Goal: Task Accomplishment & Management: Complete application form

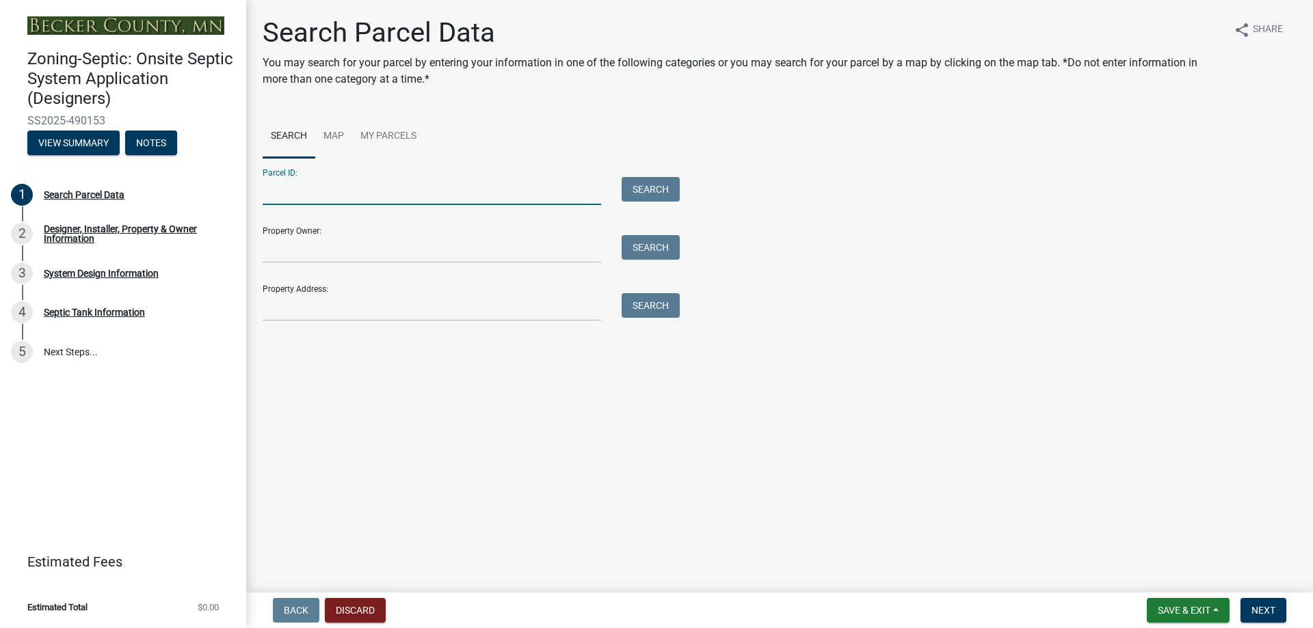
drag, startPoint x: 271, startPoint y: 195, endPoint x: 314, endPoint y: 200, distance: 42.7
click at [271, 195] on input "Parcel ID:" at bounding box center [432, 191] width 338 height 28
paste input "080851000"
drag, startPoint x: 265, startPoint y: 189, endPoint x: 207, endPoint y: 191, distance: 58.1
click at [207, 191] on div "Zoning-Septic: Onsite Septic System Application (Designers) SS2025-490153 View …" at bounding box center [656, 314] width 1313 height 628
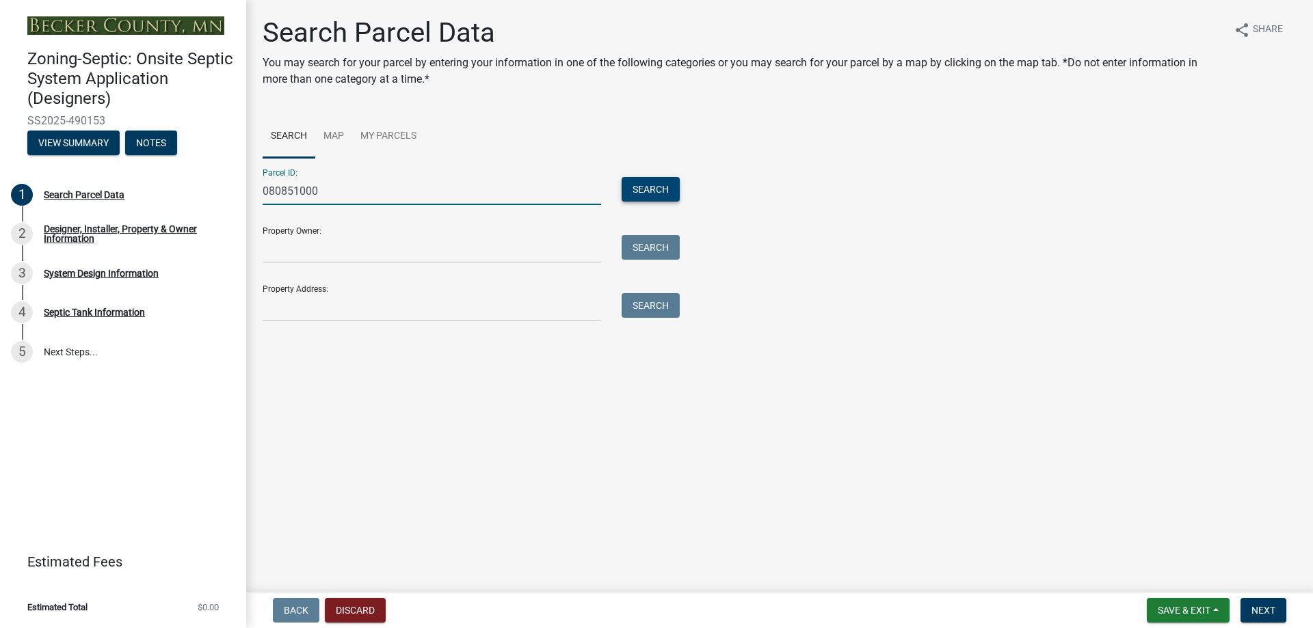
type input "080851000"
click at [661, 192] on button "Search" at bounding box center [651, 189] width 58 height 25
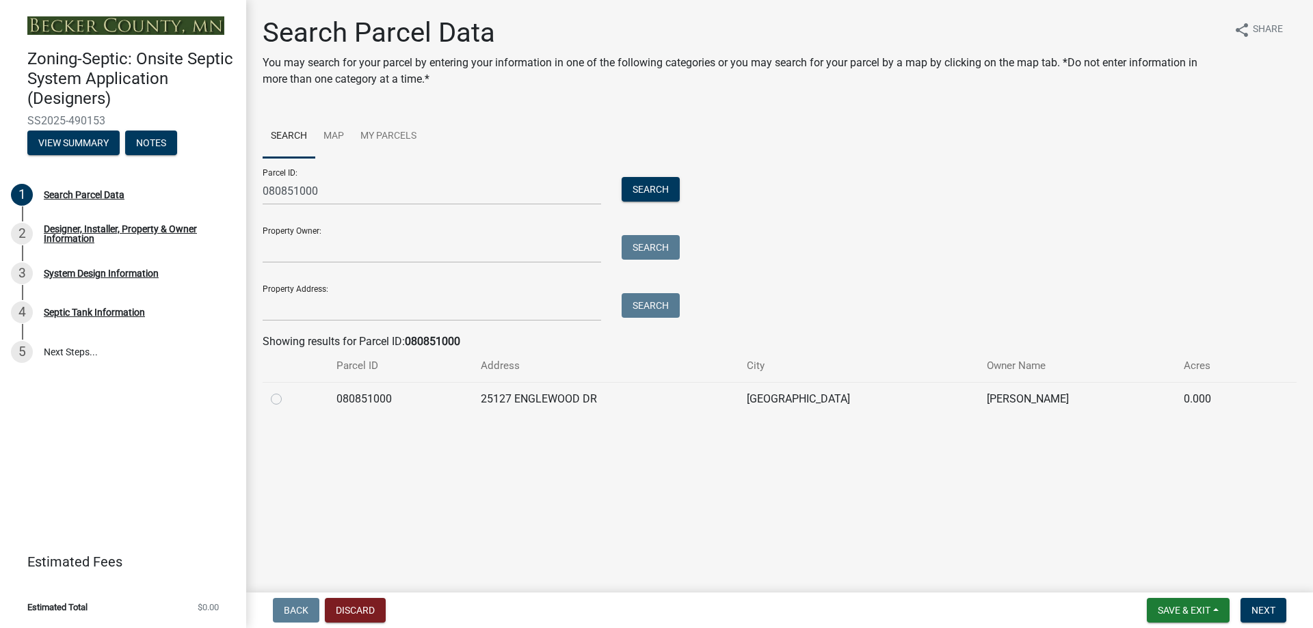
click at [287, 391] on label at bounding box center [287, 391] width 0 height 0
click at [287, 395] on input "radio" at bounding box center [291, 395] width 9 height 9
radio input "true"
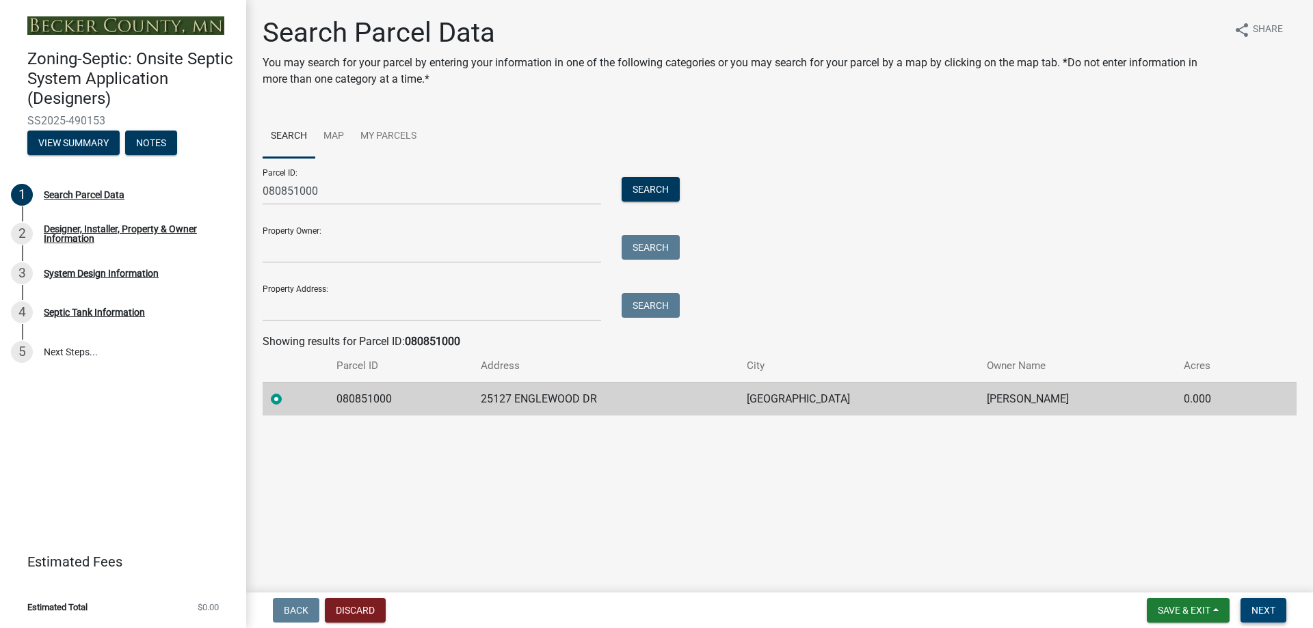
click at [1254, 607] on span "Next" at bounding box center [1263, 610] width 24 height 11
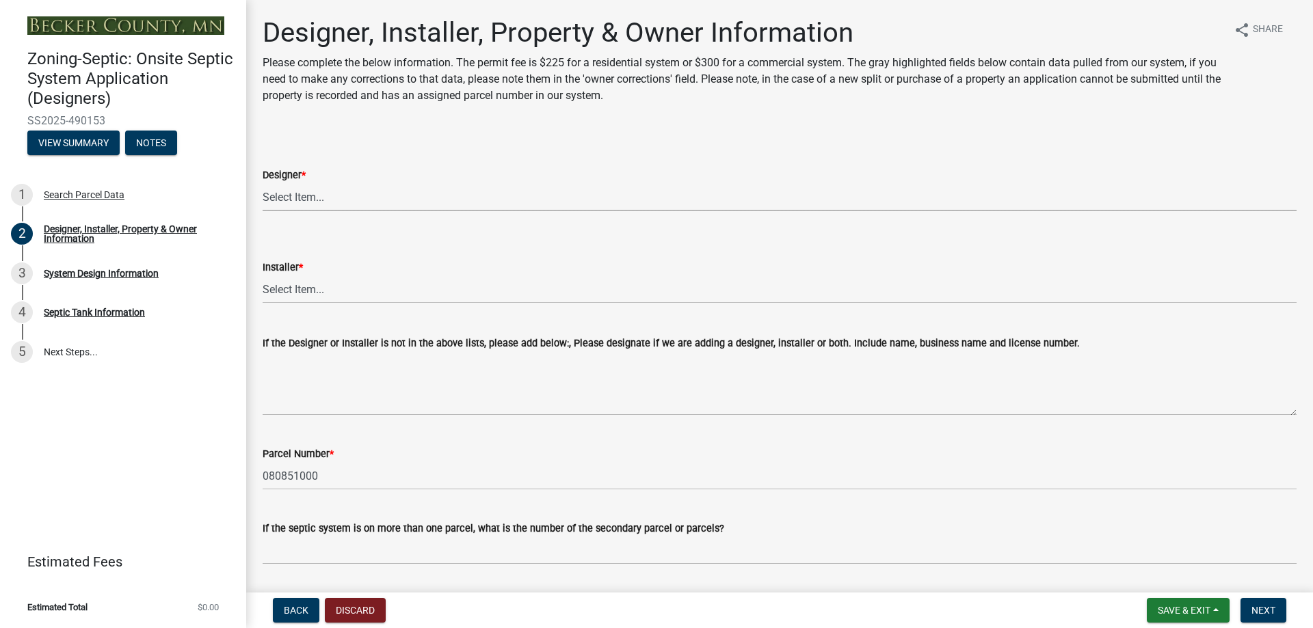
click at [277, 200] on select "Select Item... OTHER – Not listed (please add in next field and we will add to …" at bounding box center [780, 197] width 1034 height 28
click at [263, 183] on select "Select Item... OTHER – Not listed (please add in next field and we will add to …" at bounding box center [780, 197] width 1034 height 28
select select "addd515a-e427-4986-90b0-e79439bd77fc"
click at [282, 284] on select "Select Item... OTHER – Not listed (please add in next field and we will add to …" at bounding box center [780, 290] width 1034 height 28
click at [263, 276] on select "Select Item... OTHER – Not listed (please add in next field and we will add to …" at bounding box center [780, 290] width 1034 height 28
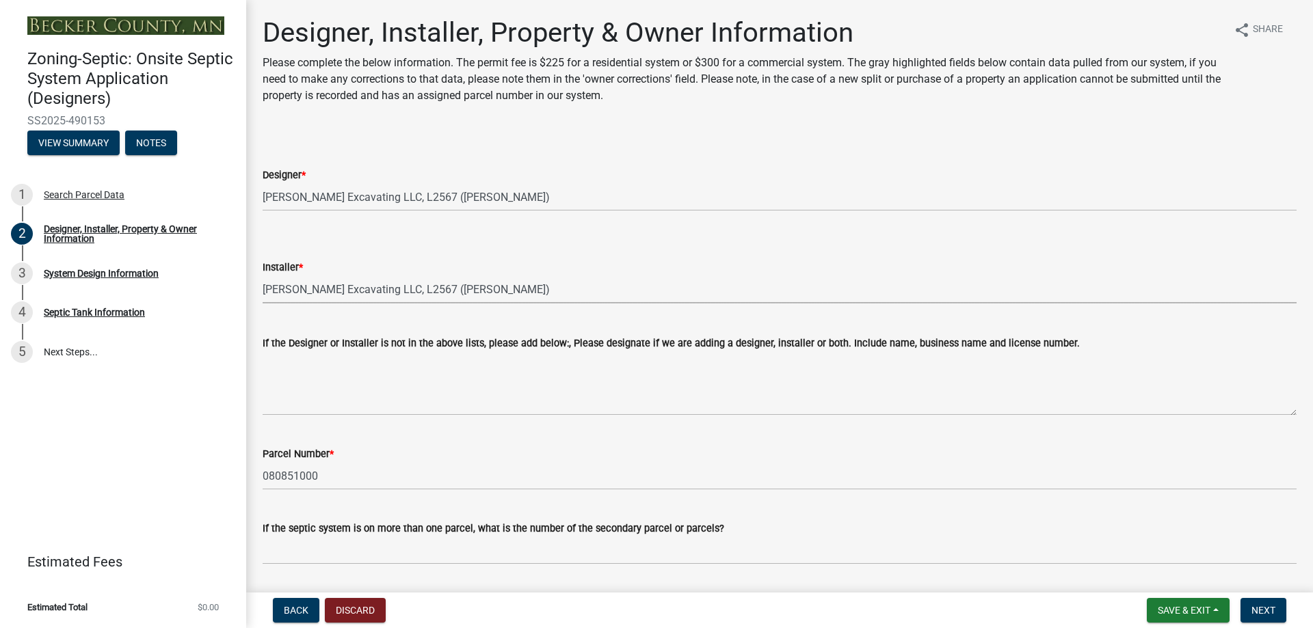
select select "aa72d6e2-cdab-4596-89a8-46c8d91eb51f"
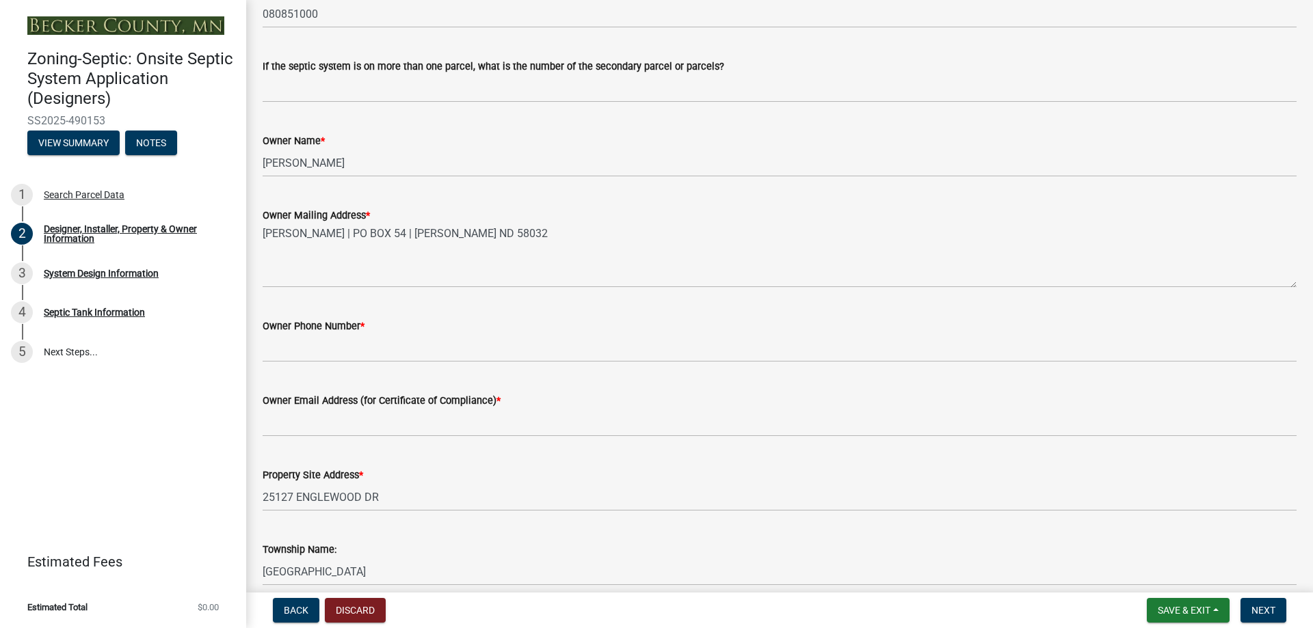
scroll to position [479, 0]
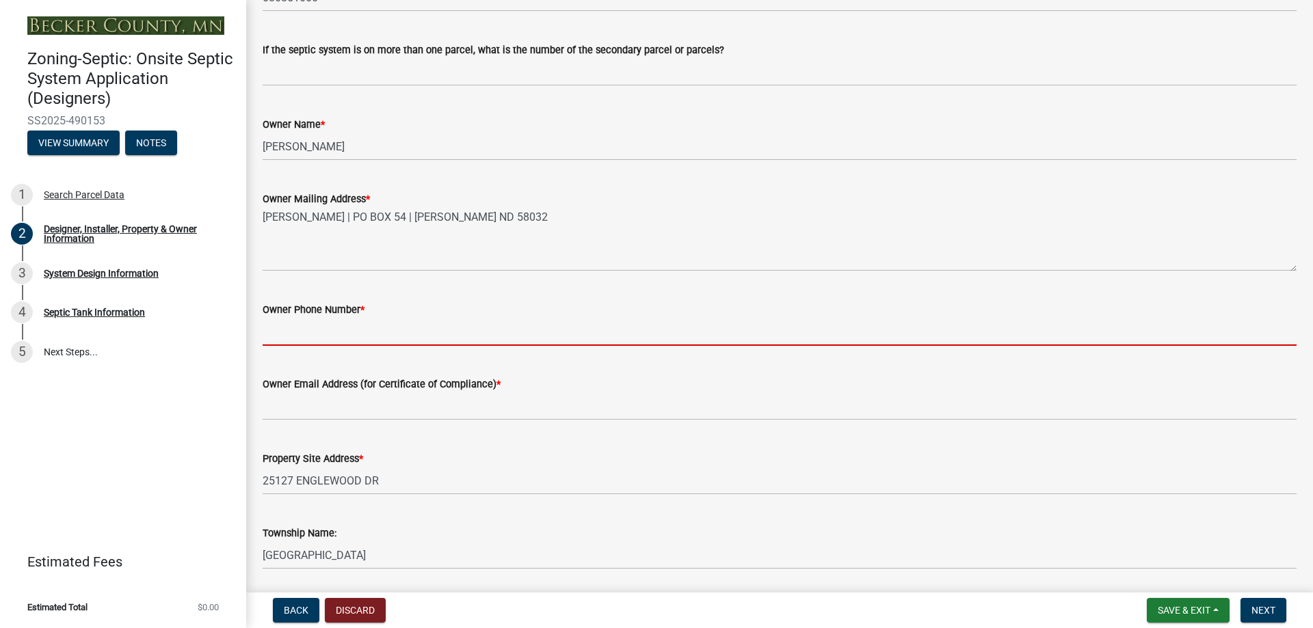
click at [302, 334] on input "Owner Phone Number *" at bounding box center [780, 332] width 1034 height 28
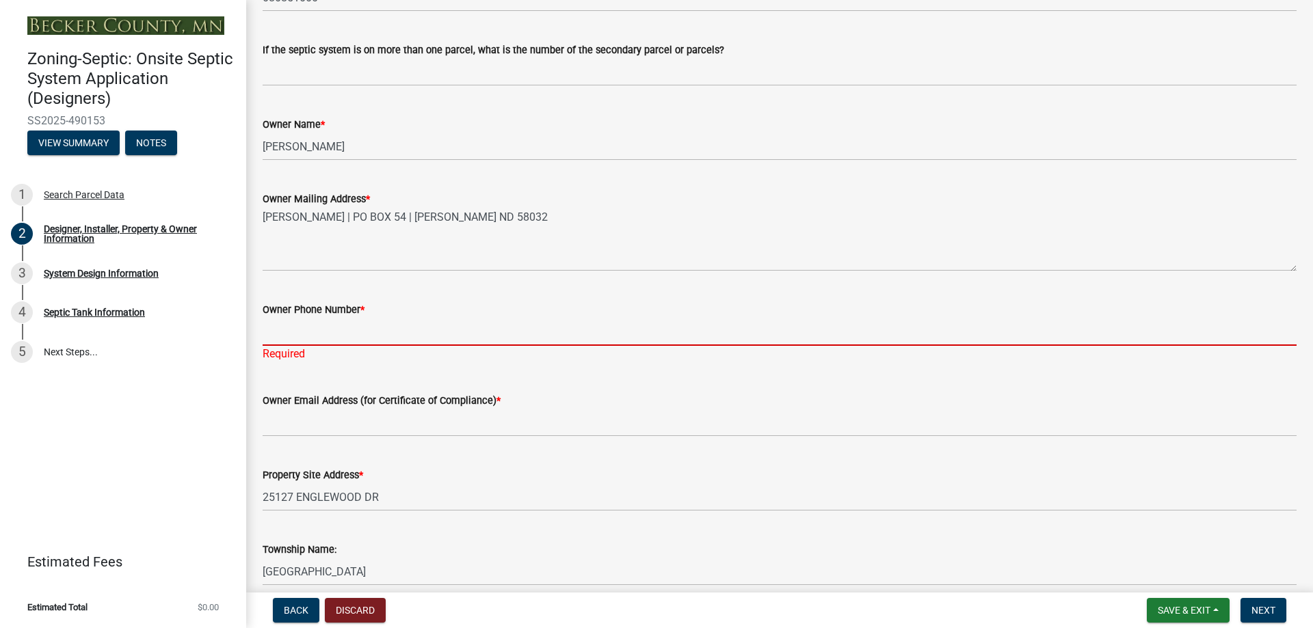
click at [288, 333] on input "Owner Phone Number *" at bounding box center [780, 332] width 1034 height 28
paste input "[PHONE_NUMBER]"
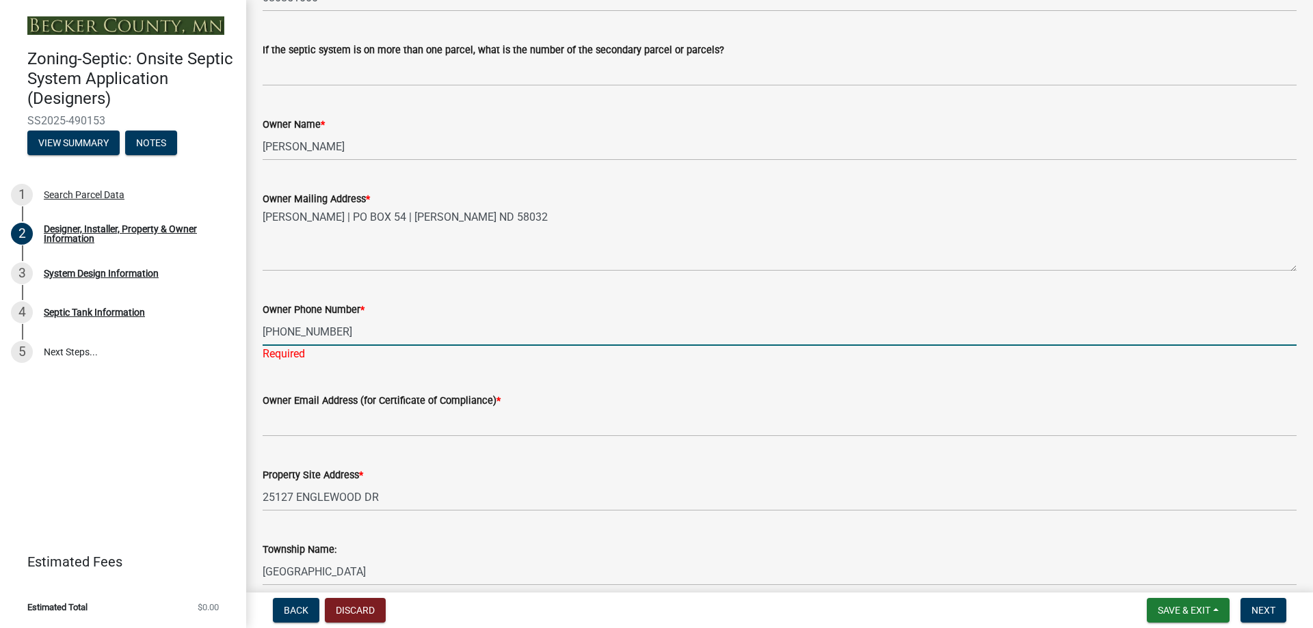
type input "[PHONE_NUMBER]"
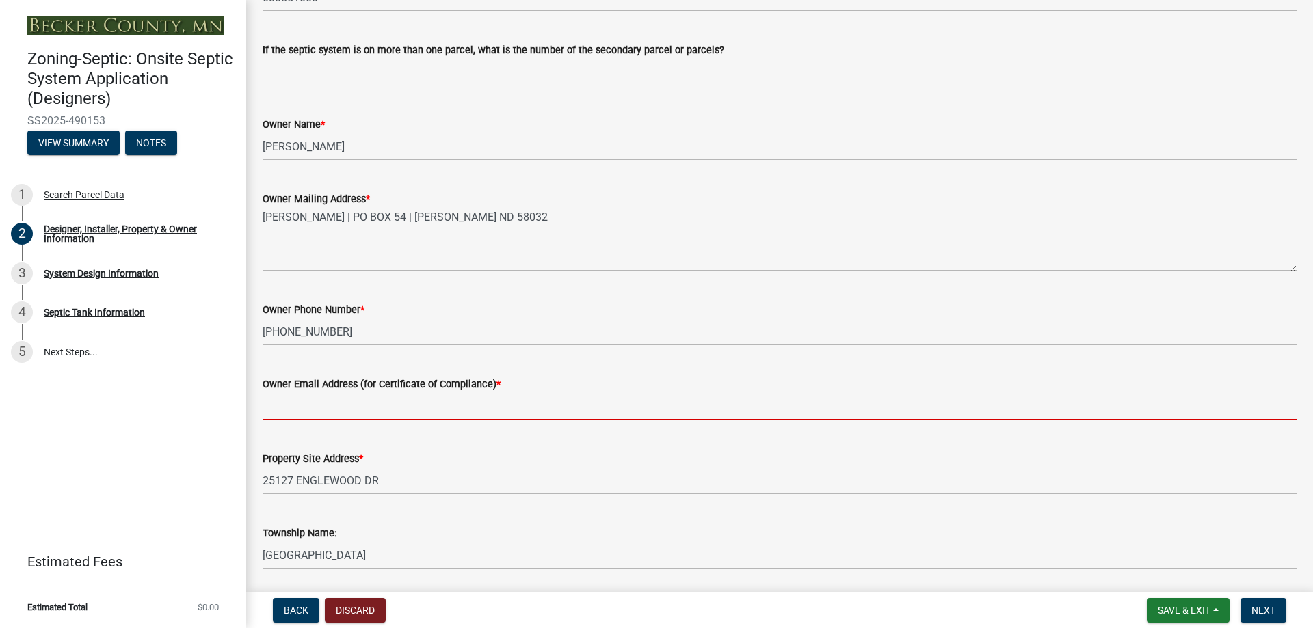
click at [321, 408] on input "Owner Email Address (for Certificate of Compliance) *" at bounding box center [780, 407] width 1034 height 28
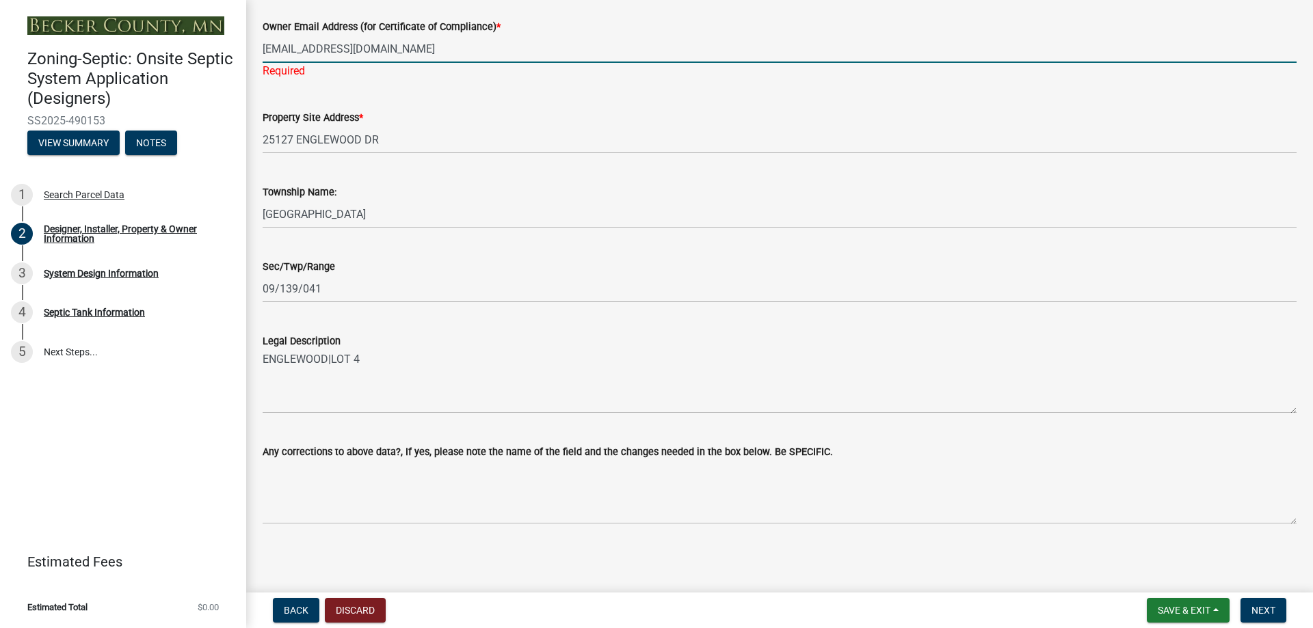
scroll to position [838, 0]
type input "[EMAIL_ADDRESS][DOMAIN_NAME]"
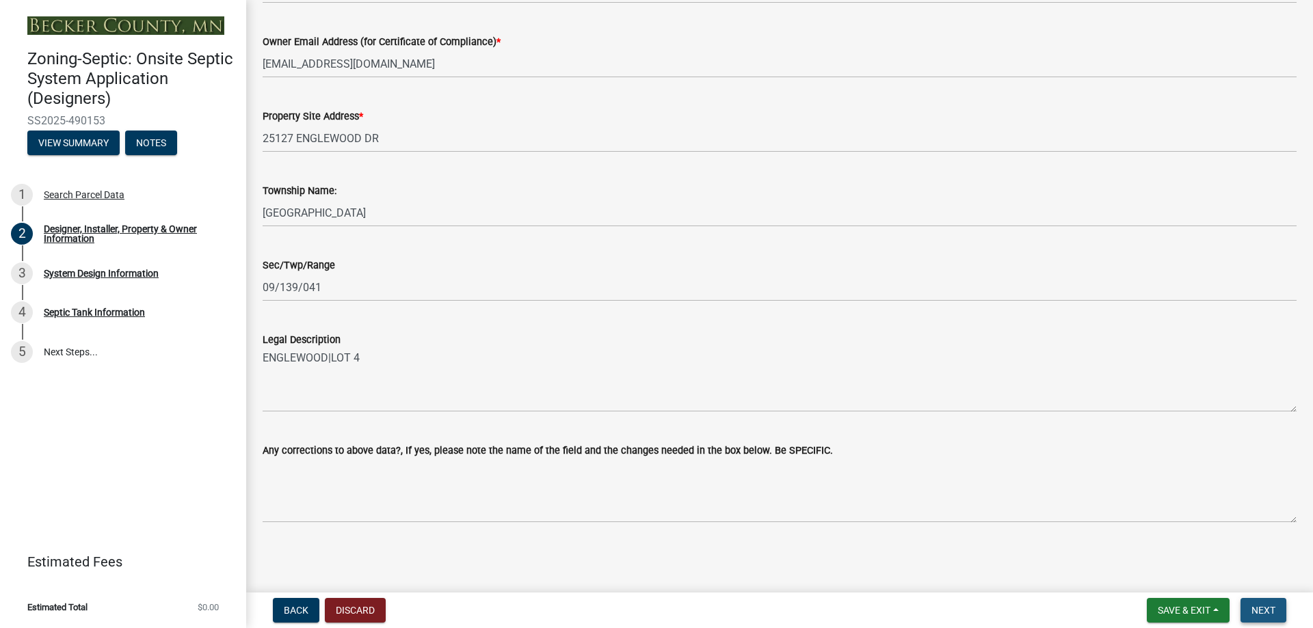
click at [1262, 614] on span "Next" at bounding box center [1263, 610] width 24 height 11
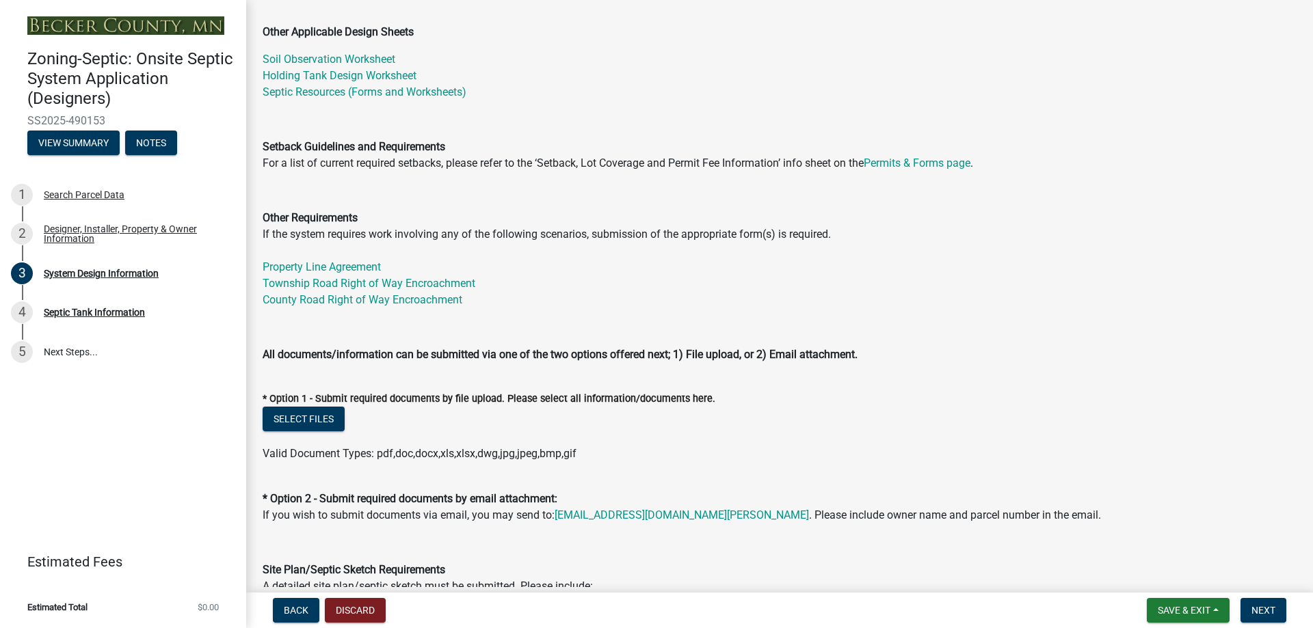
scroll to position [342, 0]
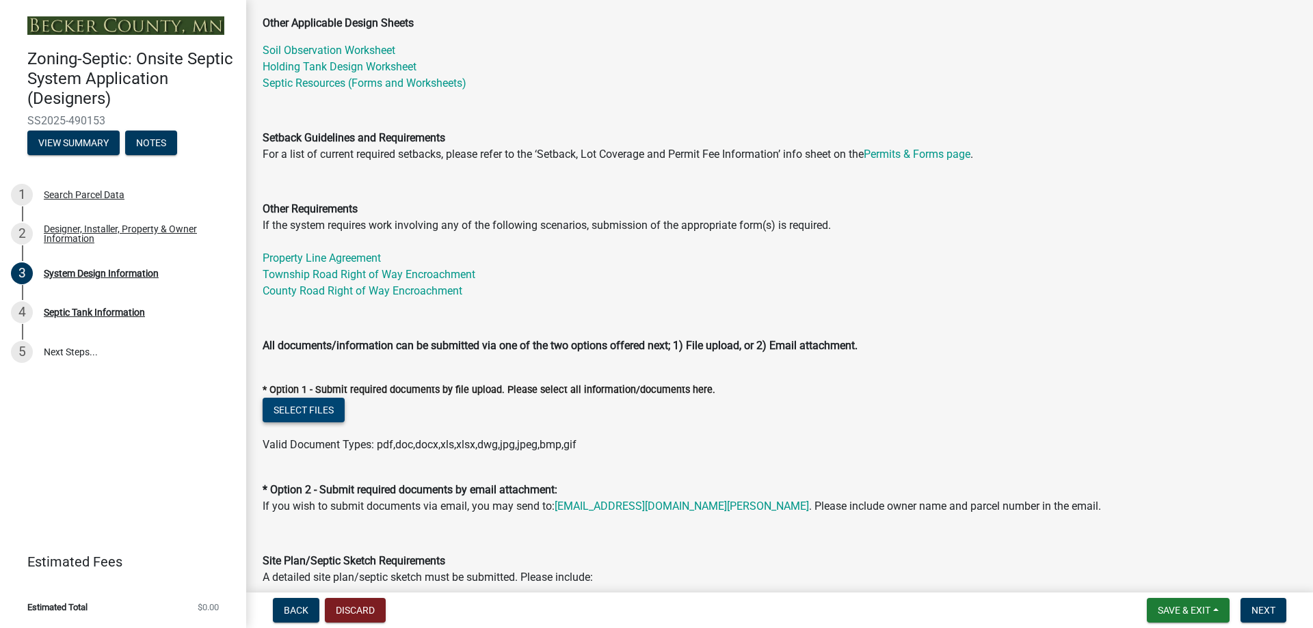
click at [309, 406] on button "Select files" at bounding box center [304, 410] width 82 height 25
click at [320, 408] on button "Select files" at bounding box center [304, 410] width 82 height 25
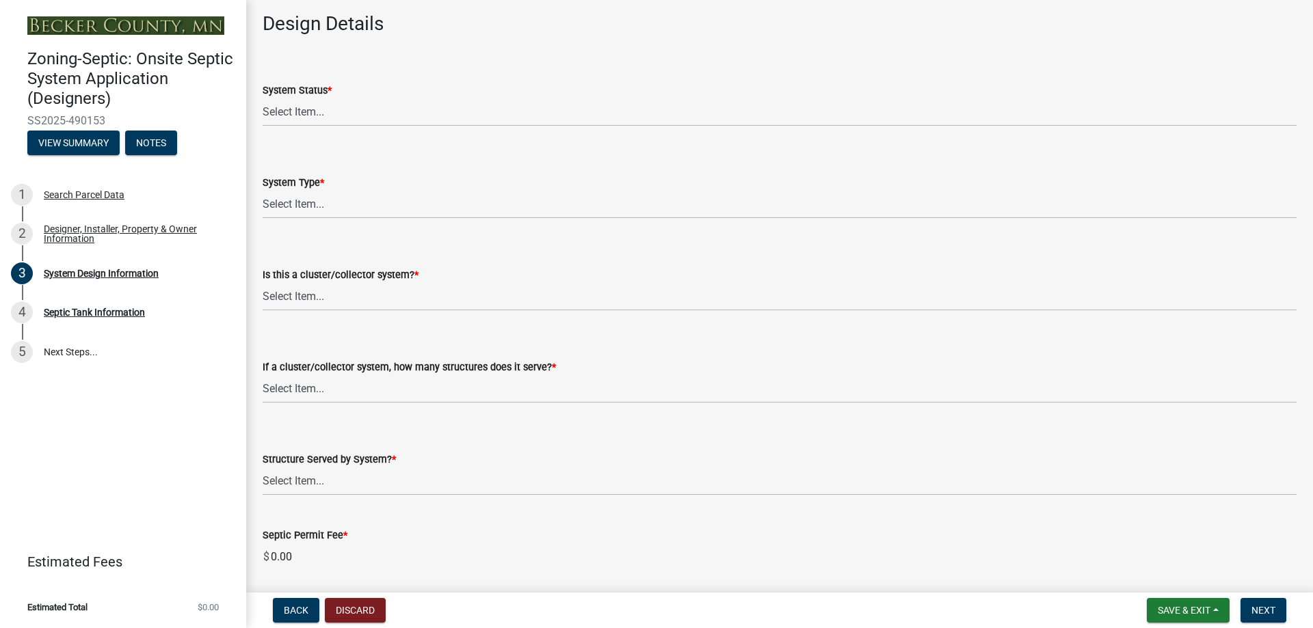
scroll to position [1778, 0]
click at [324, 107] on select "Select Item... No Existing System Replacement System Failing System (Cesspool, …" at bounding box center [780, 112] width 1034 height 28
click at [263, 98] on select "Select Item... No Existing System Replacement System Failing System (Cesspool, …" at bounding box center [780, 112] width 1034 height 28
select select "8ba21533-2acf-4cc6-95e5-280e4aabd5a3"
click at [360, 204] on select "Select Item... Type I Type II Type III Type IV Type V" at bounding box center [780, 204] width 1034 height 28
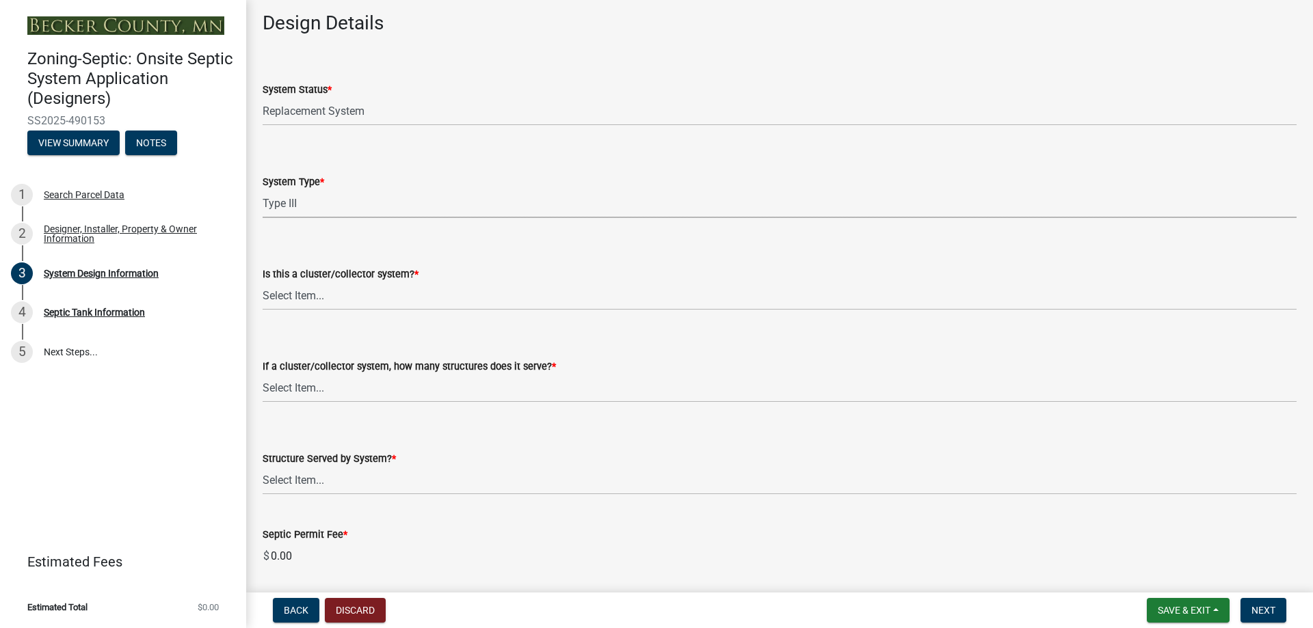
click at [263, 190] on select "Select Item... Type I Type II Type III Type IV Type V" at bounding box center [780, 204] width 1034 height 28
select select "841e6e1b-3a1e-4ec6-be41-af079aae60a3"
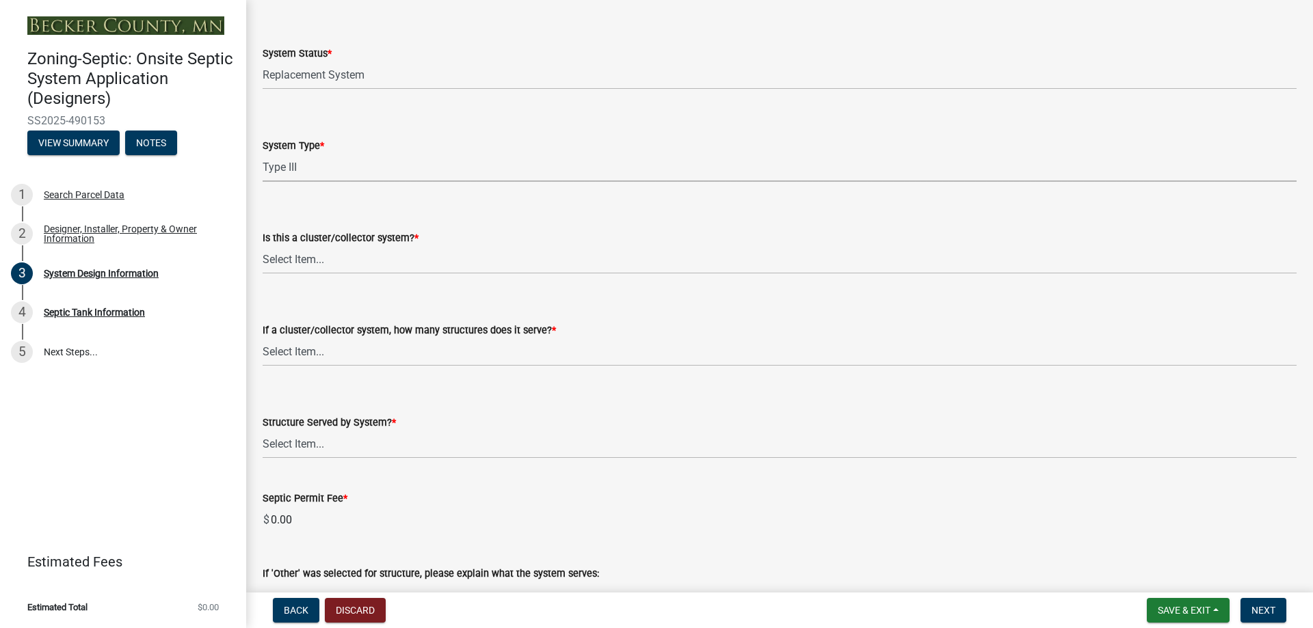
scroll to position [1846, 0]
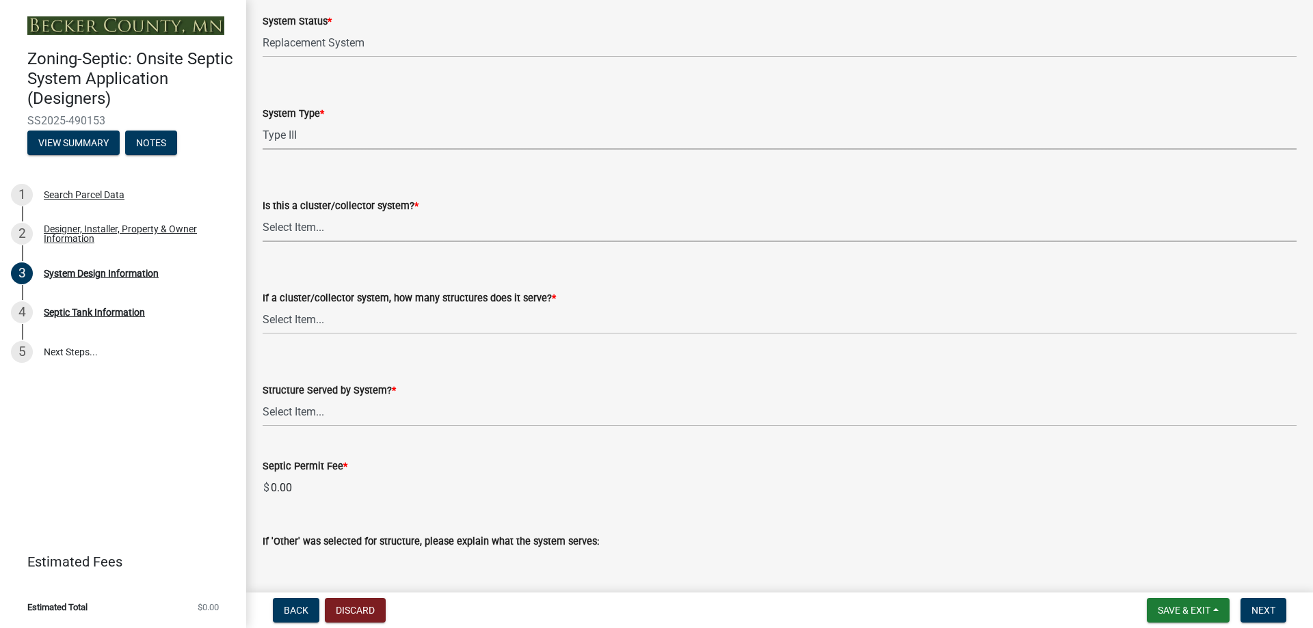
click at [335, 235] on select "Select Item... Yes No" at bounding box center [780, 228] width 1034 height 28
click at [263, 214] on select "Select Item... Yes No" at bounding box center [780, 228] width 1034 height 28
select select "011fbff4-a41d-4a75-9bd8-71c7e6c69e0d"
click at [345, 320] on select "Select Item... Not a cluster/collector system 1 2 3 4 5 6 7 8 9 10" at bounding box center [780, 320] width 1034 height 28
click at [263, 306] on select "Select Item... Not a cluster/collector system 1 2 3 4 5 6 7 8 9 10" at bounding box center [780, 320] width 1034 height 28
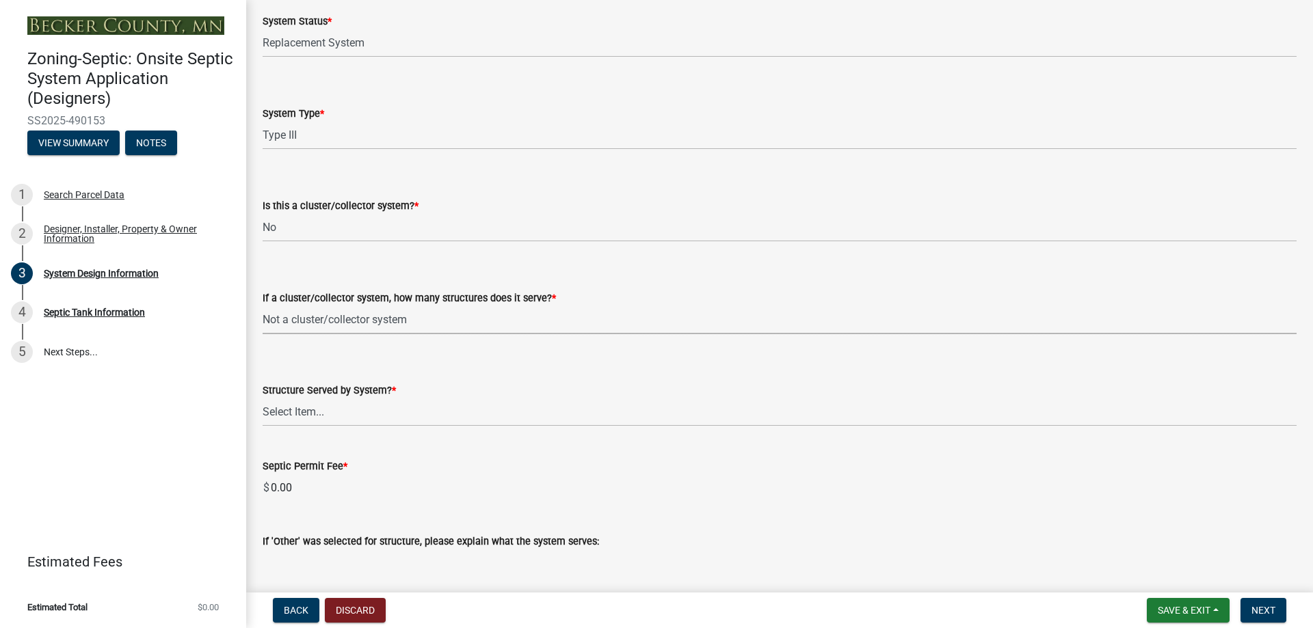
select select "85fdfef2-2683-4311-b5d5-5505f6411127"
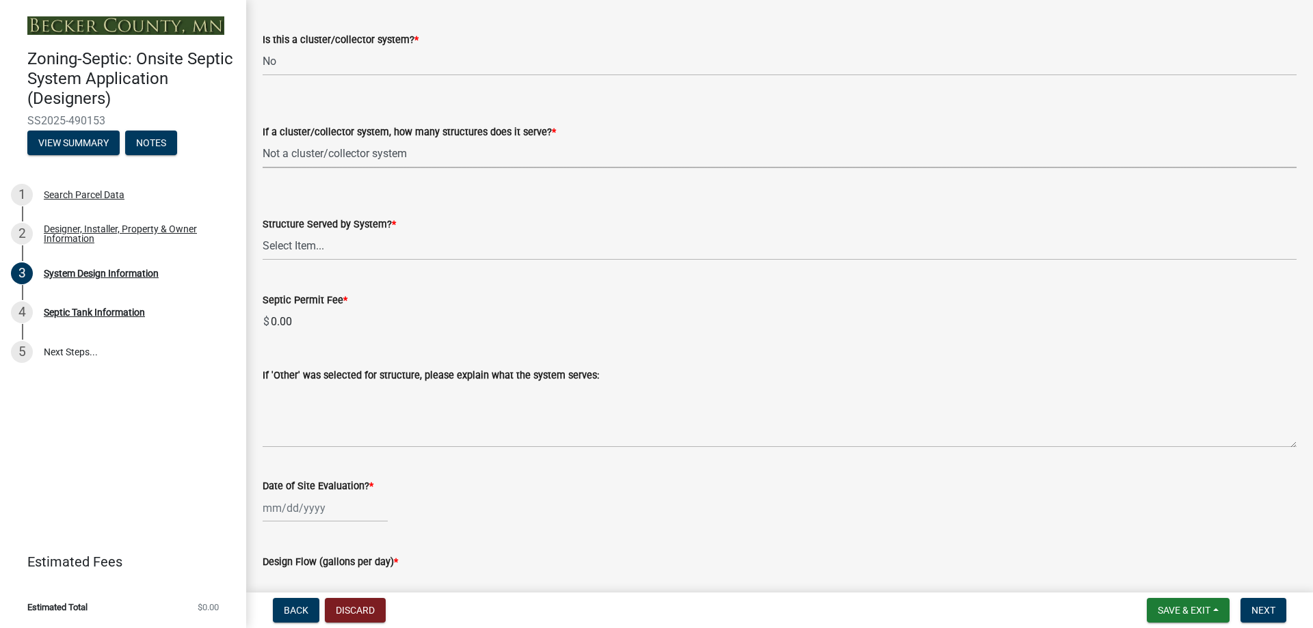
scroll to position [2051, 0]
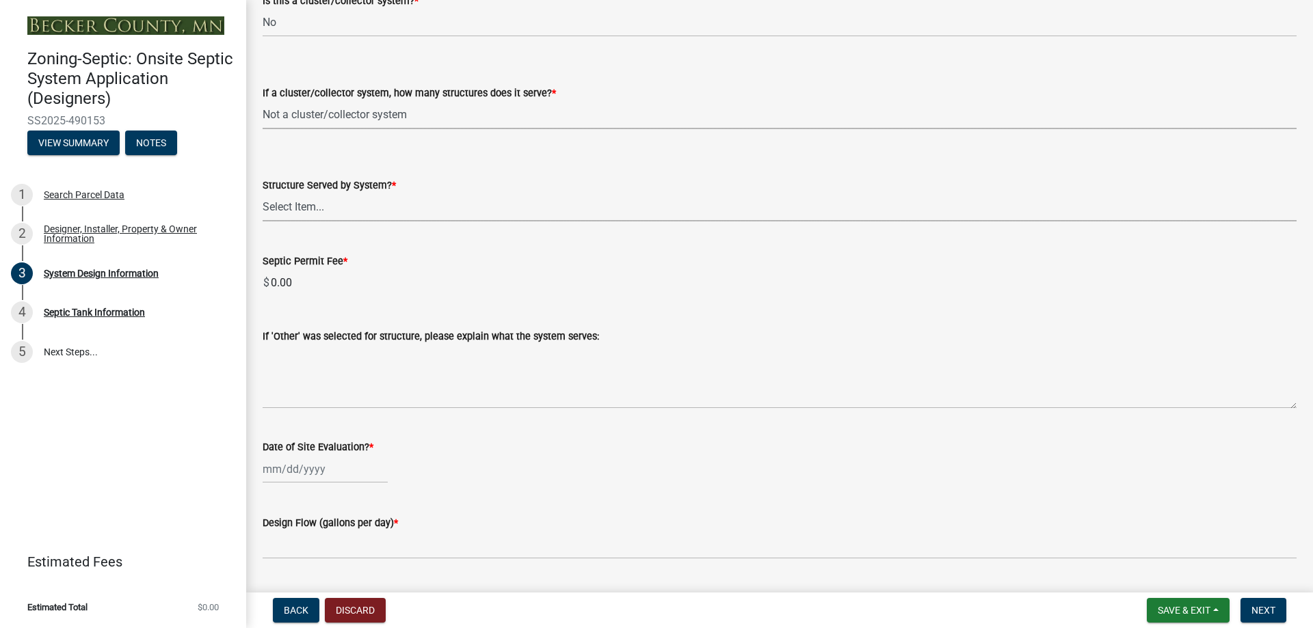
click at [341, 213] on select "Select Item... Commercial Resort Commercial - Non Resort Other Full-Time Dwelli…" at bounding box center [780, 208] width 1034 height 28
click at [263, 194] on select "Select Item... Commercial Resort Commercial - Non Resort Other Full-Time Dwelli…" at bounding box center [780, 208] width 1034 height 28
select select "d95a9312-c8a1-4ec7-8581-25dbcf440a1f"
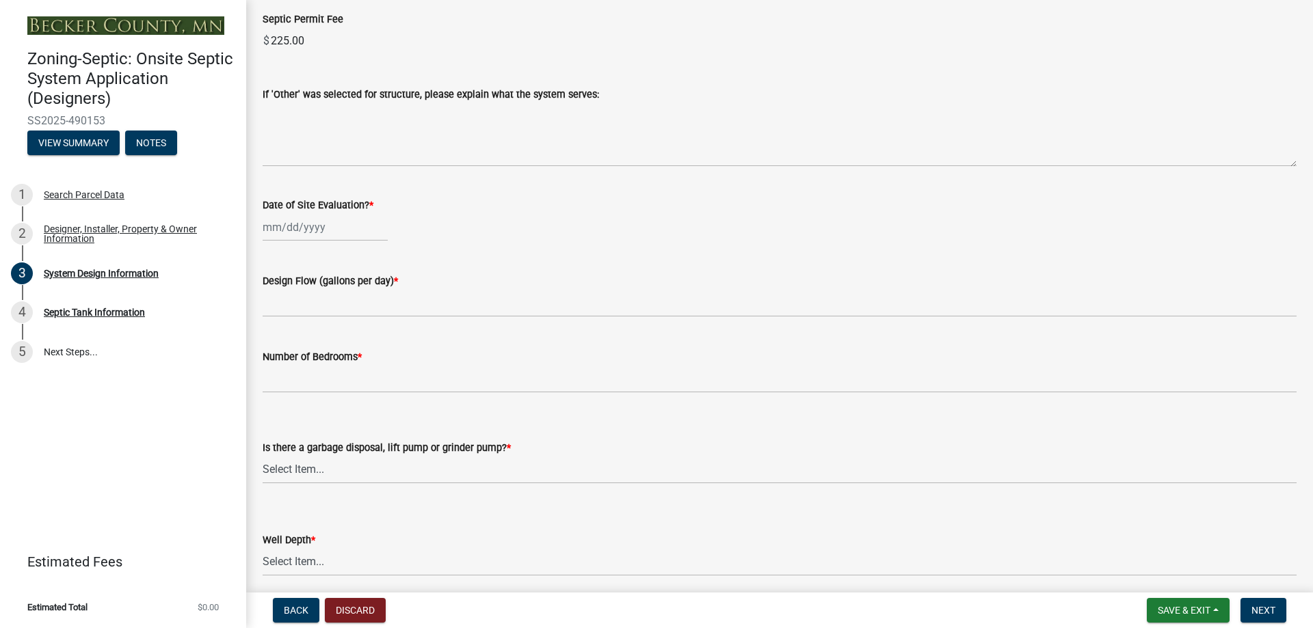
scroll to position [2325, 0]
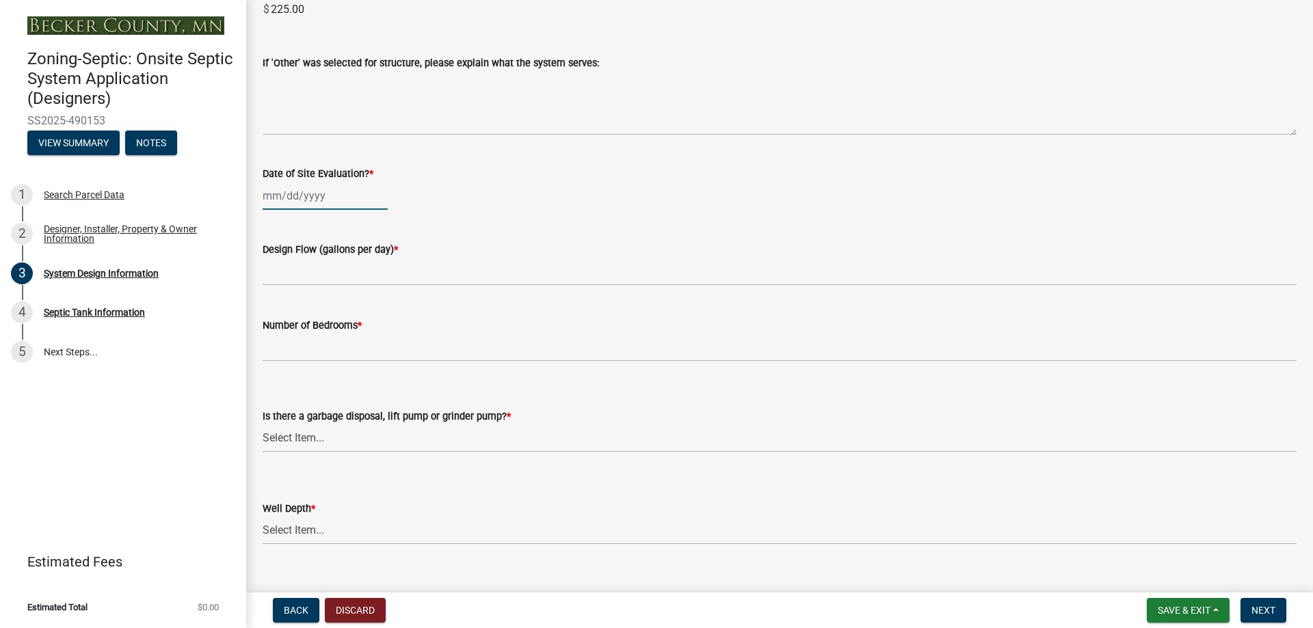
click at [343, 200] on div at bounding box center [325, 196] width 125 height 28
select select "10"
select select "2025"
click at [323, 293] on div "8" at bounding box center [320, 291] width 22 height 22
type input "[DATE]"
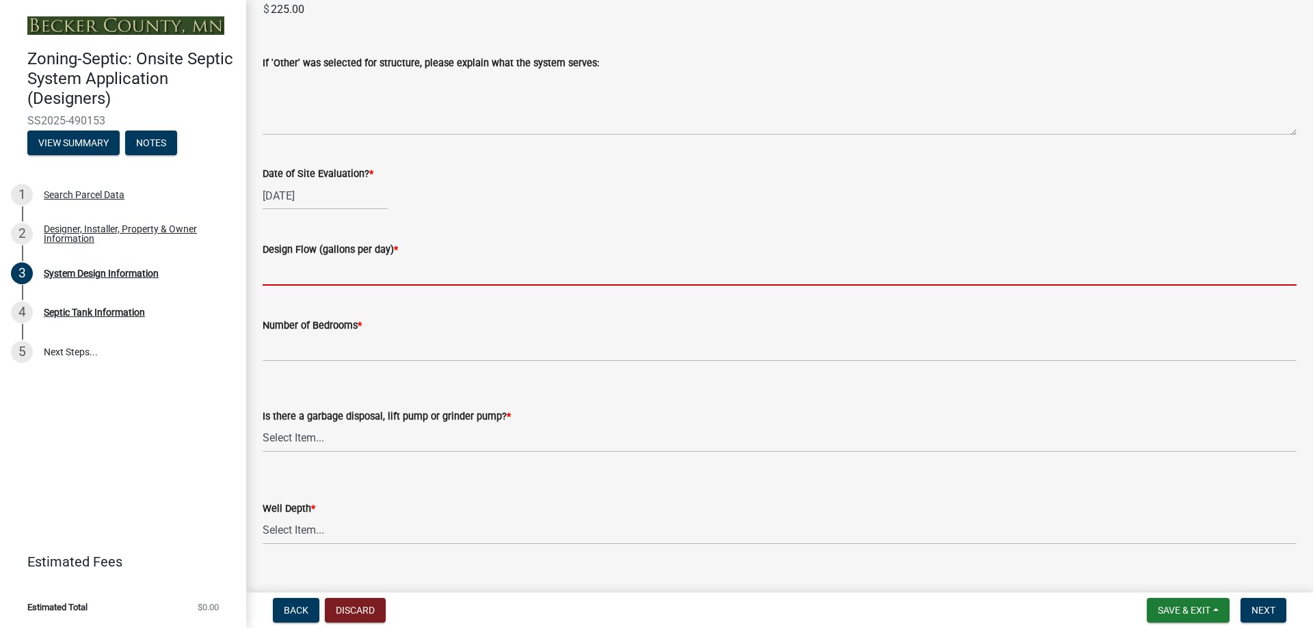
click at [326, 278] on input "text" at bounding box center [780, 272] width 1034 height 28
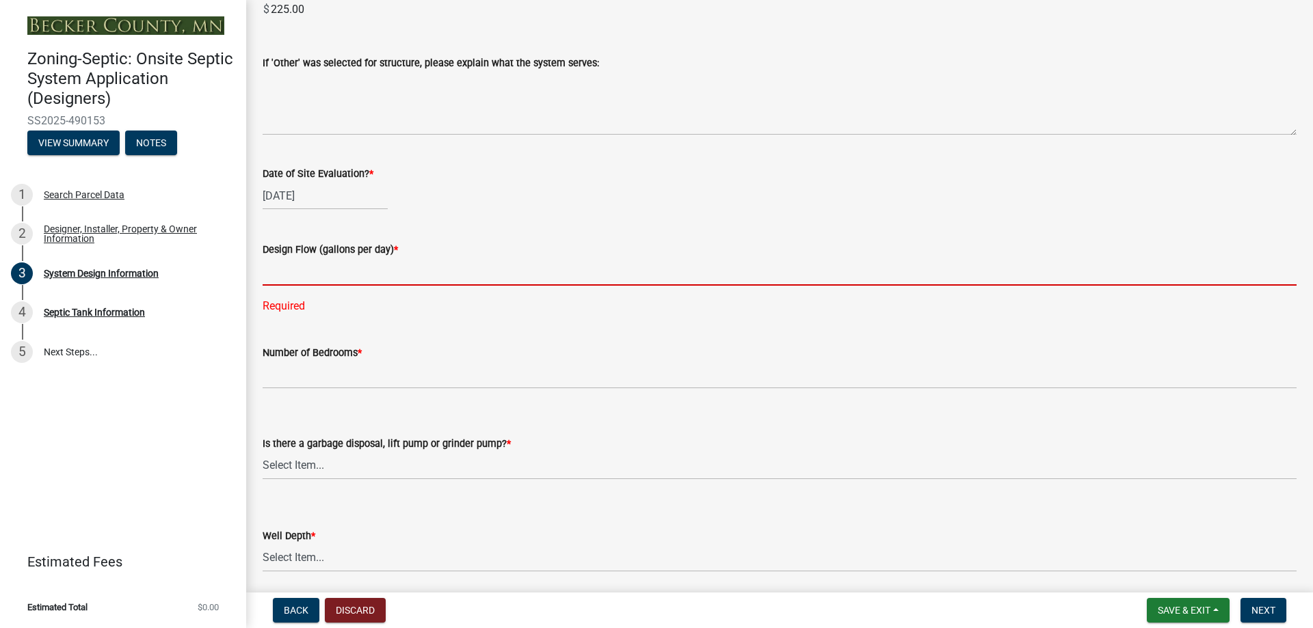
click at [336, 278] on input "text" at bounding box center [780, 272] width 1034 height 28
type input "450"
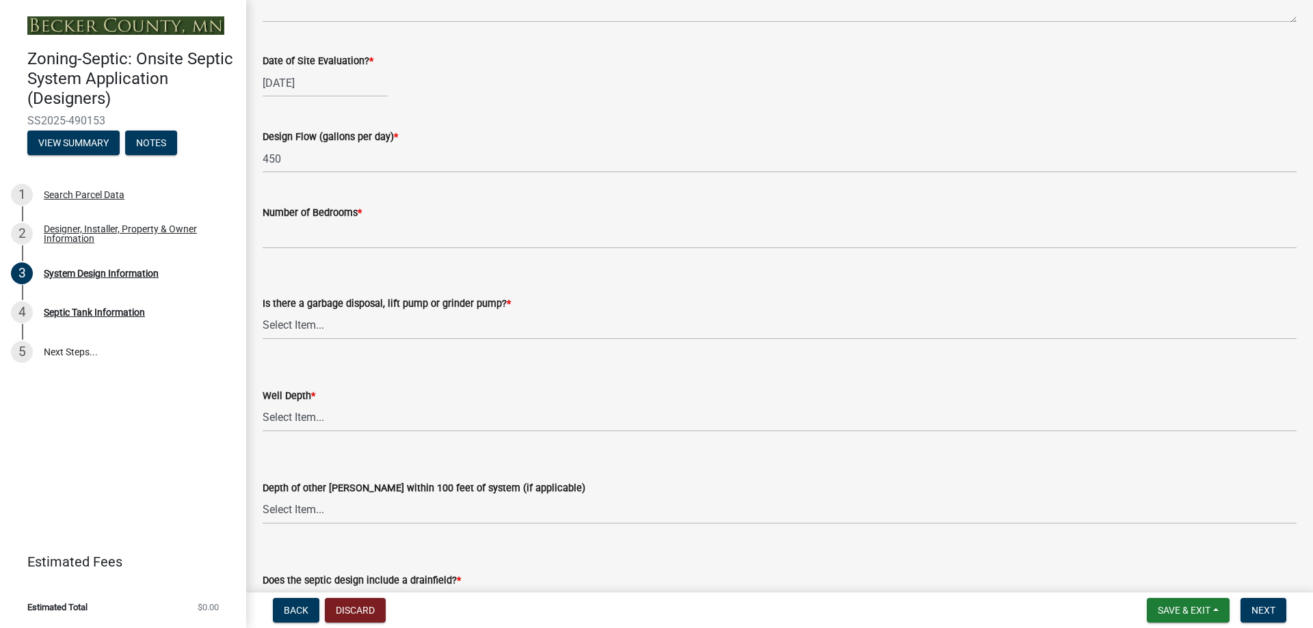
scroll to position [2462, 0]
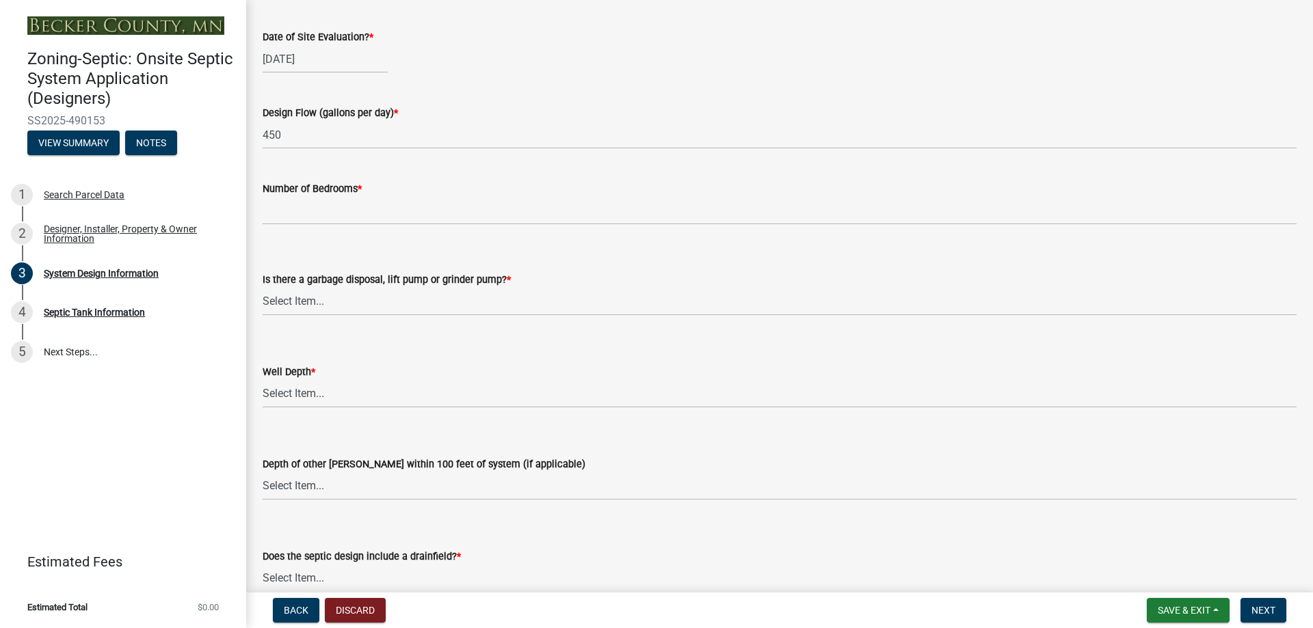
click at [337, 300] on div "Is there a garbage disposal, lift pump or grinder pump? * Select Item... Yes No" at bounding box center [780, 293] width 1034 height 44
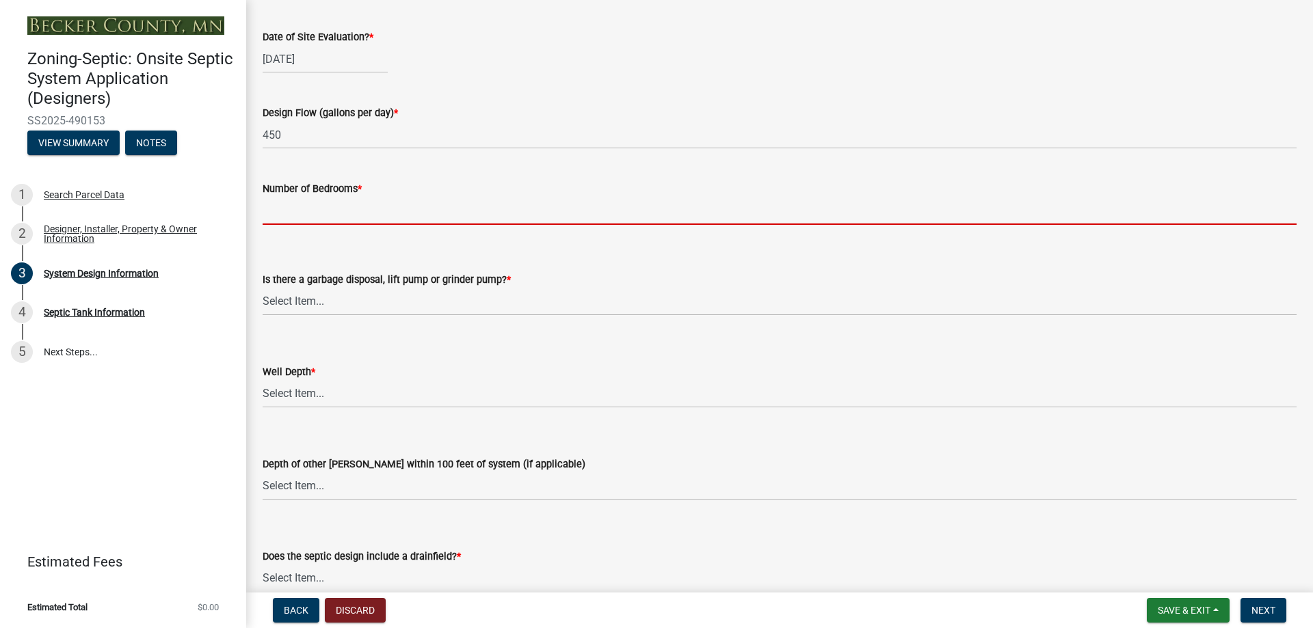
click at [341, 213] on input "Number of Bedrooms *" at bounding box center [780, 211] width 1034 height 28
type input "3"
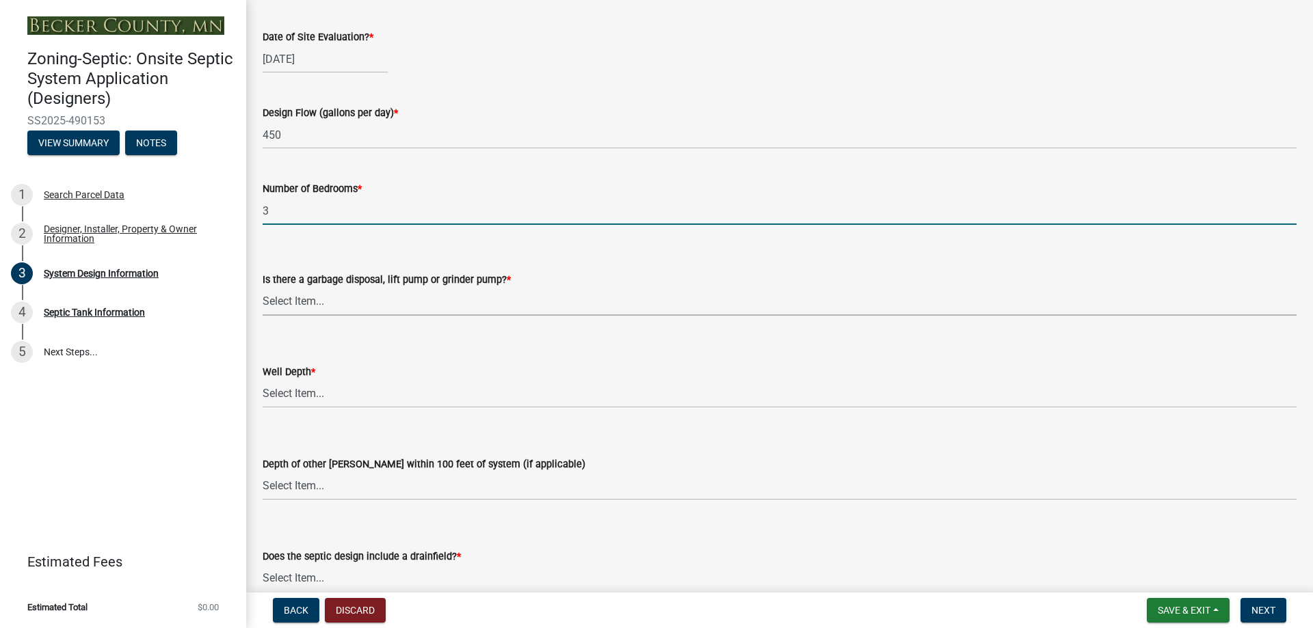
click at [337, 297] on select "Select Item... Yes No" at bounding box center [780, 302] width 1034 height 28
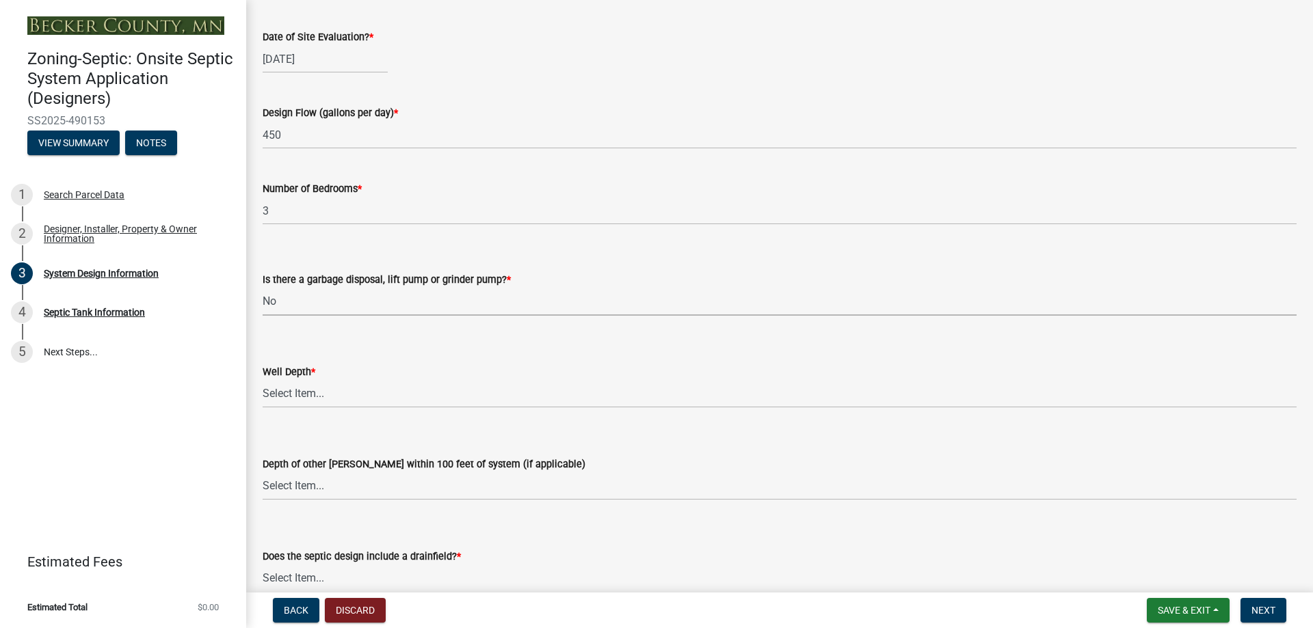
click at [263, 288] on select "Select Item... Yes No" at bounding box center [780, 302] width 1034 height 28
select select "ba735beb-519e-40f0-ae20-62d65fc4c46b"
click at [317, 399] on select "Select Item... Deep Well Shallow Well Well not yet installed - To be drilled No…" at bounding box center [780, 394] width 1034 height 28
click at [263, 380] on select "Select Item... Deep Well Shallow Well Well not yet installed - To be drilled No…" at bounding box center [780, 394] width 1034 height 28
select select "ef698bf5-6172-44c1-9ffb-522c07469aed"
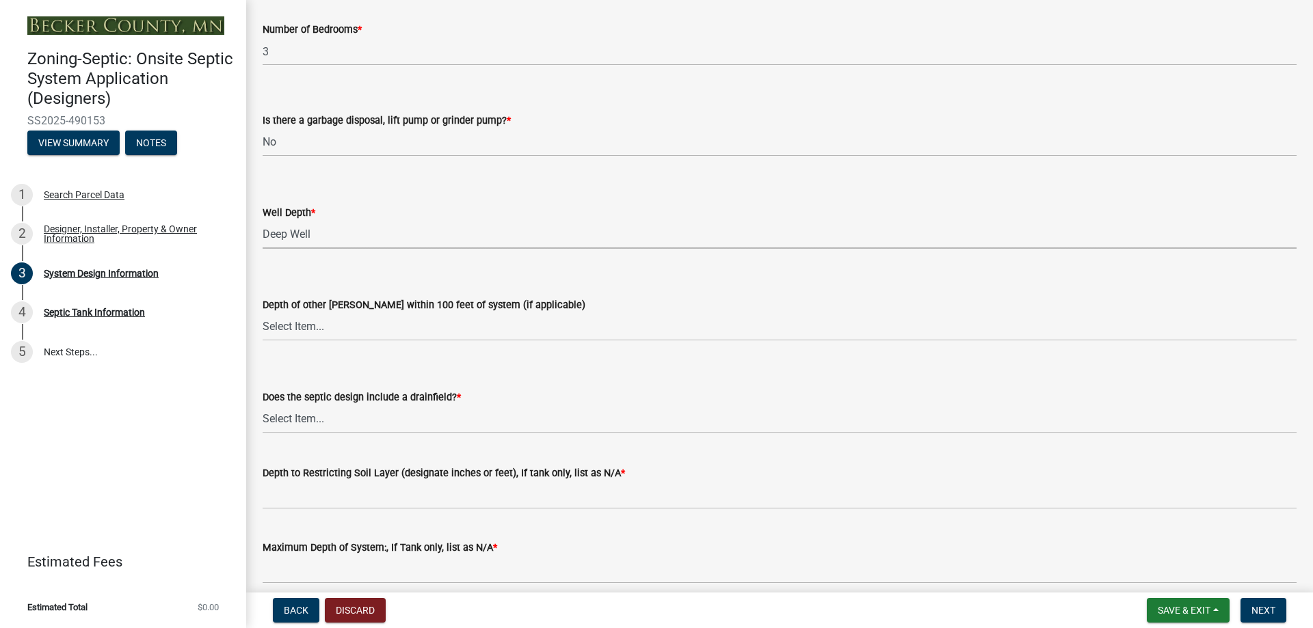
scroll to position [2667, 0]
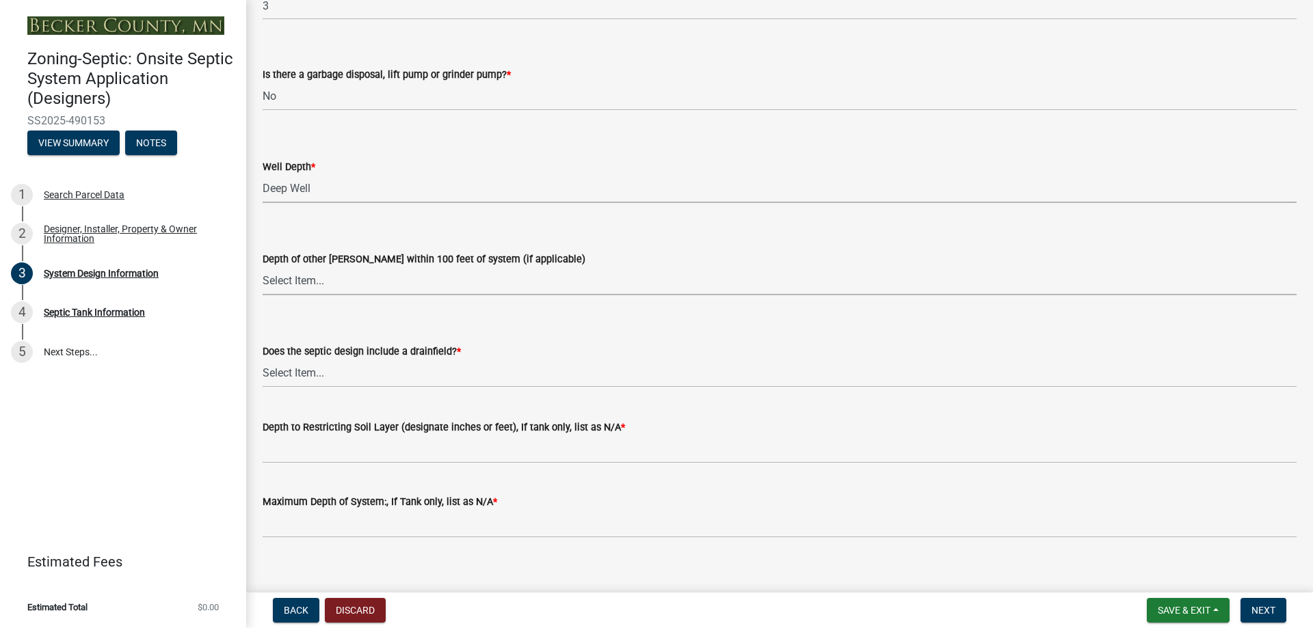
click at [321, 283] on select "Select Item... Deep Well Shallow Well No other [PERSON_NAME]" at bounding box center [780, 281] width 1034 height 28
click at [263, 267] on select "Select Item... Deep Well Shallow Well No other [PERSON_NAME]" at bounding box center [780, 281] width 1034 height 28
select select "384fc250-a67e-4e5e-a6e0-19116deb63e7"
click at [319, 373] on select "Select Item... Yes No Existing - COC must by submitted" at bounding box center [780, 374] width 1034 height 28
click at [263, 360] on select "Select Item... Yes No Existing - COC must by submitted" at bounding box center [780, 374] width 1034 height 28
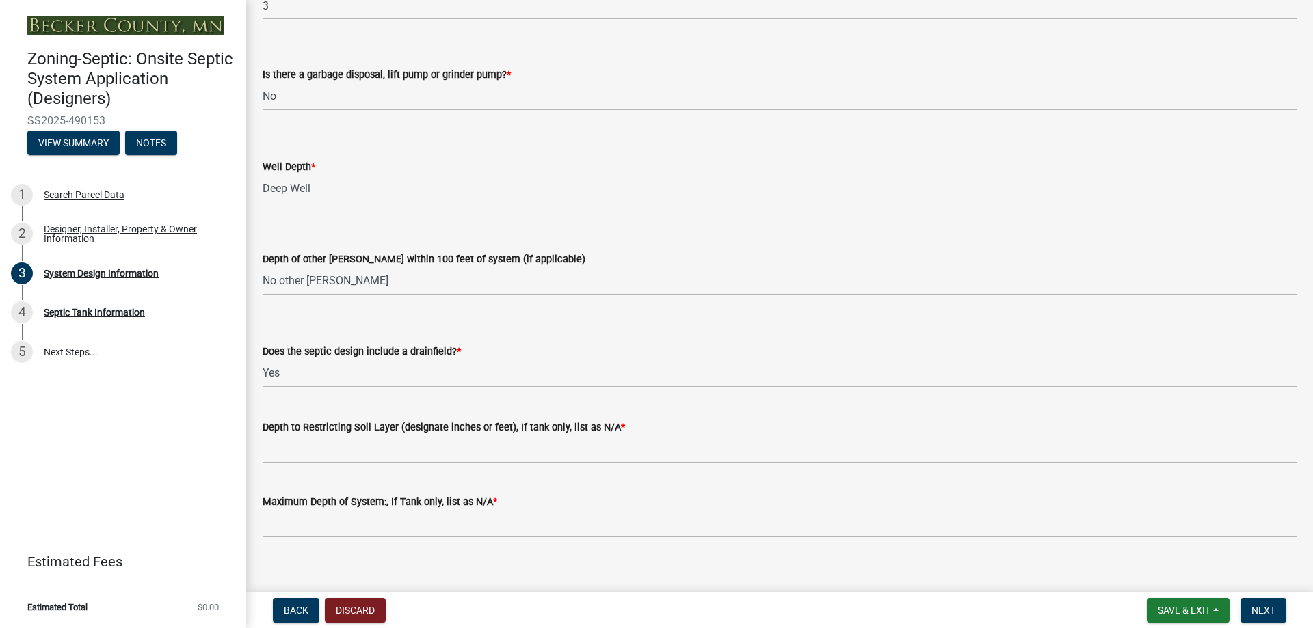
select select "a0c59fcd-b61c-4c3a-90a8-e70849750c47"
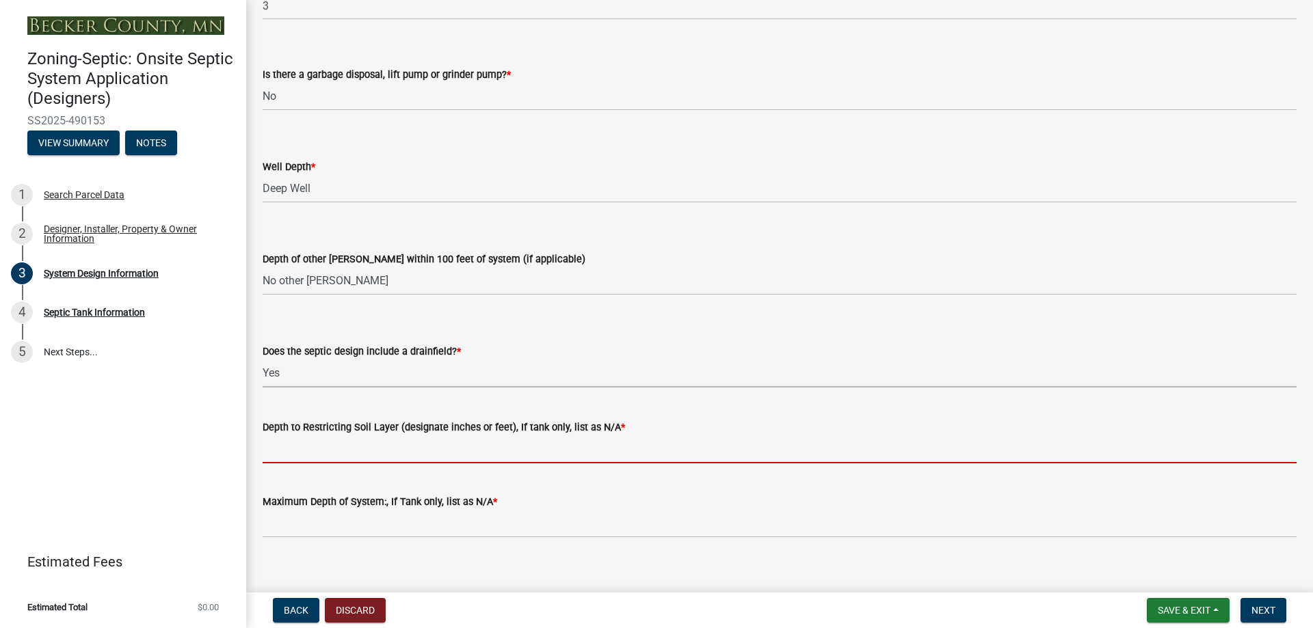
click at [313, 455] on input "Depth to Restricting Soil Layer (designate inches or feet), If tank only, list …" at bounding box center [780, 450] width 1034 height 28
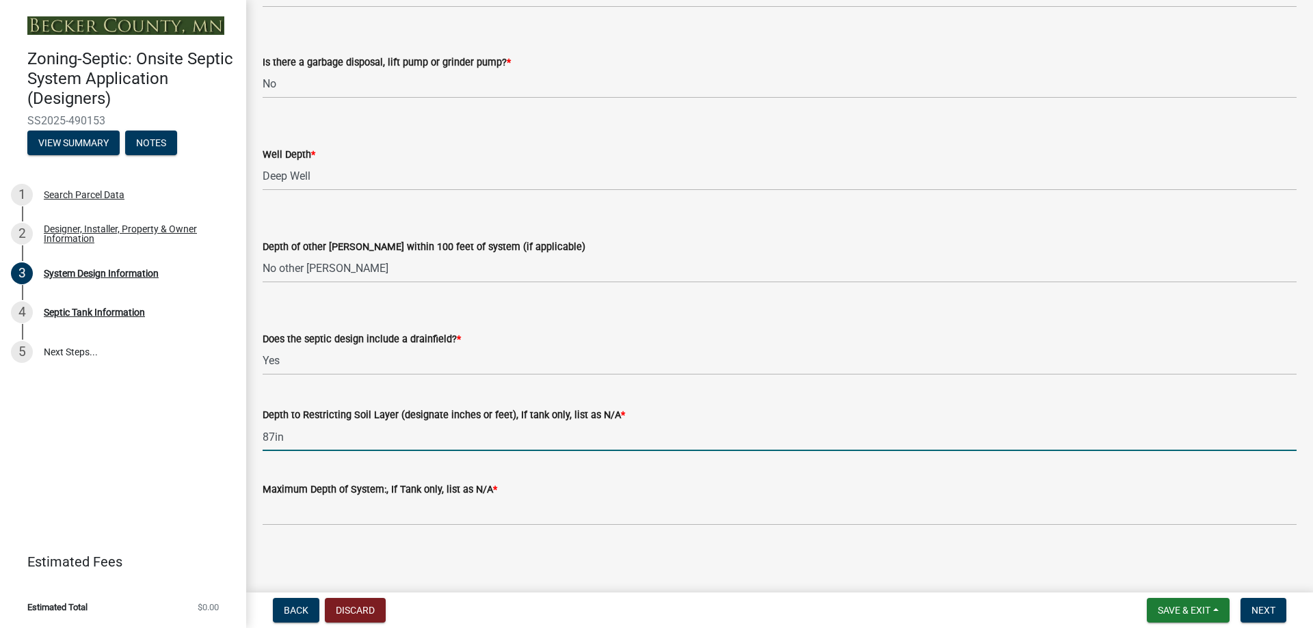
scroll to position [2682, 0]
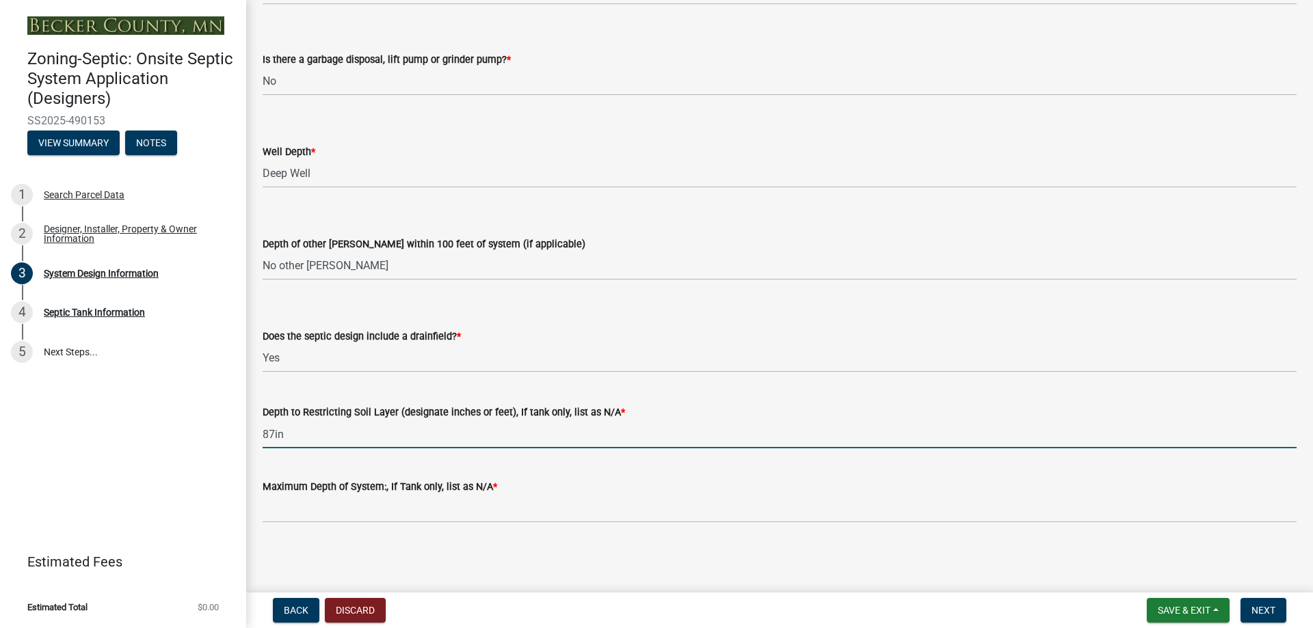
type input "87in"
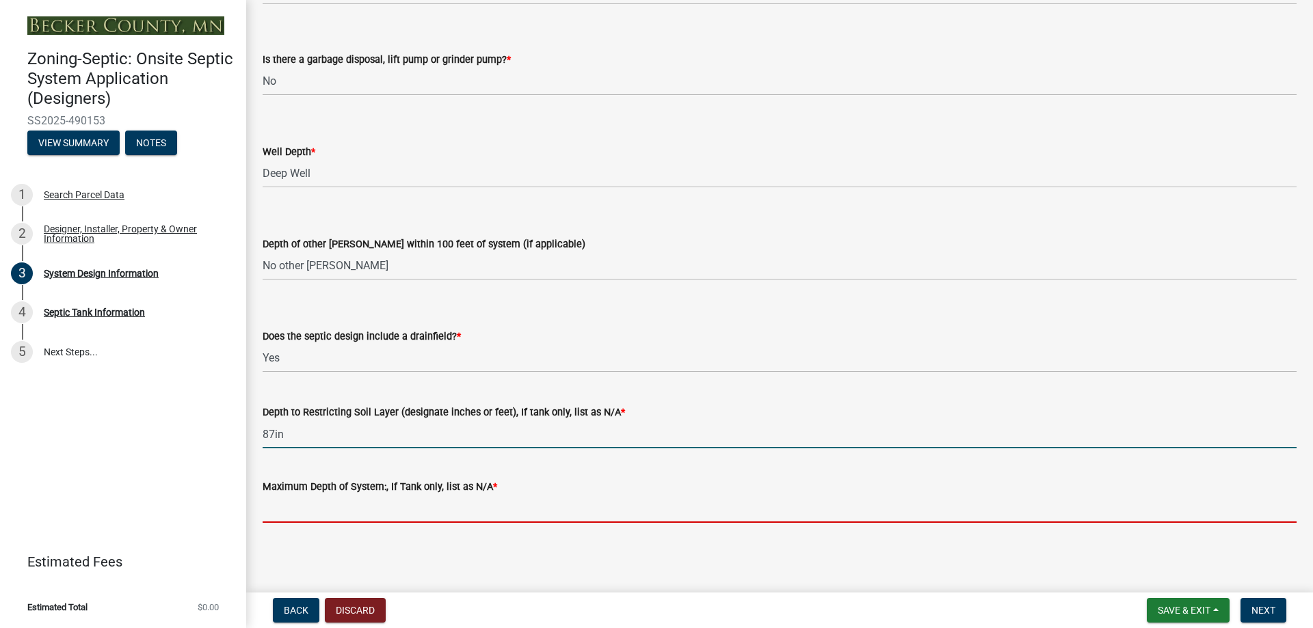
click at [363, 513] on input "Maximum Depth of System:, If Tank only, list as N/A *" at bounding box center [780, 509] width 1034 height 28
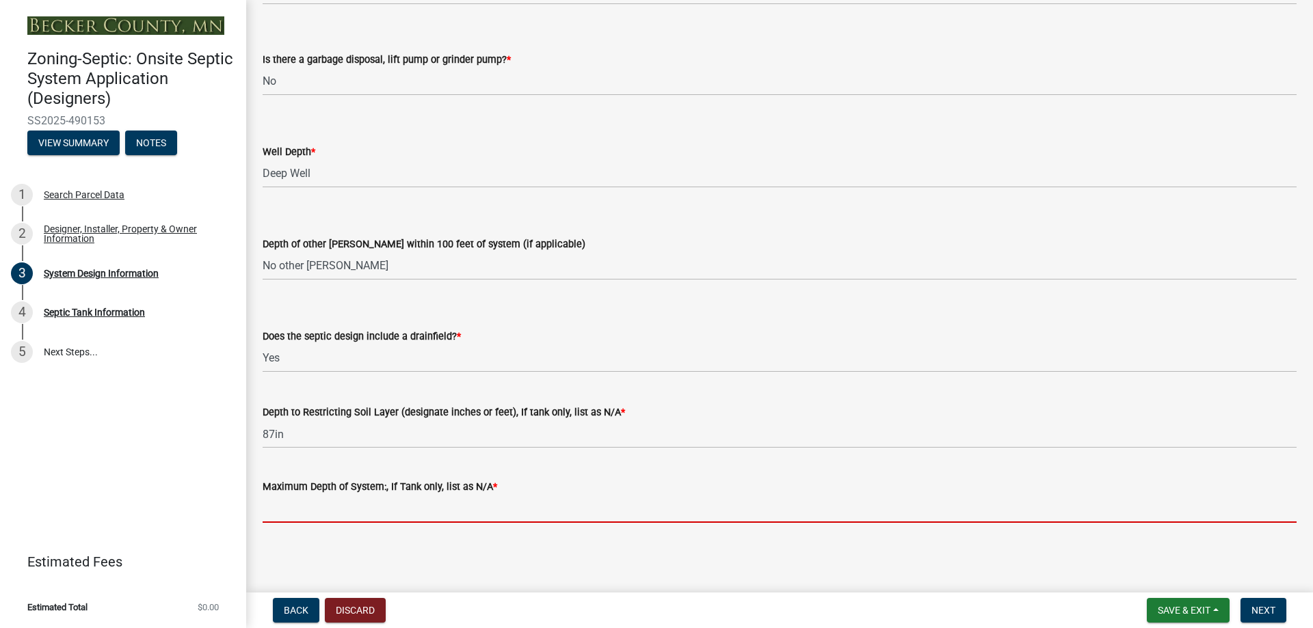
type input "24in"
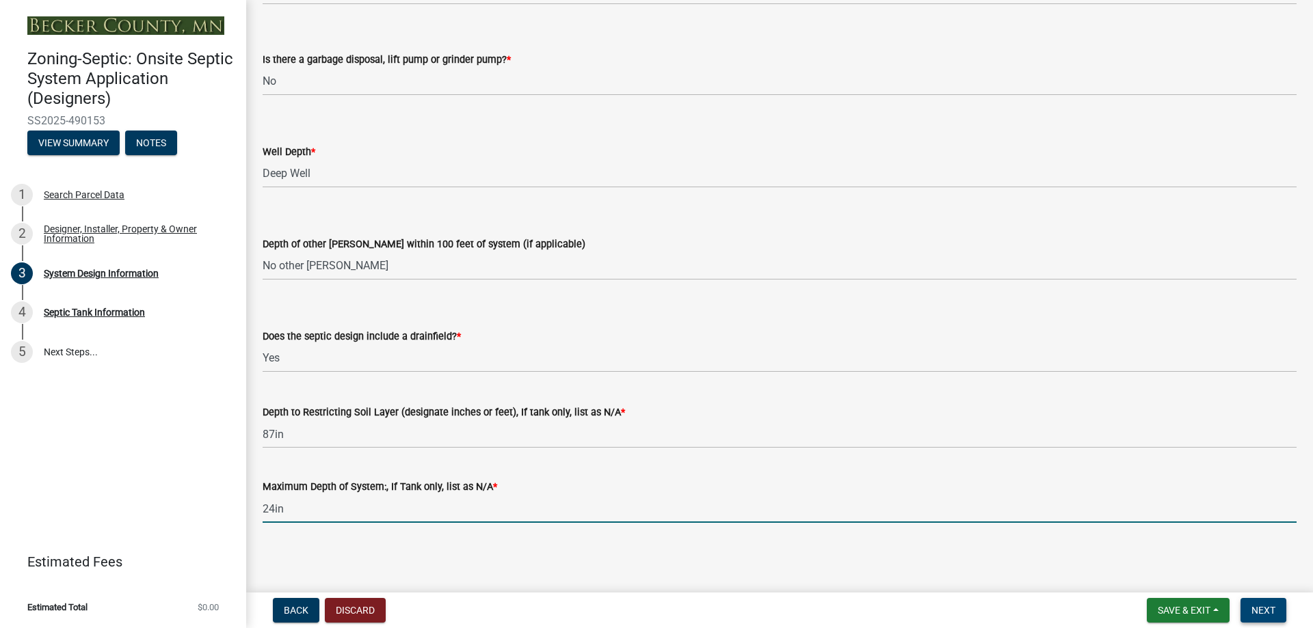
click at [1255, 613] on span "Next" at bounding box center [1263, 610] width 24 height 11
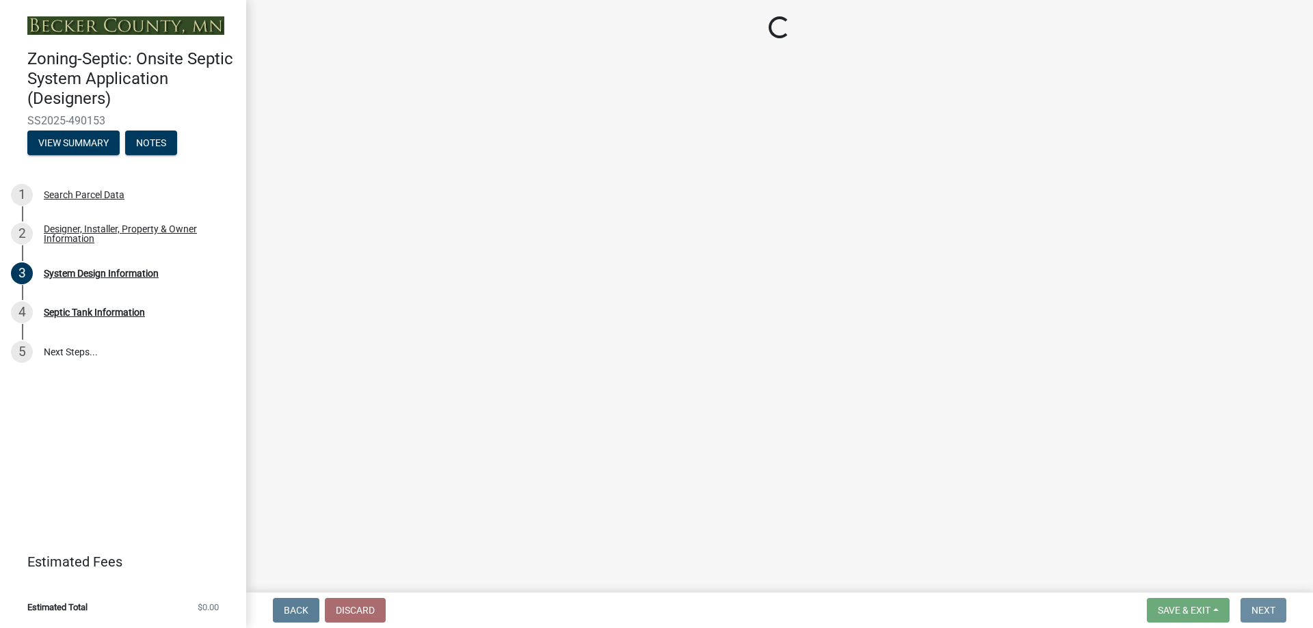
scroll to position [0, 0]
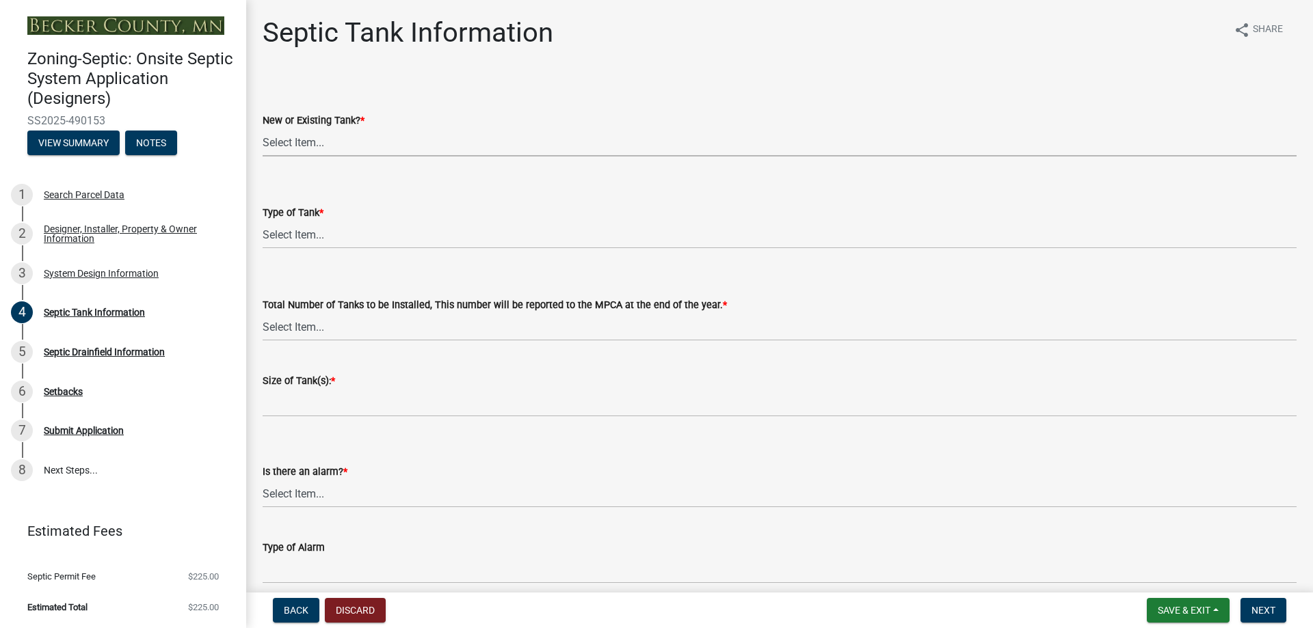
click at [332, 144] on select "Select Item... New Existing Both -New and Existing Tank" at bounding box center [780, 143] width 1034 height 28
click at [263, 129] on select "Select Item... New Existing Both -New and Existing Tank" at bounding box center [780, 143] width 1034 height 28
select select "f9fbe67c-c1cf-4a63-8ad4-799ce56b7f21"
click at [334, 234] on select "Select Item... Single Septic Tank Compartmented Tank Single Tank plus Compartme…" at bounding box center [780, 235] width 1034 height 28
click at [263, 221] on select "Select Item... Single Septic Tank Compartmented Tank Single Tank plus Compartme…" at bounding box center [780, 235] width 1034 height 28
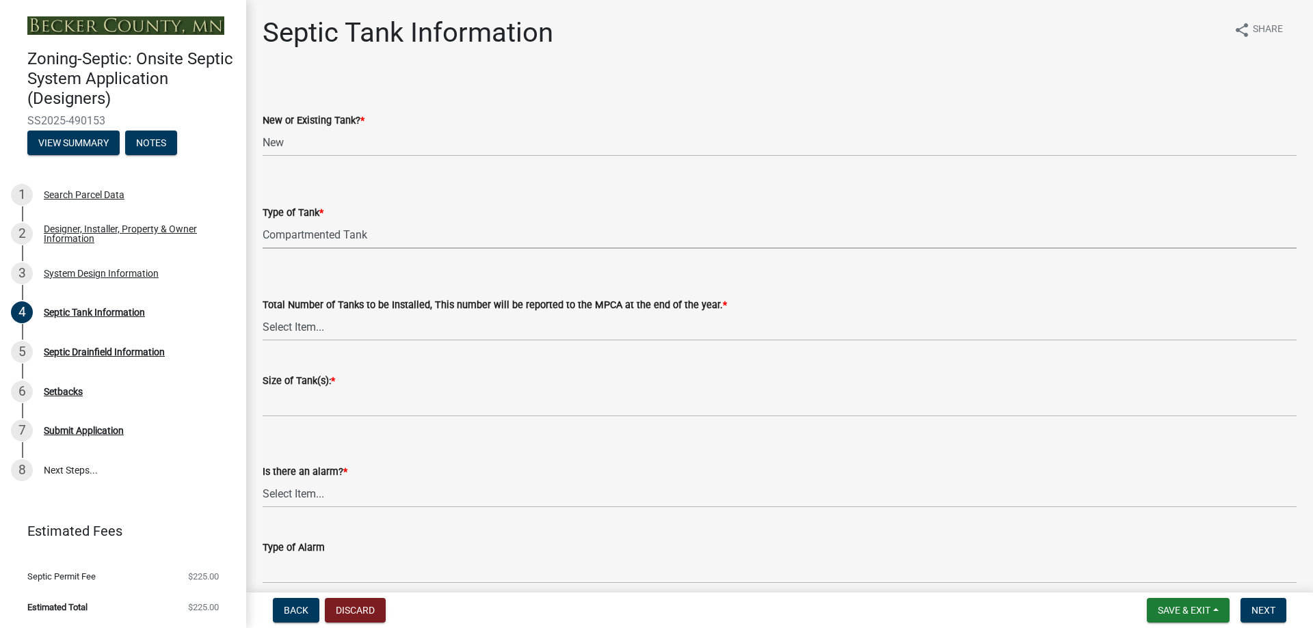
select select "8af00ff6-ccdf-43a1-aa9f-9d195177e029"
click at [350, 332] on select "Select Item... 0 1 2 3 4" at bounding box center [780, 327] width 1034 height 28
click at [263, 313] on select "Select Item... 0 1 2 3 4" at bounding box center [780, 327] width 1034 height 28
select select "52556460-45fa-4026-a6c2-c70bb0823cb5"
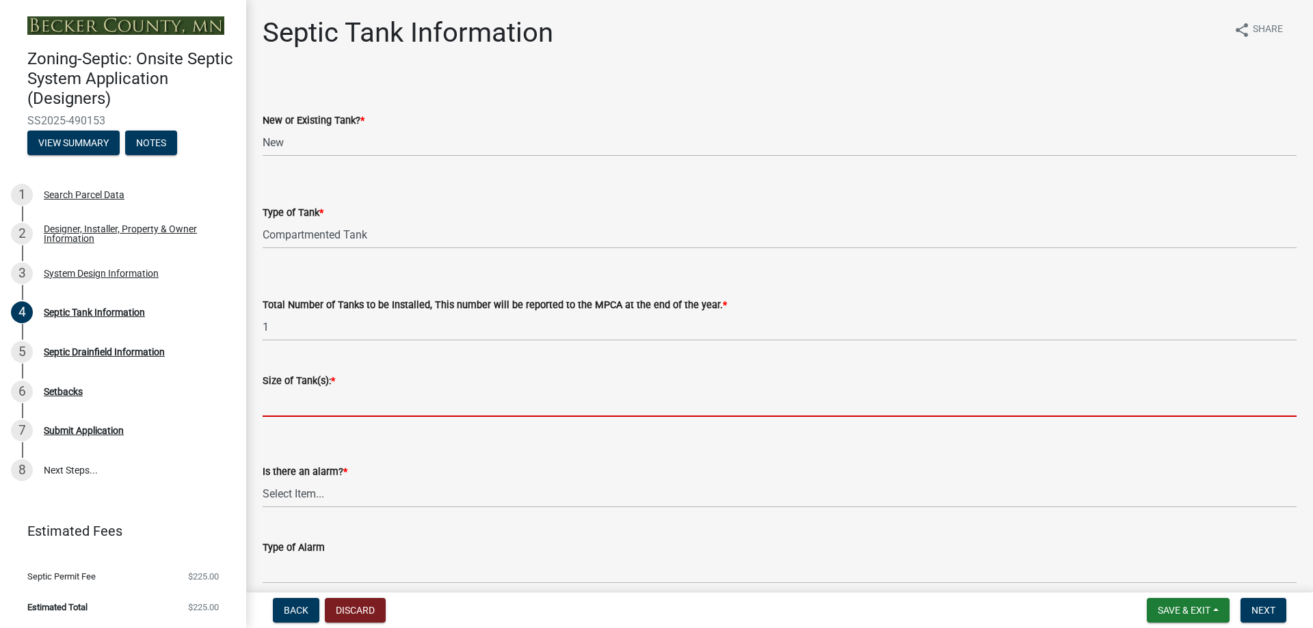
click at [328, 399] on input "Size of Tank(s): *" at bounding box center [780, 403] width 1034 height 28
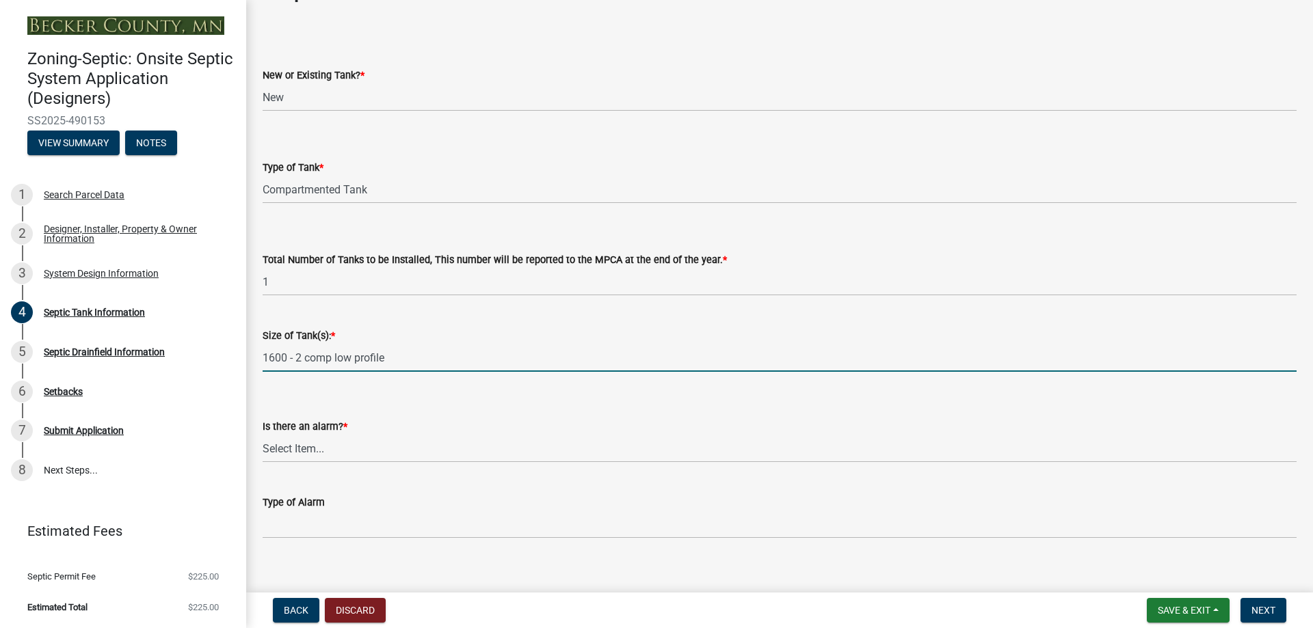
scroll to position [68, 0]
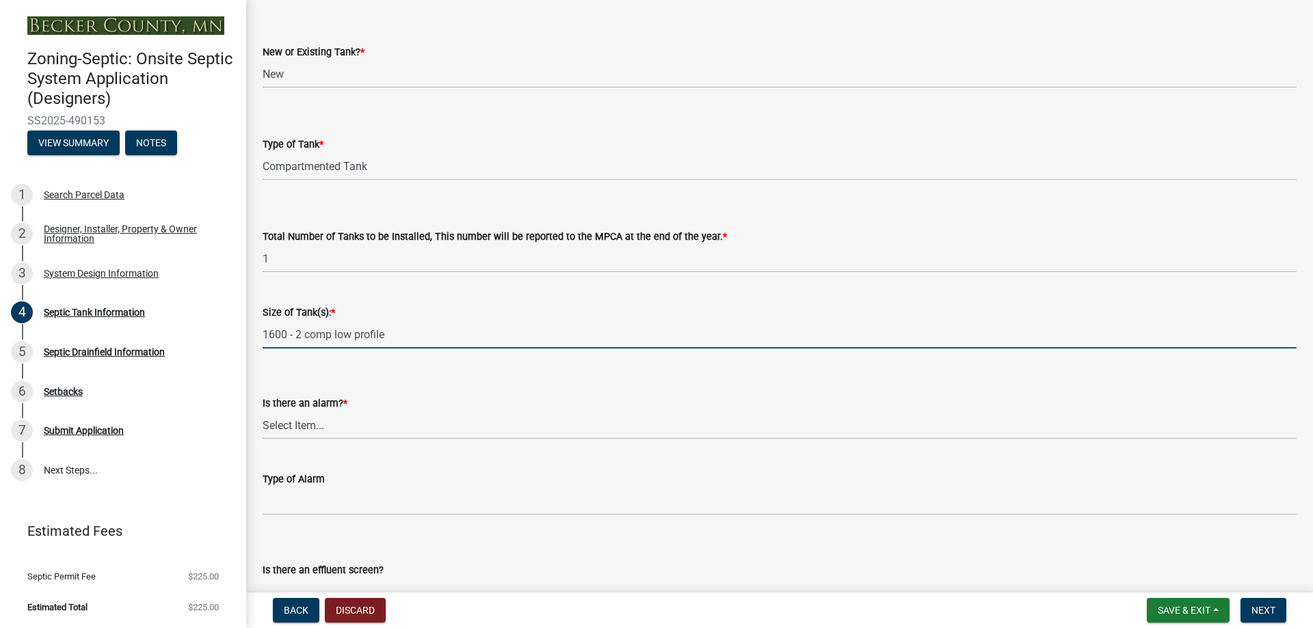
type input "1600 - 2 comp low profile"
click at [330, 431] on select "Select Item... Yes No" at bounding box center [780, 426] width 1034 height 28
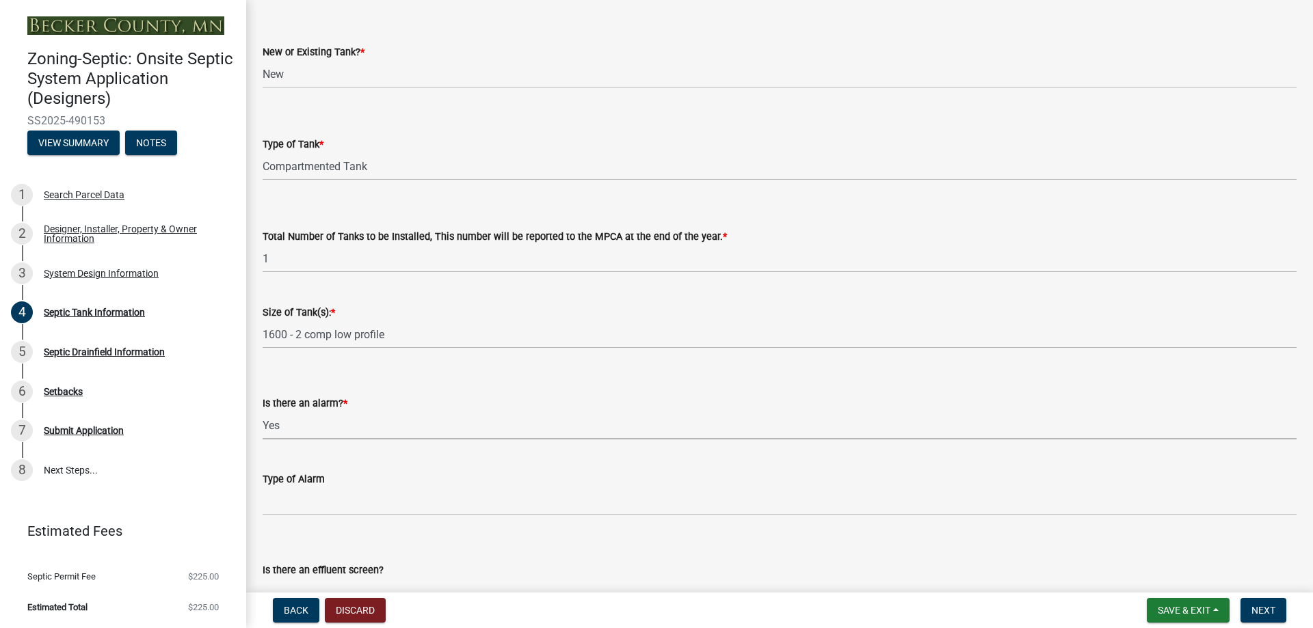
click at [263, 412] on select "Select Item... Yes No" at bounding box center [780, 426] width 1034 height 28
select select "c84d9e4c-2287-4d2e-9ef7-9874a7456ee3"
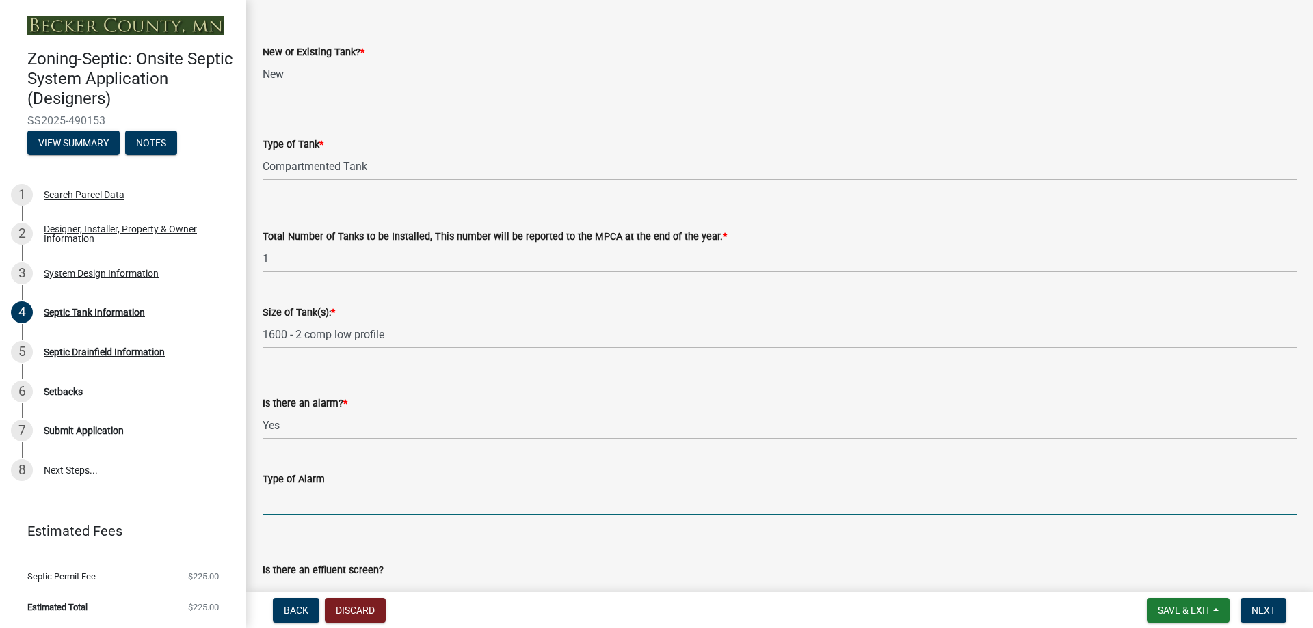
click at [314, 501] on input "Type of Alarm" at bounding box center [780, 502] width 1034 height 28
type input "PS Patrol"
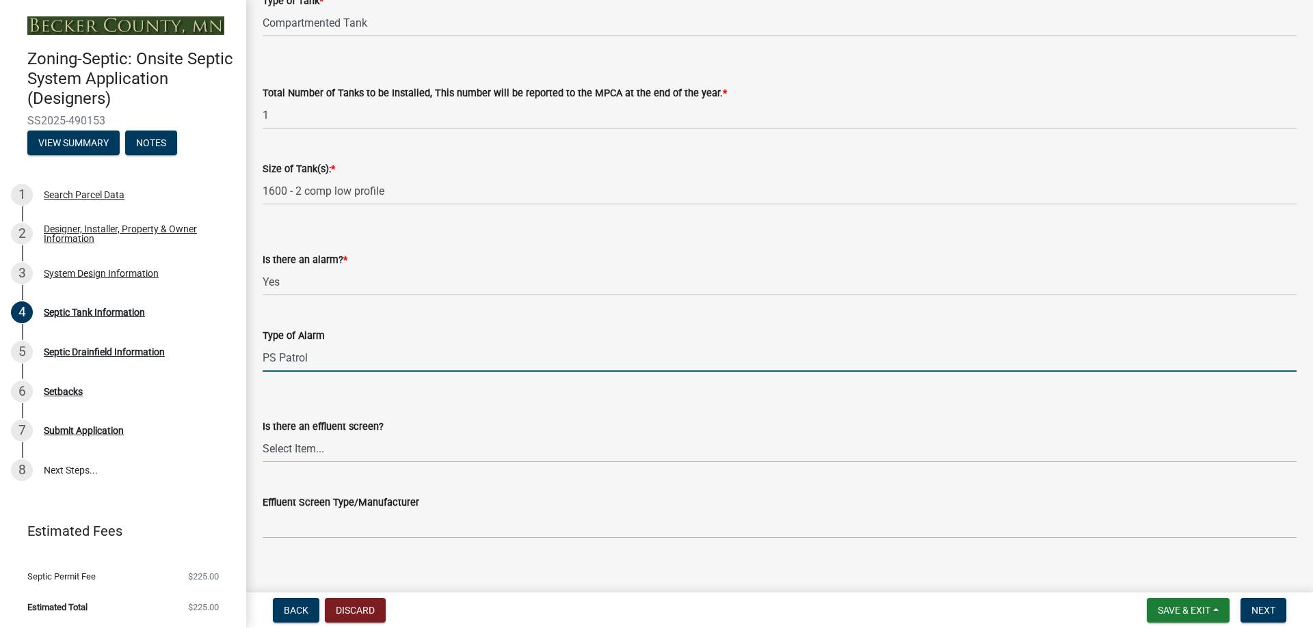
scroll to position [274, 0]
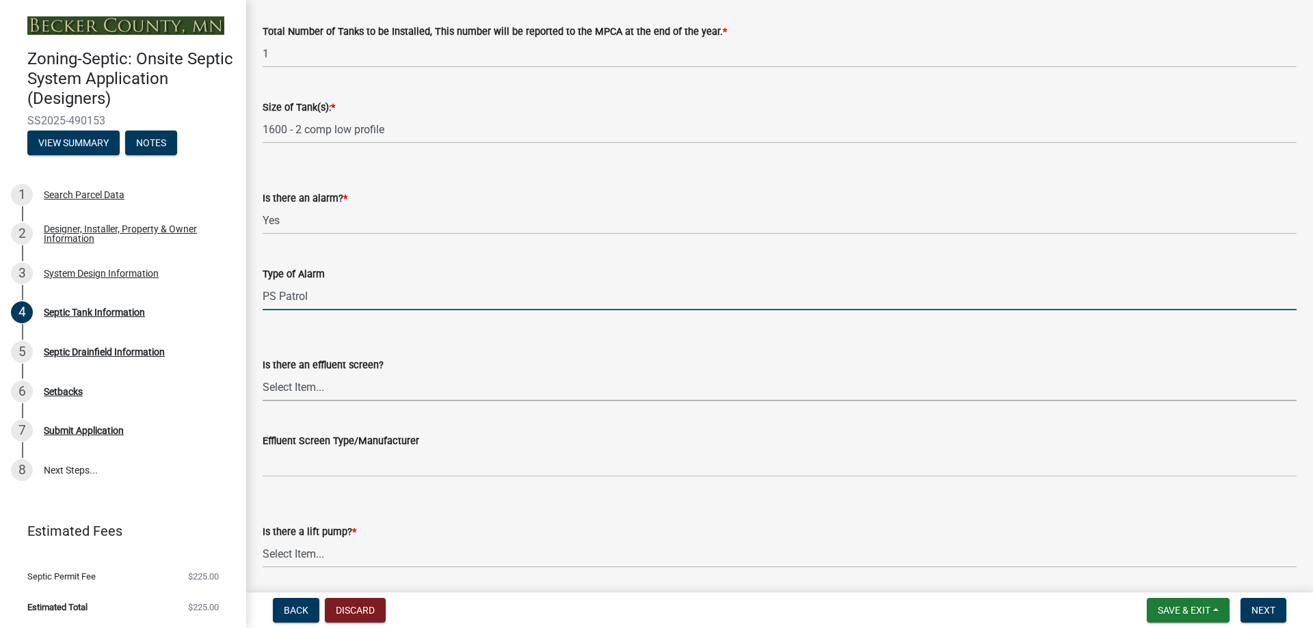
click at [326, 388] on select "Select Item... Yes No" at bounding box center [780, 387] width 1034 height 28
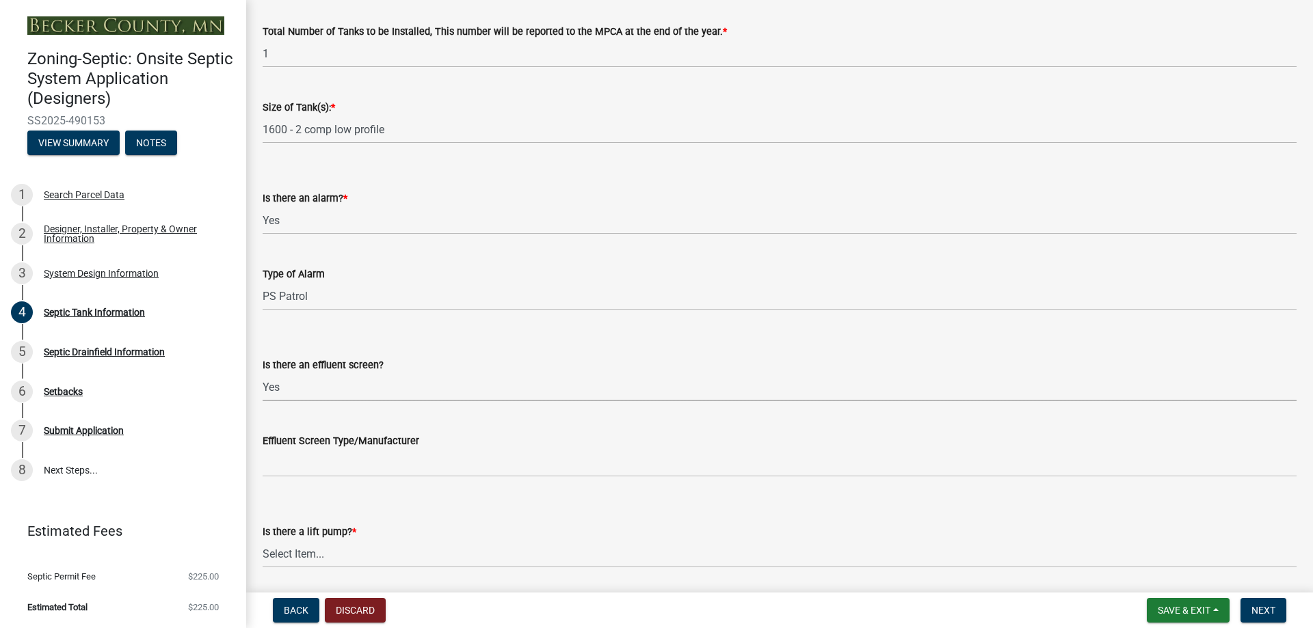
click at [263, 373] on select "Select Item... Yes No" at bounding box center [780, 387] width 1034 height 28
select select "1aae01aa-140b-4eb5-b041-885c26cb6aa8"
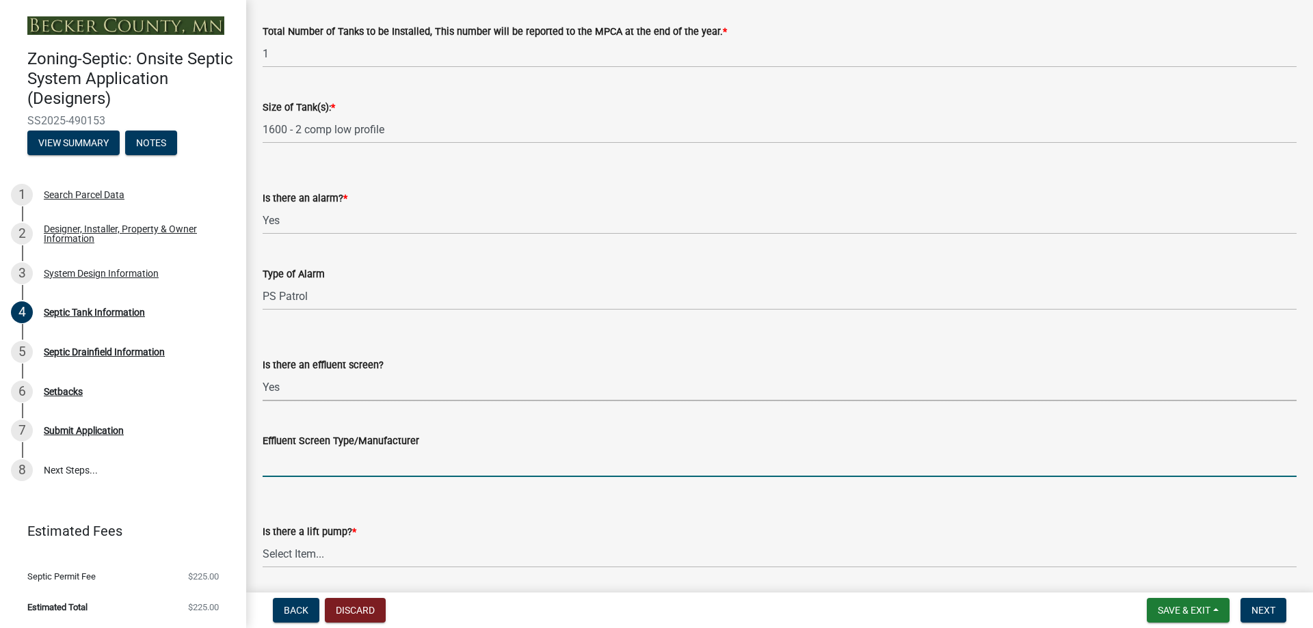
click at [330, 463] on input "Effluent Screen Type/Manufacturer" at bounding box center [780, 463] width 1034 height 28
type input "Polylock"
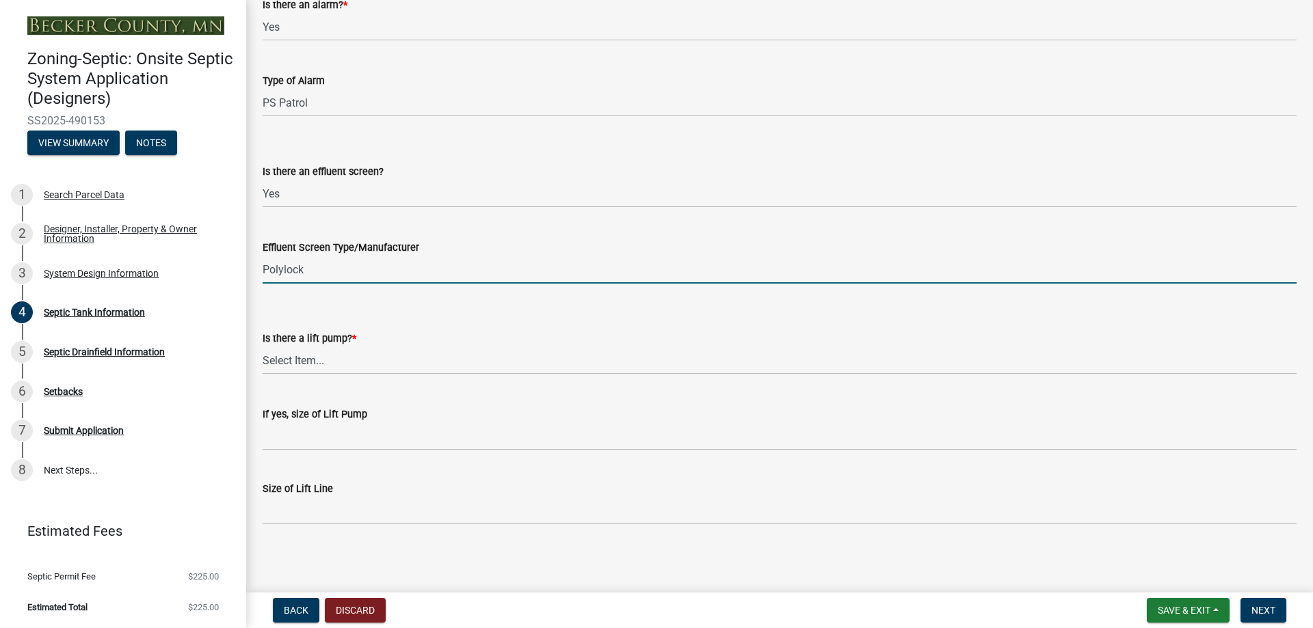
scroll to position [469, 0]
drag, startPoint x: 309, startPoint y: 359, endPoint x: 311, endPoint y: 370, distance: 11.1
click at [309, 359] on select "Select Item... Yes No" at bounding box center [780, 359] width 1034 height 28
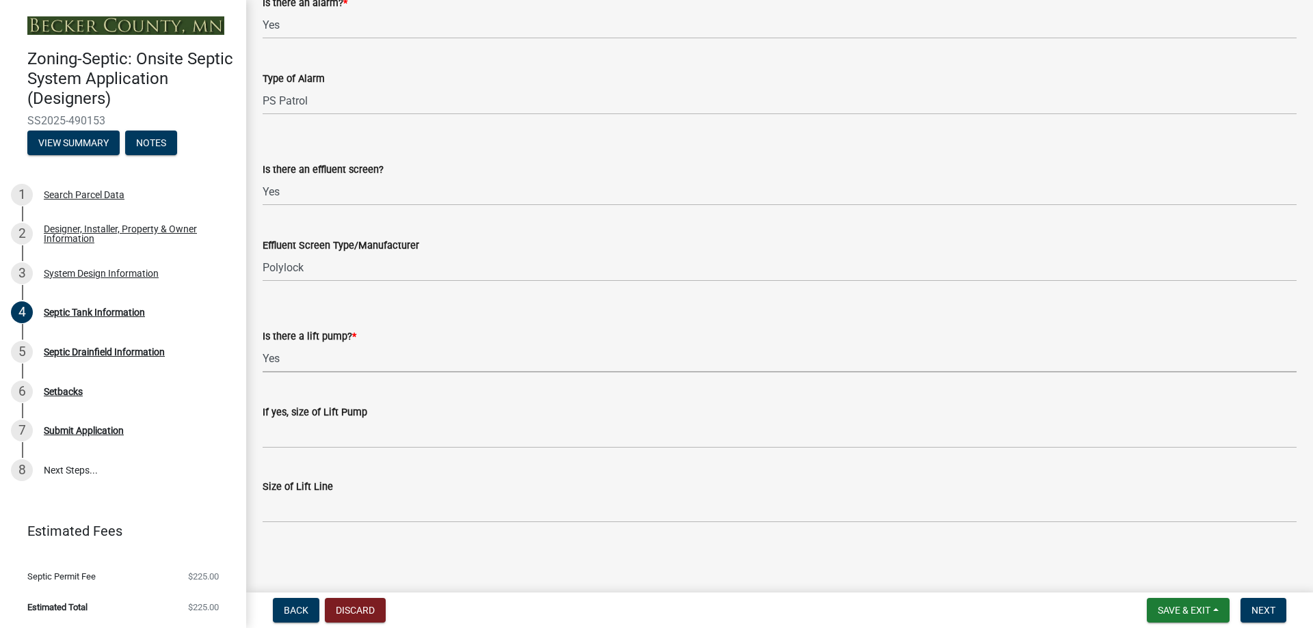
click at [263, 345] on select "Select Item... Yes No" at bounding box center [780, 359] width 1034 height 28
select select "7b57e397-6881-49c8-9b87-e40bdbeb8239"
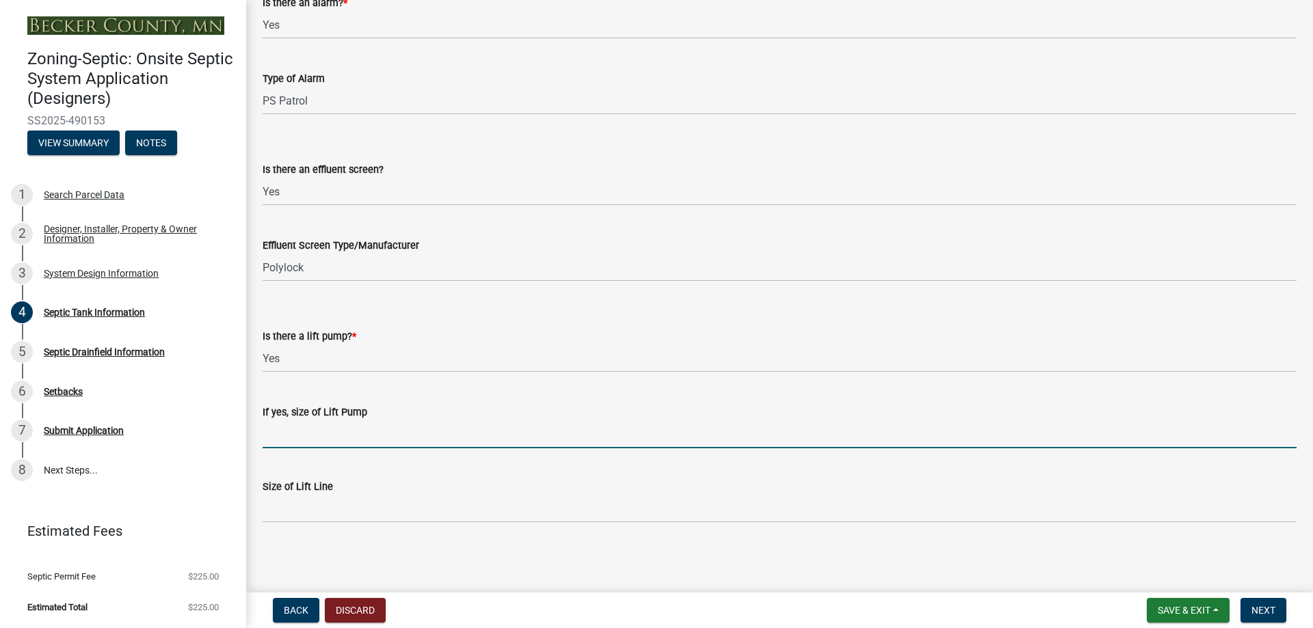
click at [321, 436] on input "If yes, size of Lift Pump" at bounding box center [780, 435] width 1034 height 28
type input "0.5 HP"
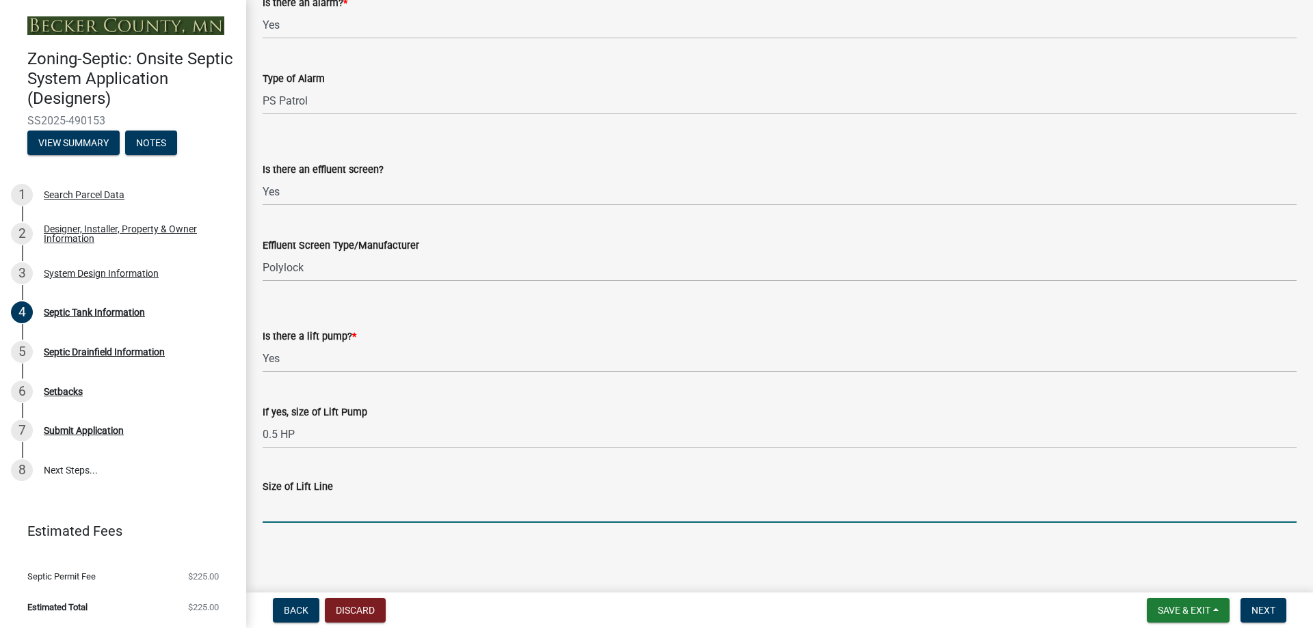
click at [314, 508] on input "Size of Lift Line" at bounding box center [780, 509] width 1034 height 28
type input "2""
click at [1274, 613] on span "Next" at bounding box center [1263, 610] width 24 height 11
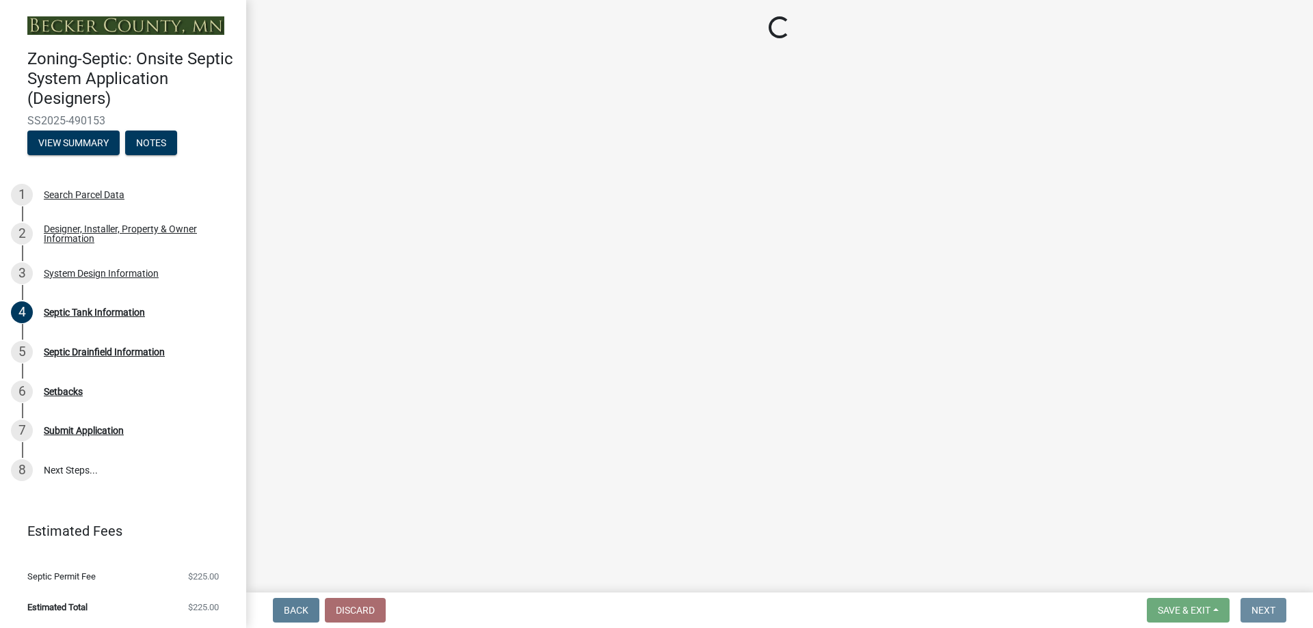
scroll to position [0, 0]
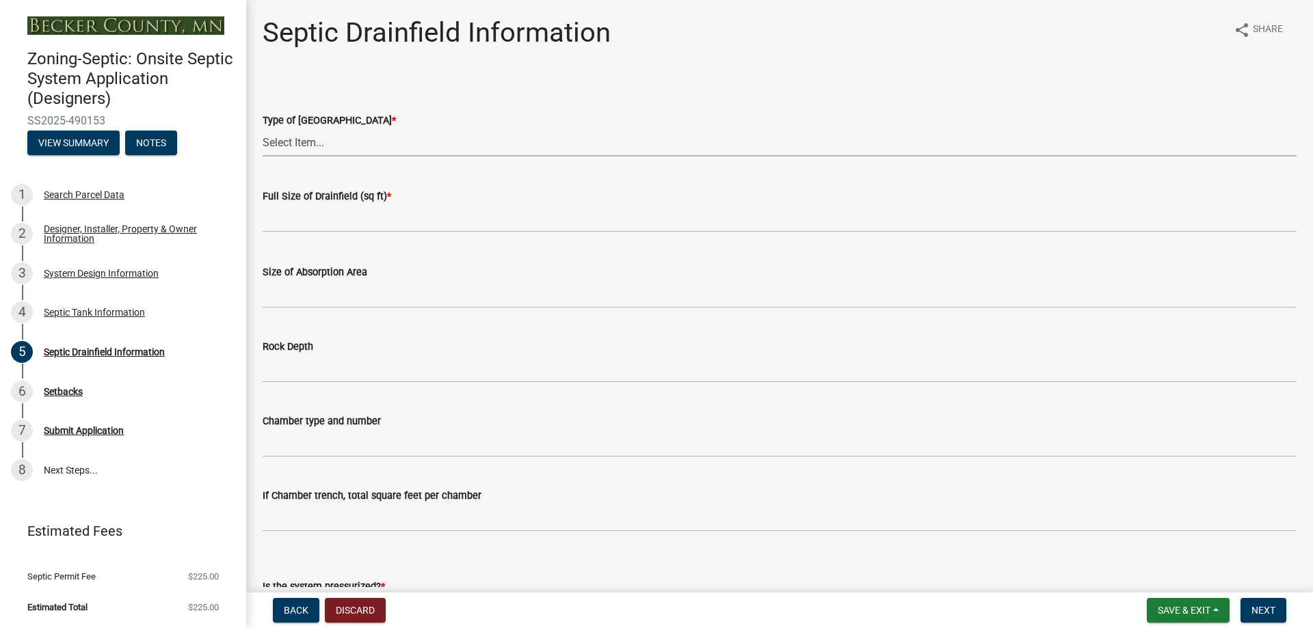
click at [328, 141] on select "Select Item... Chamber Trench Rock Trench Gravelless Mound Pressure Bed Seepage…" at bounding box center [780, 143] width 1034 height 28
click at [263, 129] on select "Select Item... Chamber Trench Rock Trench Gravelless Mound Pressure Bed Seepage…" at bounding box center [780, 143] width 1034 height 28
select select "10c93508-1a8b-43eb-9133-240e9762d1b5"
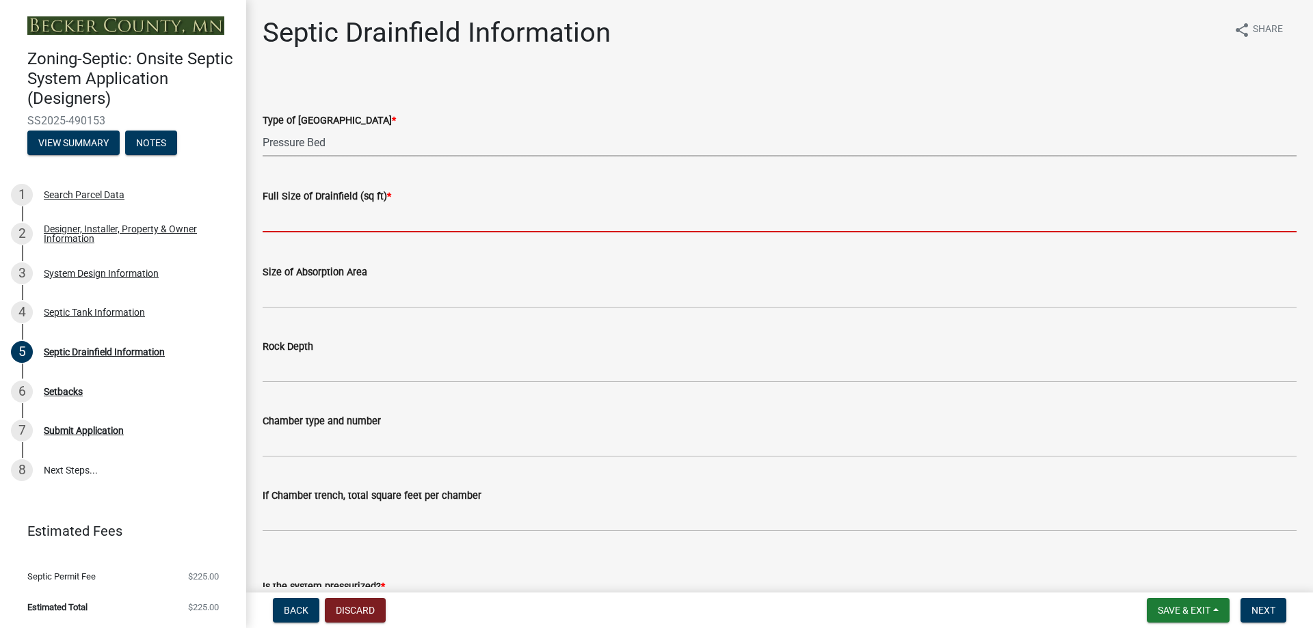
click at [316, 223] on input "text" at bounding box center [780, 218] width 1034 height 28
type input "375"
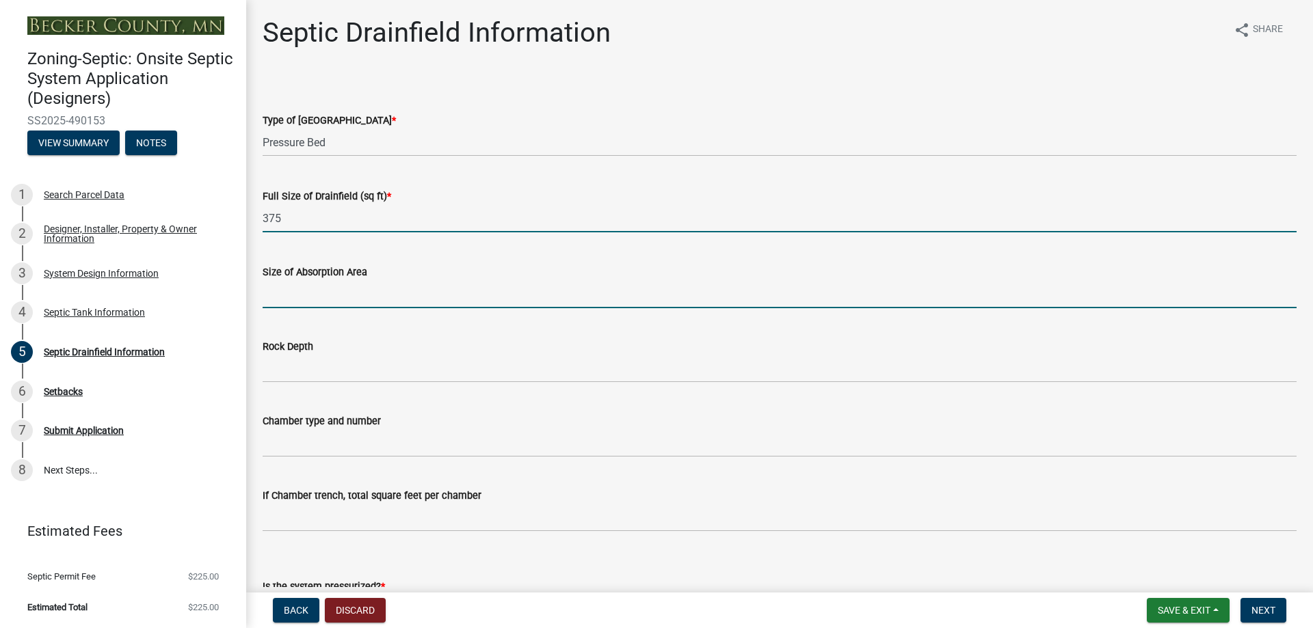
click at [347, 302] on input "Size of Absorption Area" at bounding box center [780, 294] width 1034 height 28
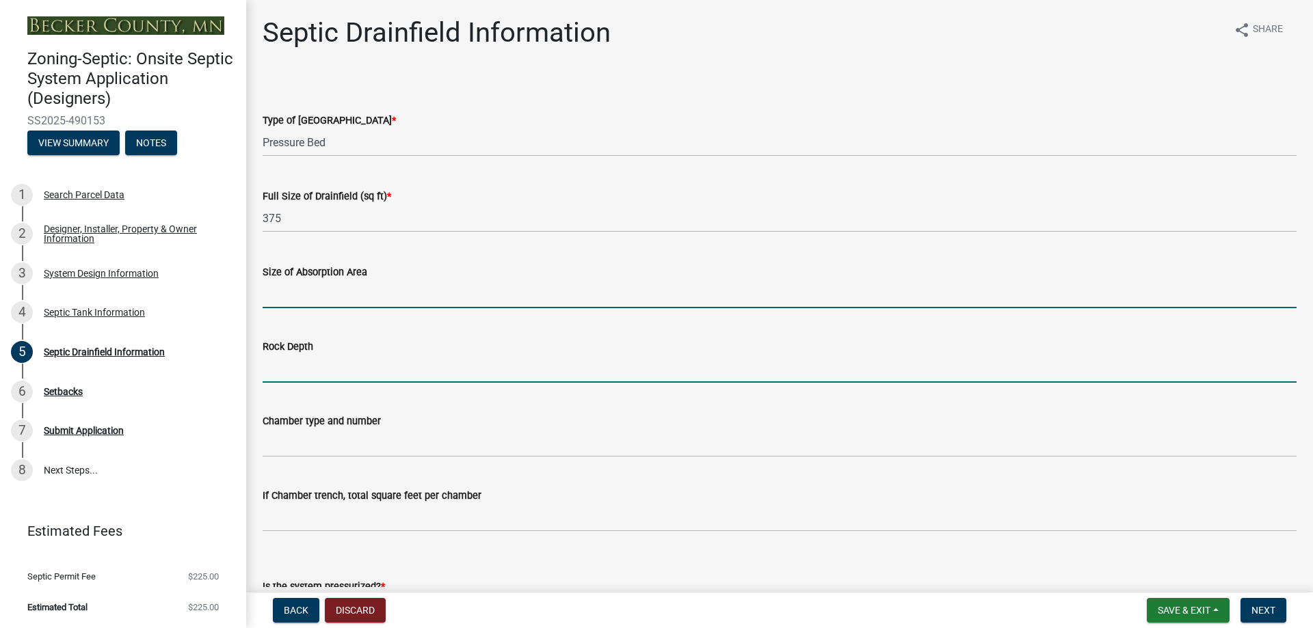
click at [293, 375] on input "Rock Depth" at bounding box center [780, 369] width 1034 height 28
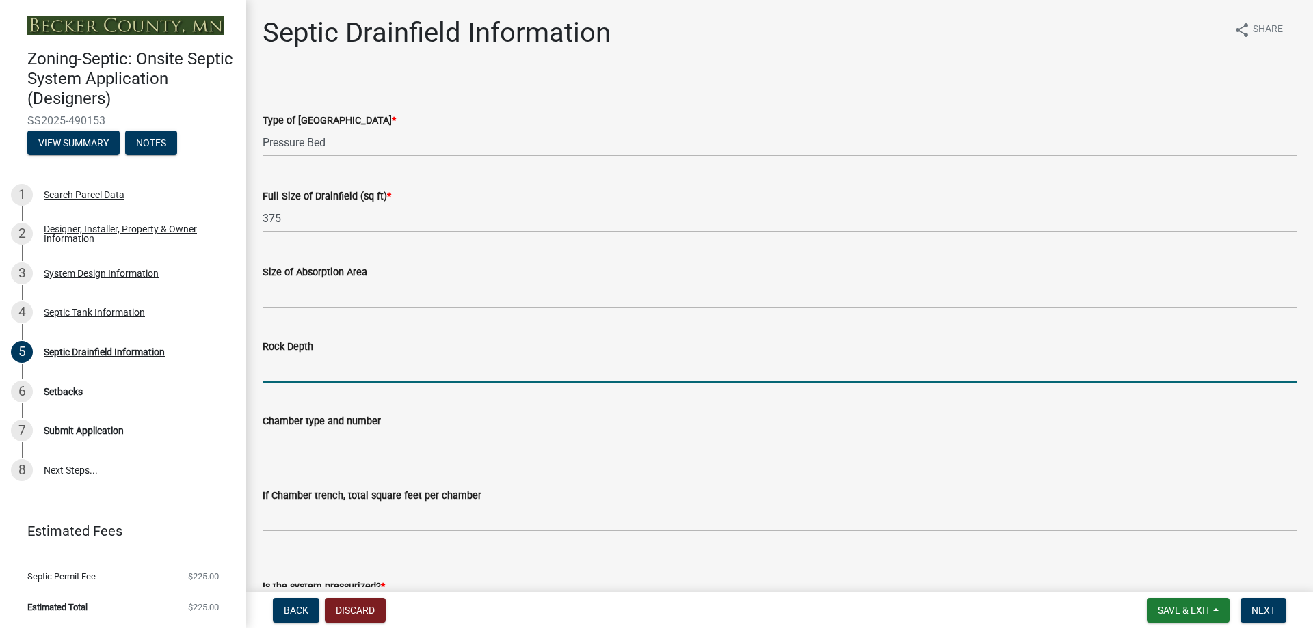
type input "6" below pipes"
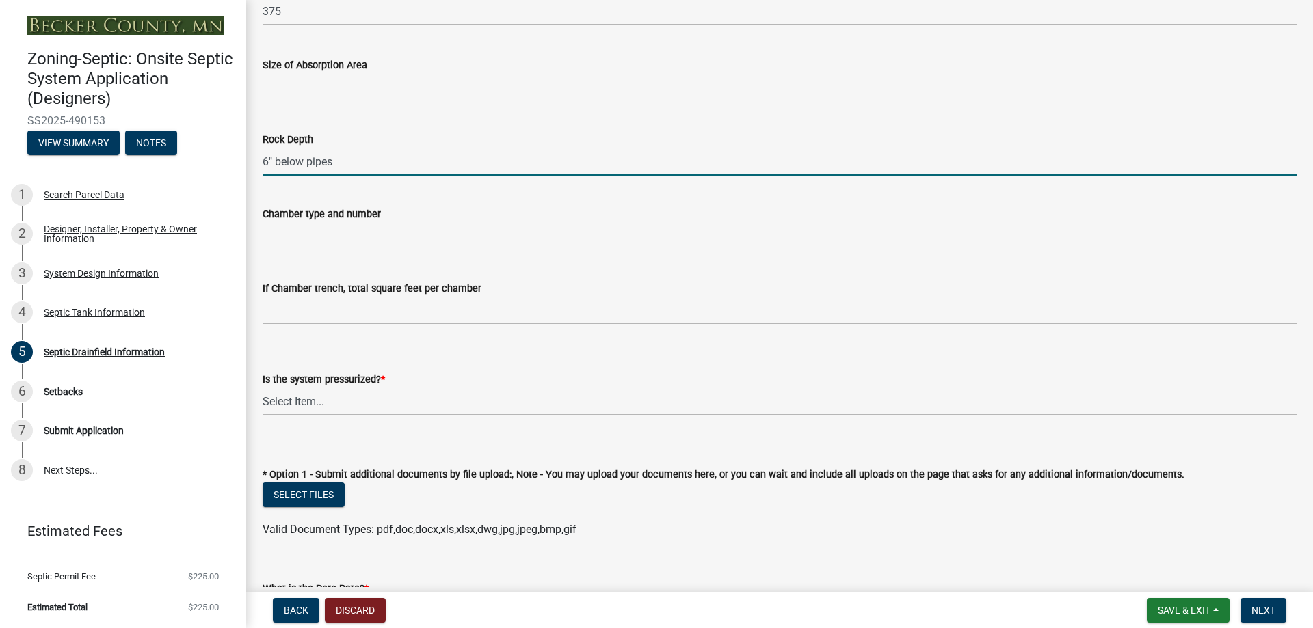
scroll to position [205, 0]
click at [313, 401] on select "Select Item... Yes No" at bounding box center [780, 404] width 1034 height 28
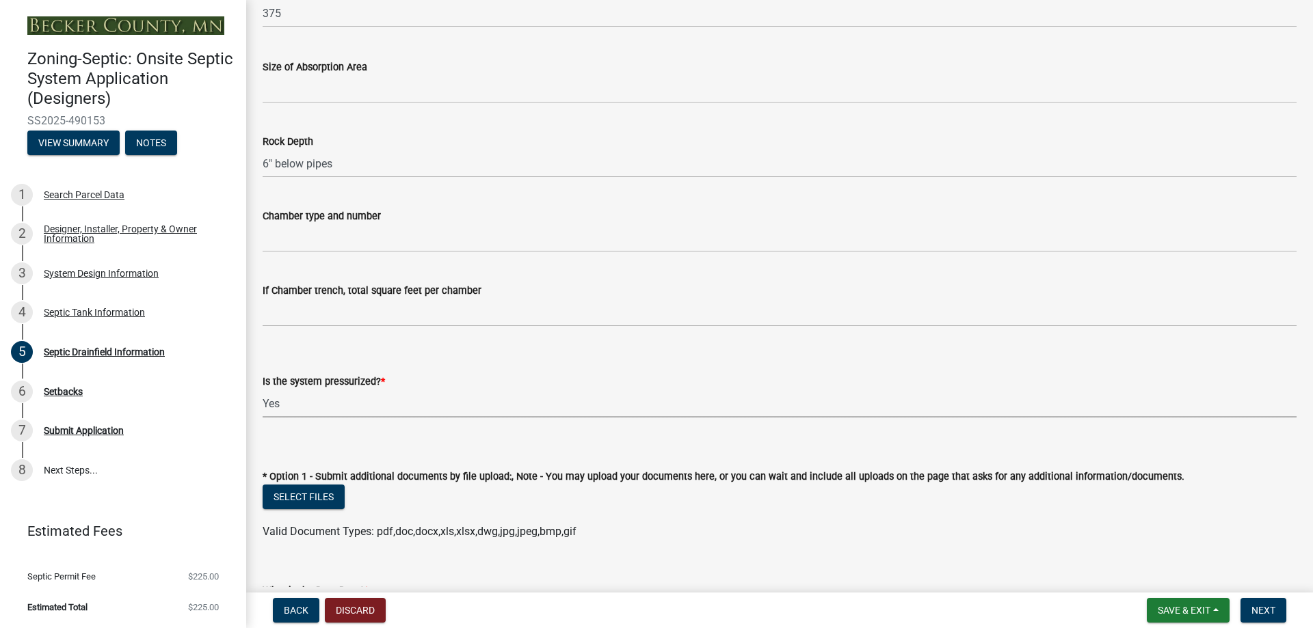
click at [263, 390] on select "Select Item... Yes No" at bounding box center [780, 404] width 1034 height 28
select select "366d546d-8bc3-42fb-bca7-8a9455861f61"
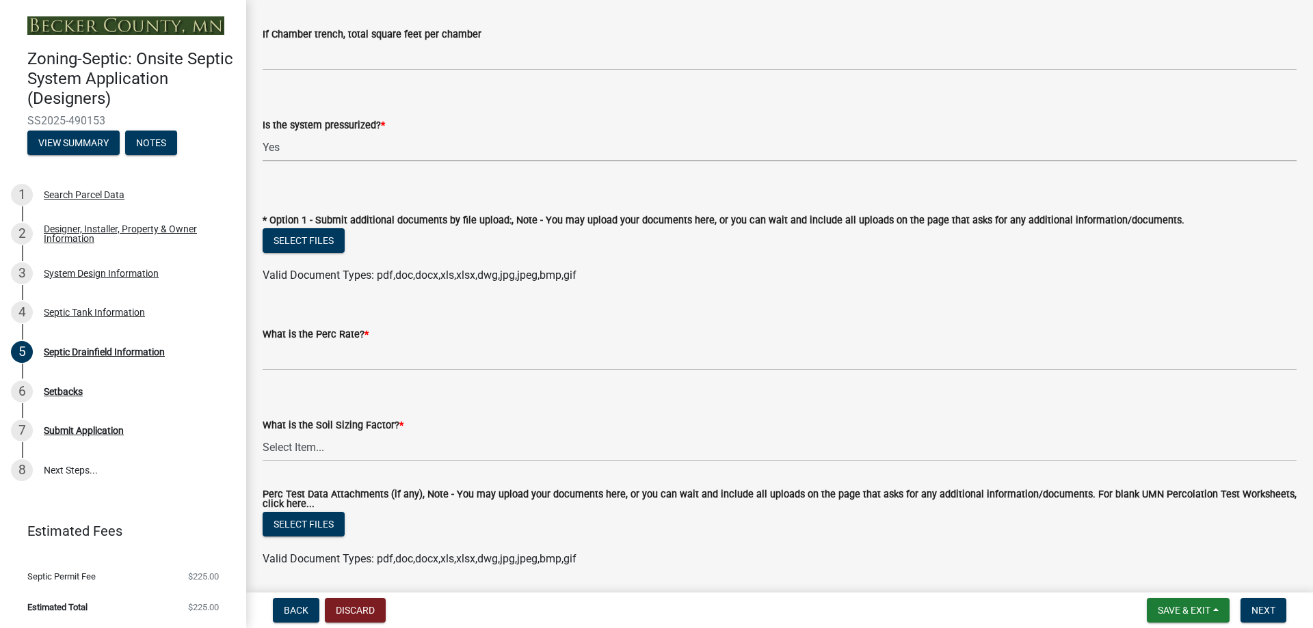
scroll to position [479, 0]
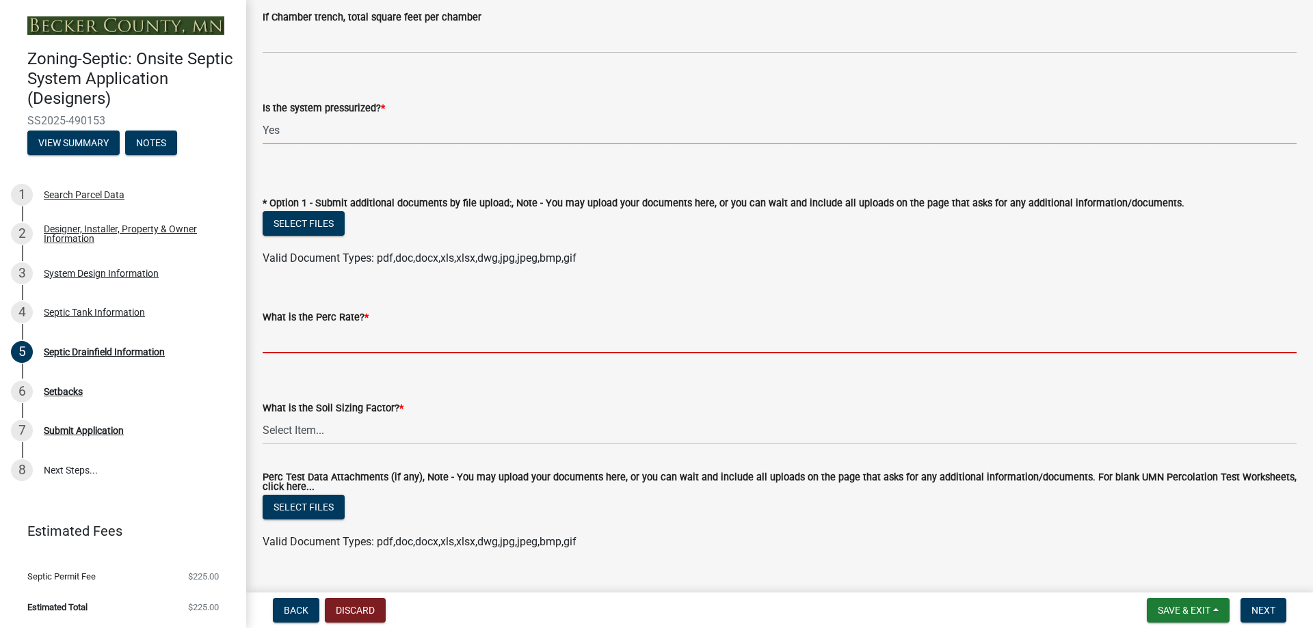
click at [337, 343] on input "What is the Perc Rate? *" at bounding box center [780, 340] width 1034 height 28
type input "0.1-5"
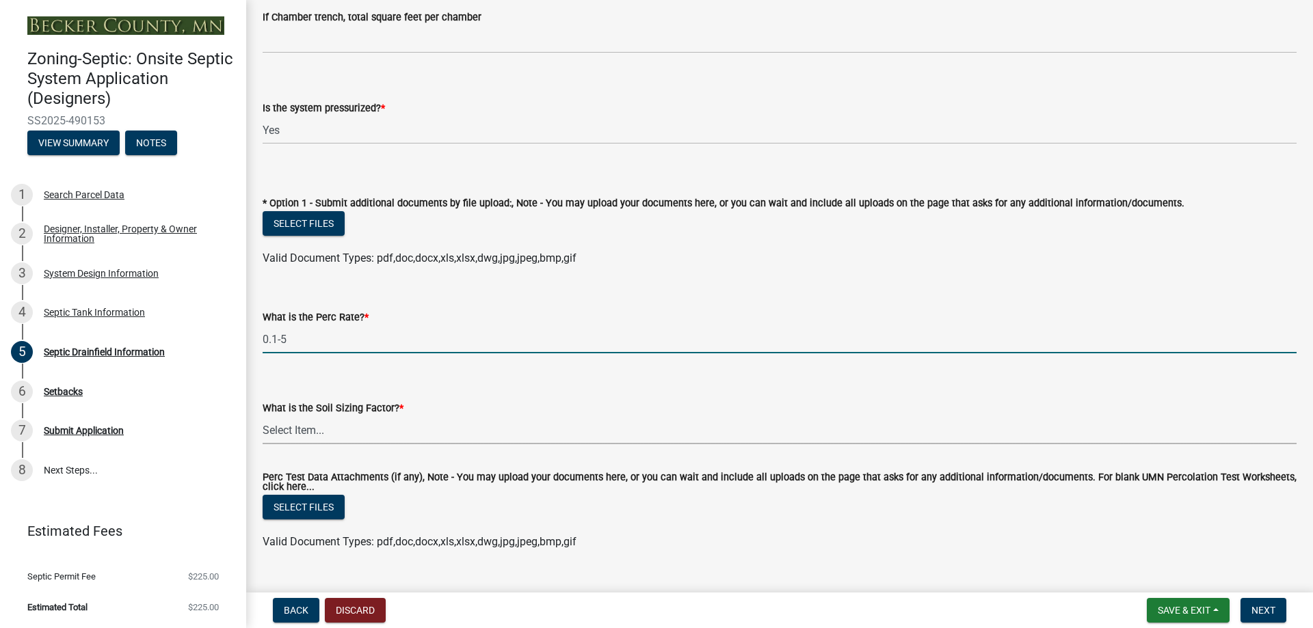
click at [336, 435] on select "Select Item... 0.00 0.24 0.45 0.50 0.60 0.78 .83 1.27 1.67" at bounding box center [780, 430] width 1034 height 28
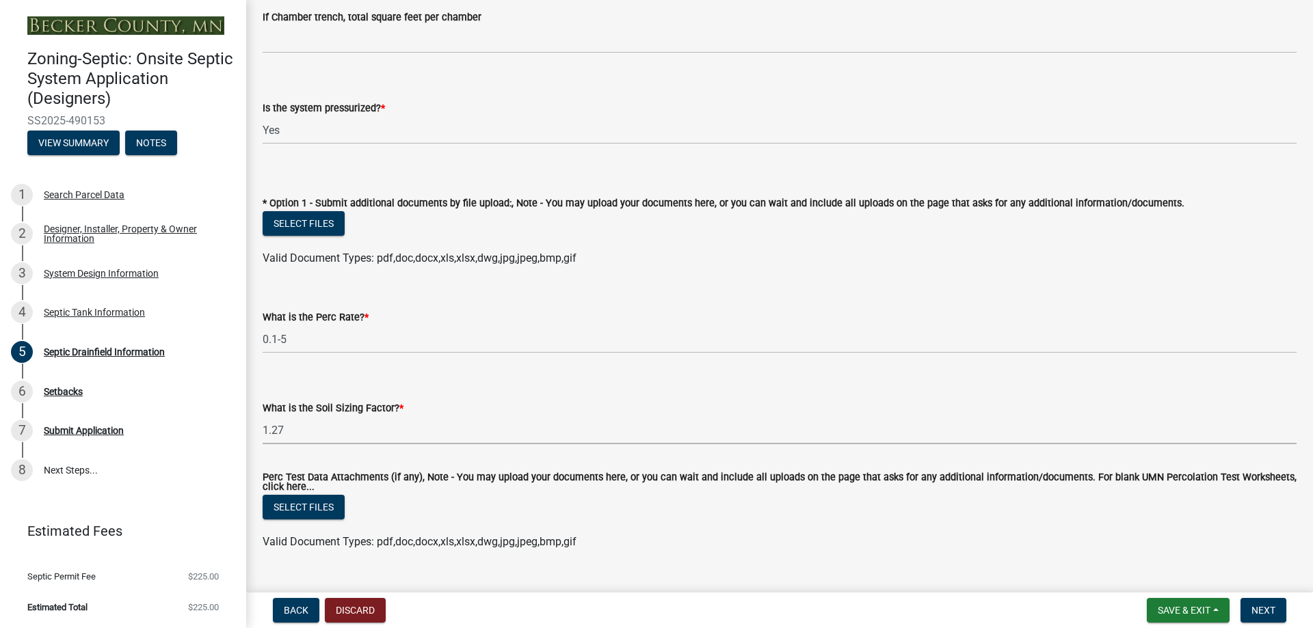
click at [263, 416] on select "Select Item... 0.00 0.24 0.45 0.50 0.60 0.78 .83 1.27 1.67" at bounding box center [780, 430] width 1034 height 28
select select "52684610-3c7f-46a6-906a-038873286f5a"
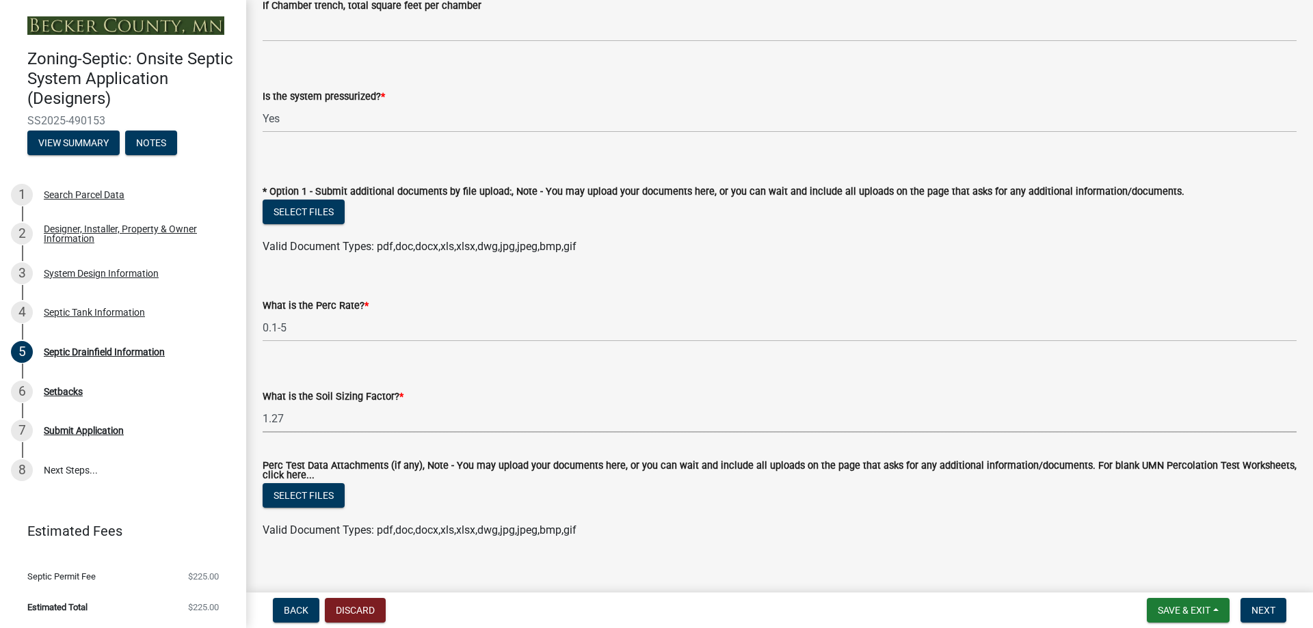
scroll to position [508, 0]
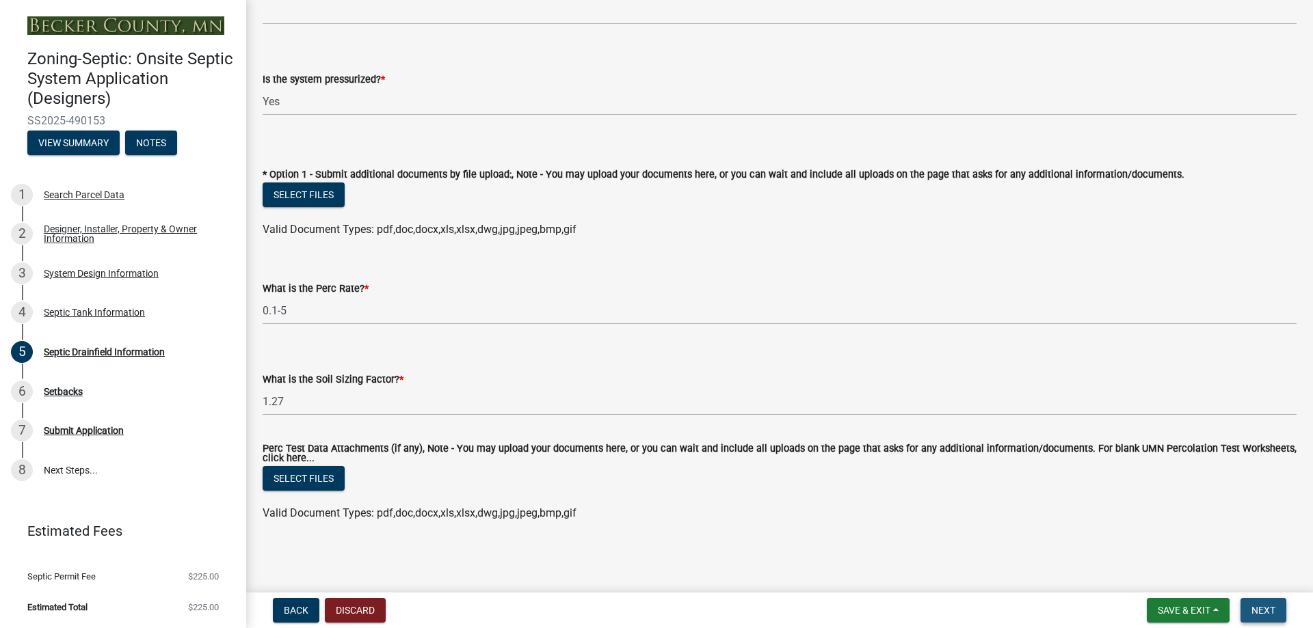
click at [1263, 616] on span "Next" at bounding box center [1263, 610] width 24 height 11
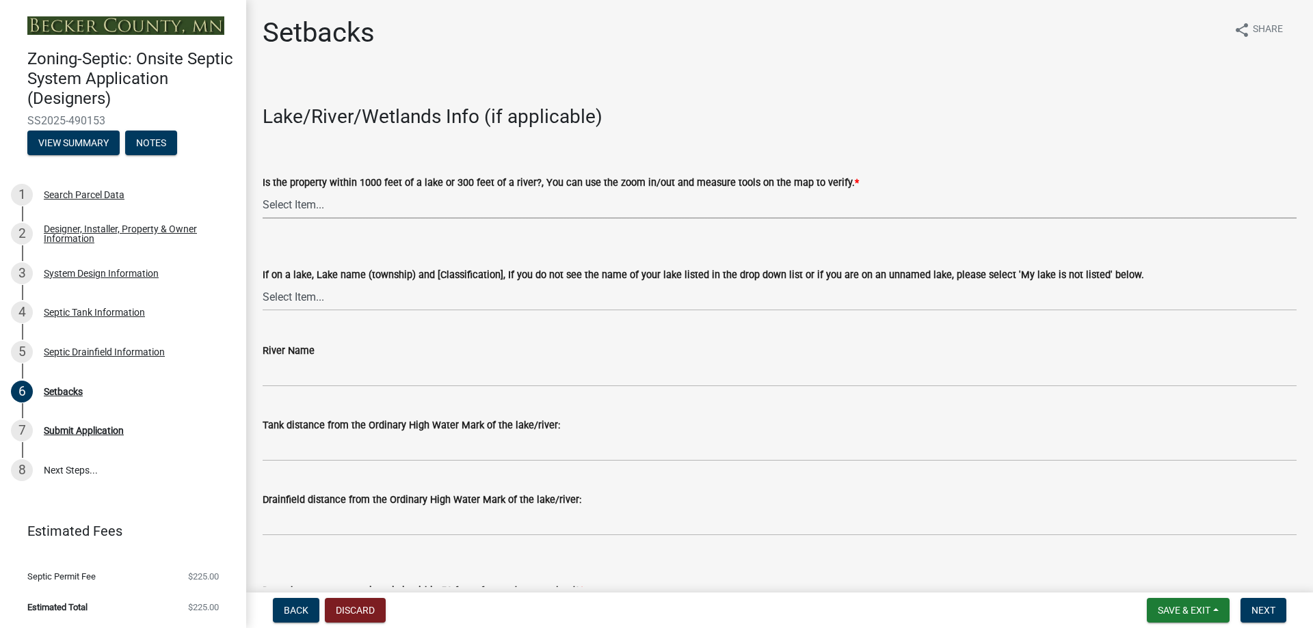
click at [371, 210] on select "Select Item... Yes No" at bounding box center [780, 205] width 1034 height 28
click at [263, 191] on select "Select Item... Yes No" at bounding box center [780, 205] width 1034 height 28
select select "c245ec0d-8d6f-4710-ab2b-b3aa70611708"
click at [349, 300] on select "Select Item... [GEOGRAPHIC_DATA] is not listed below [GEOGRAPHIC_DATA] ([GEOGRA…" at bounding box center [780, 297] width 1034 height 28
click at [263, 283] on select "Select Item... [GEOGRAPHIC_DATA] is not listed below [GEOGRAPHIC_DATA] ([GEOGRA…" at bounding box center [780, 297] width 1034 height 28
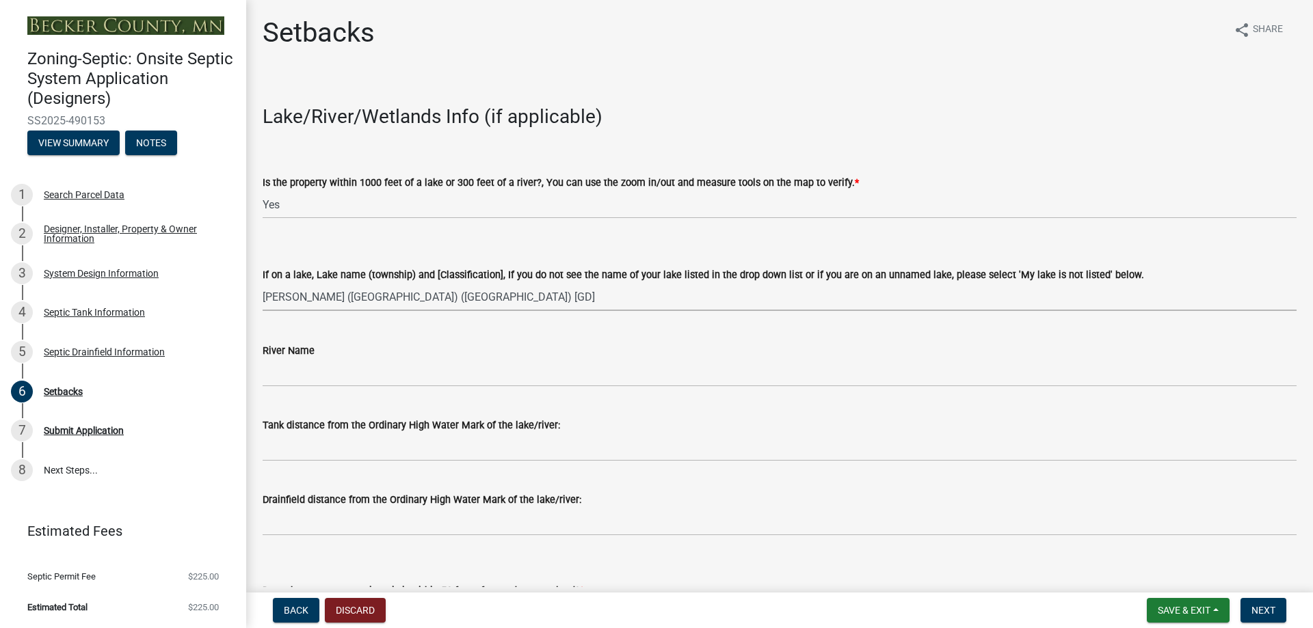
select select "3904f8ee-c865-40d4-ba1b-21116c355139"
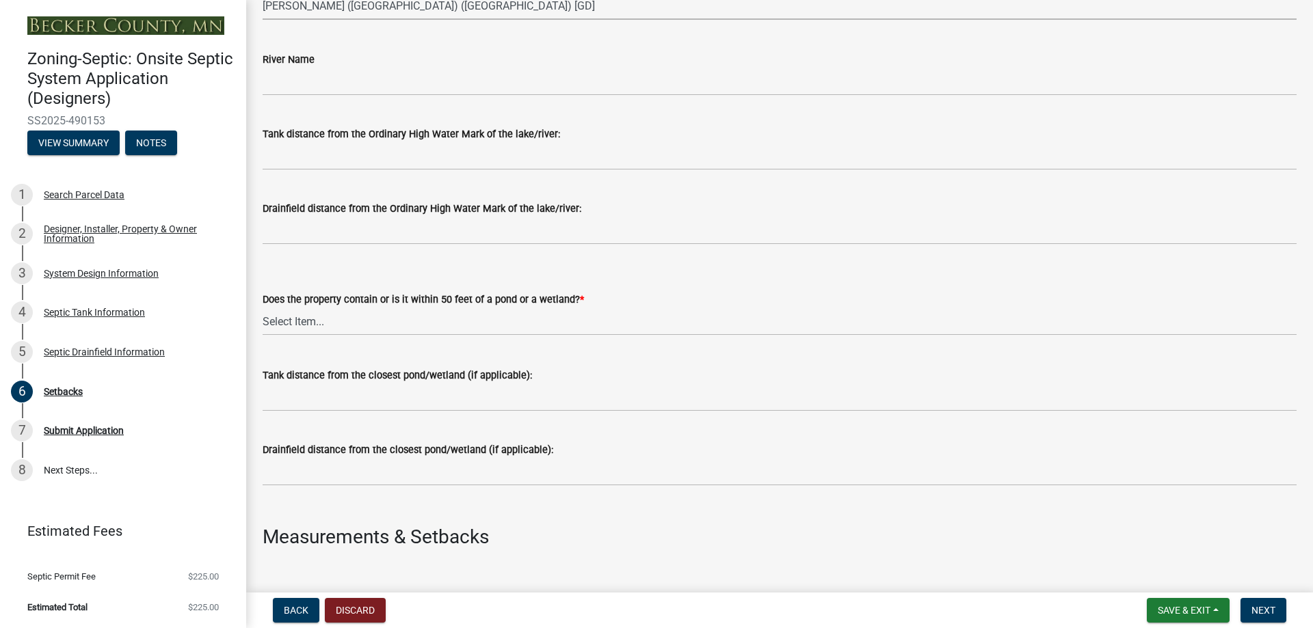
scroll to position [342, 0]
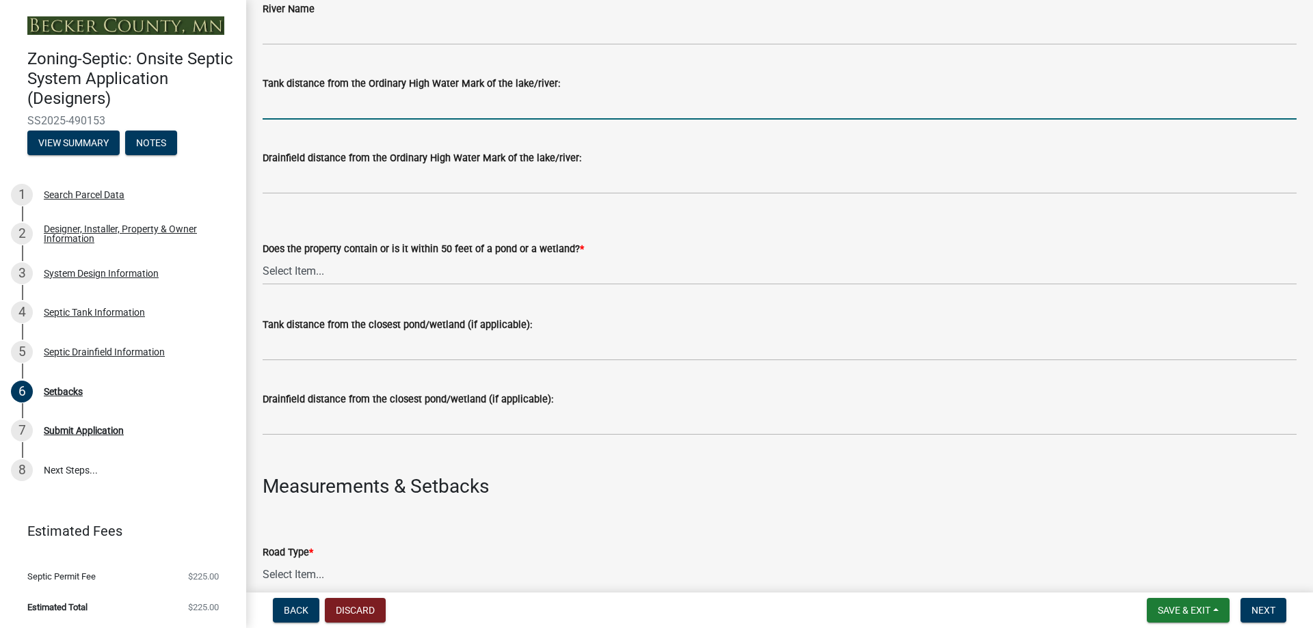
click at [346, 108] on input "Tank distance from the Ordinary High Water Mark of the lake/river:" at bounding box center [780, 106] width 1034 height 28
type input "120ft +"
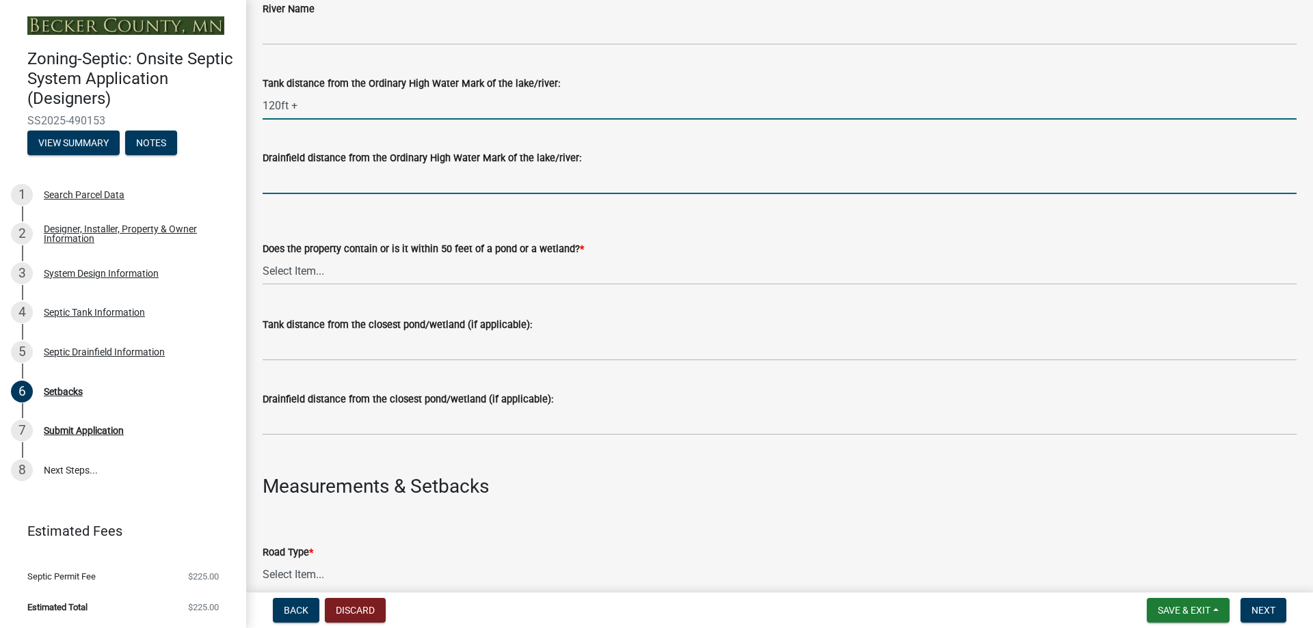
click at [345, 183] on input "Drainfield distance from the Ordinary High Water Mark of the lake/river:" at bounding box center [780, 180] width 1034 height 28
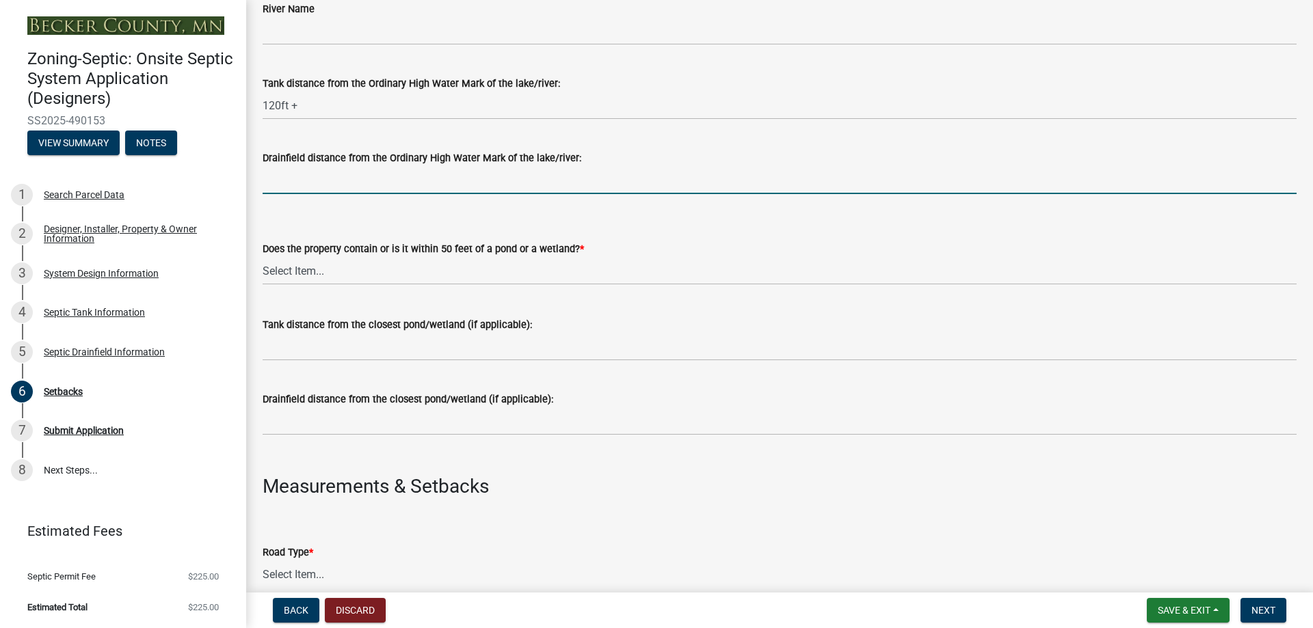
type input "120ft +"
drag, startPoint x: 332, startPoint y: 269, endPoint x: 331, endPoint y: 276, distance: 6.9
click at [332, 269] on select "Select Item... Yes No" at bounding box center [780, 271] width 1034 height 28
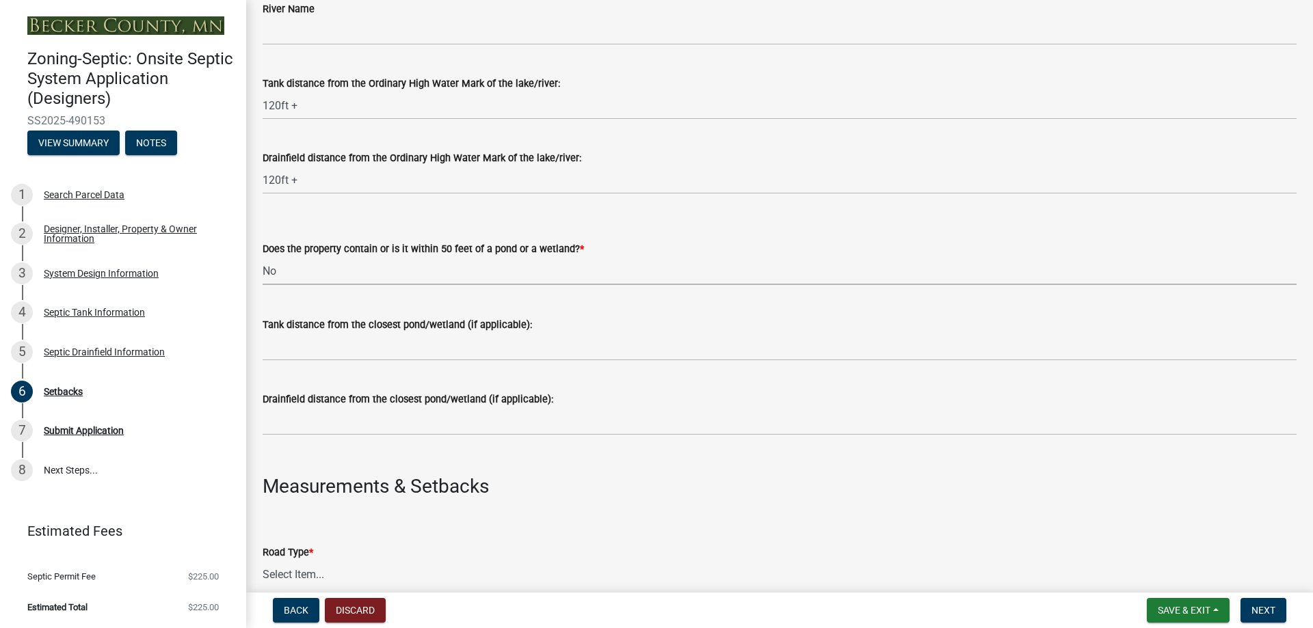
click at [263, 257] on select "Select Item... Yes No" at bounding box center [780, 271] width 1034 height 28
select select "23044af5-43bb-4cf5-8aef-2716db2ce5fc"
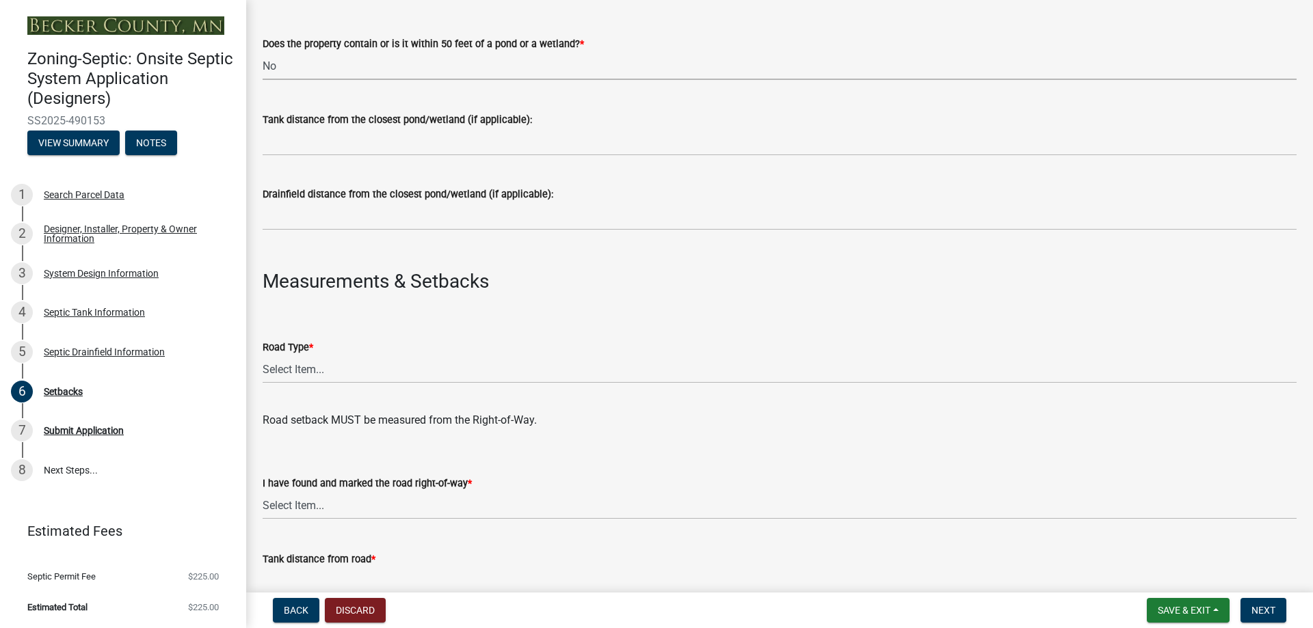
scroll to position [615, 0]
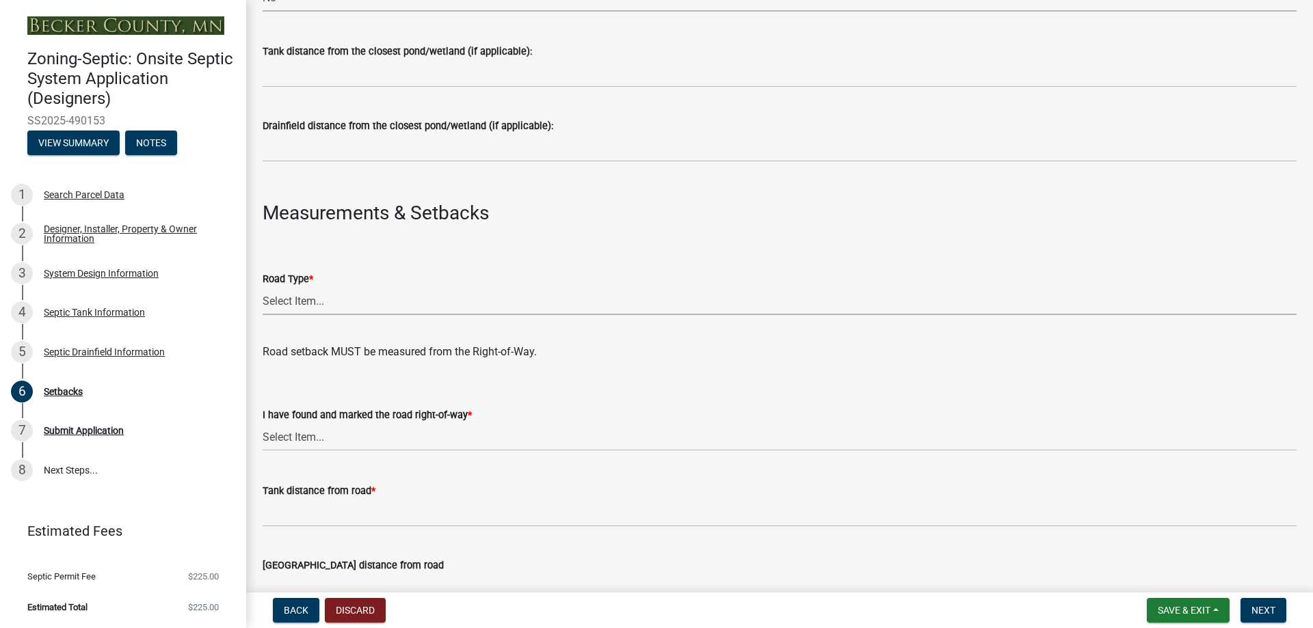
click at [326, 300] on select "Select Item... State County Public / Township Private Easement [GEOGRAPHIC_DATA]" at bounding box center [780, 301] width 1034 height 28
click at [263, 287] on select "Select Item... State County Public / Township Private Easement [GEOGRAPHIC_DATA]" at bounding box center [780, 301] width 1034 height 28
select select "21af9b93-f494-48c6-91ae-235d36c6c939"
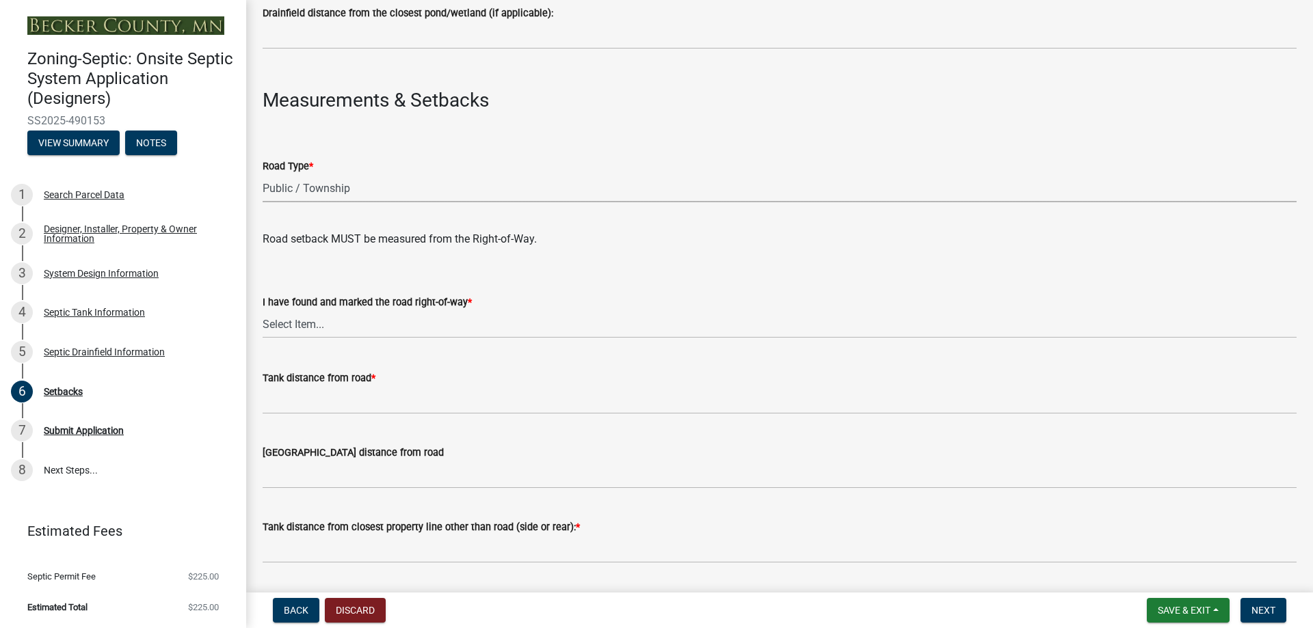
scroll to position [752, 0]
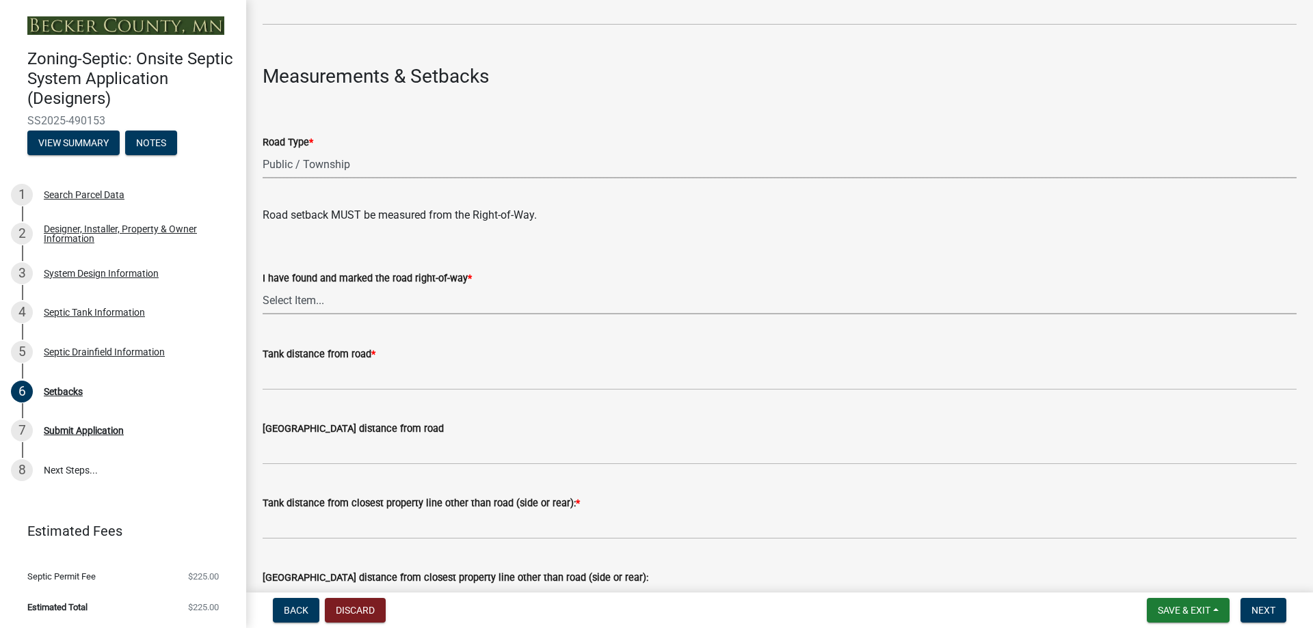
click at [343, 302] on select "Select Item... Yes No" at bounding box center [780, 301] width 1034 height 28
click at [263, 287] on select "Select Item... Yes No" at bounding box center [780, 301] width 1034 height 28
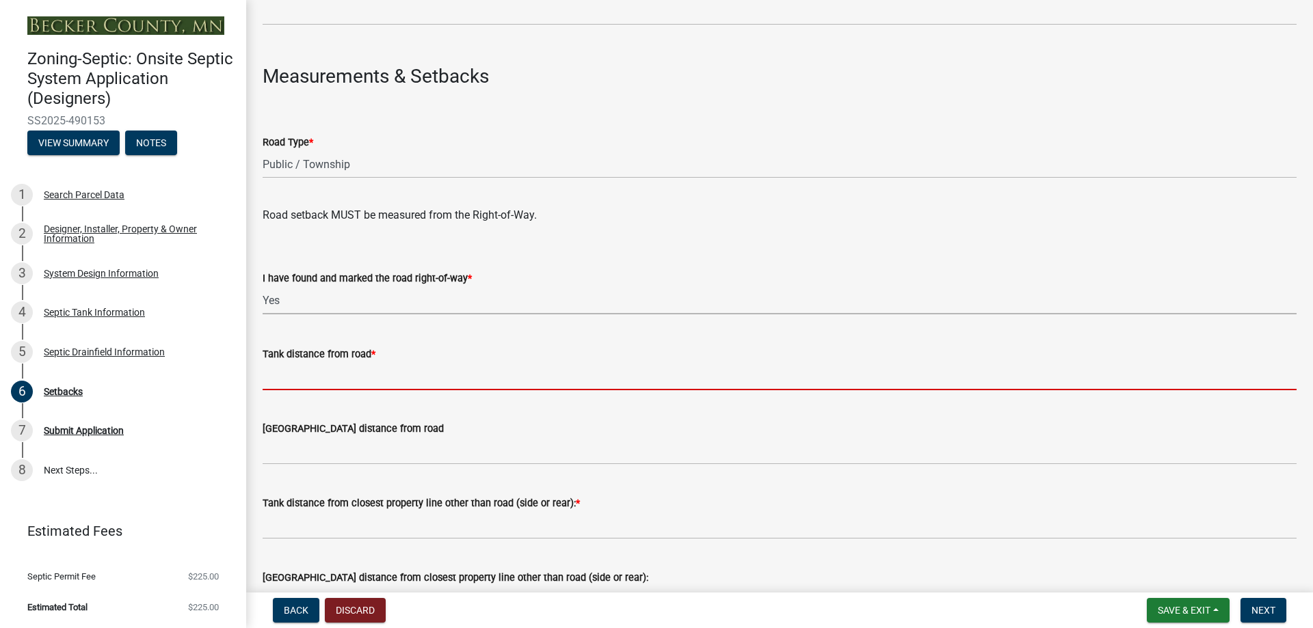
click at [327, 382] on input "Tank distance from road *" at bounding box center [780, 376] width 1034 height 28
click at [295, 297] on select "Select Item... Yes No" at bounding box center [780, 301] width 1034 height 28
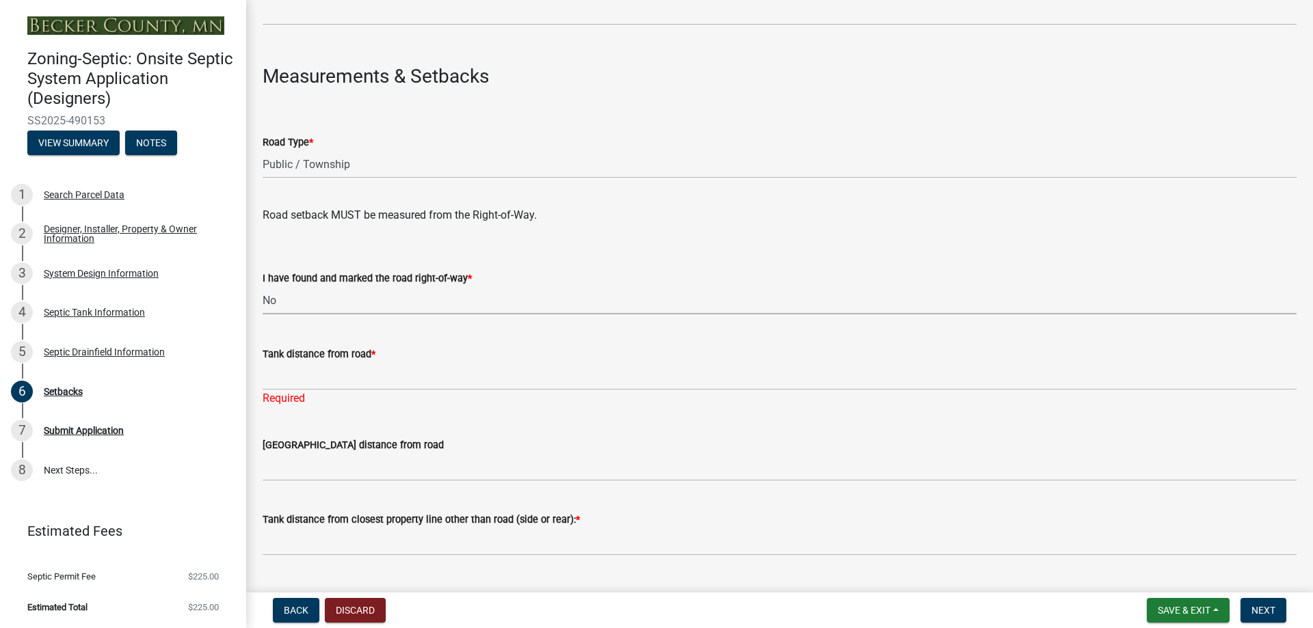
click at [263, 287] on select "Select Item... Yes No" at bounding box center [780, 301] width 1034 height 28
select select "2c0c9673-cfd8-4d5e-8ea6-73593e257713"
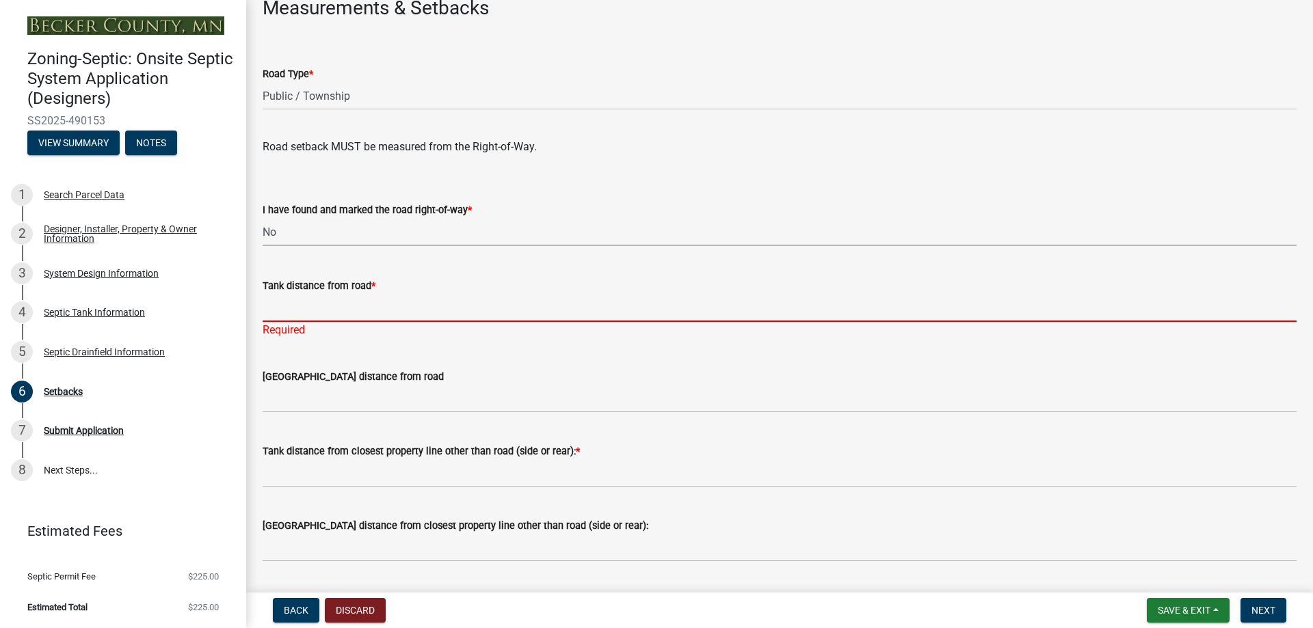
click at [299, 310] on input "Tank distance from road *" at bounding box center [780, 308] width 1034 height 28
type input "50ft +"
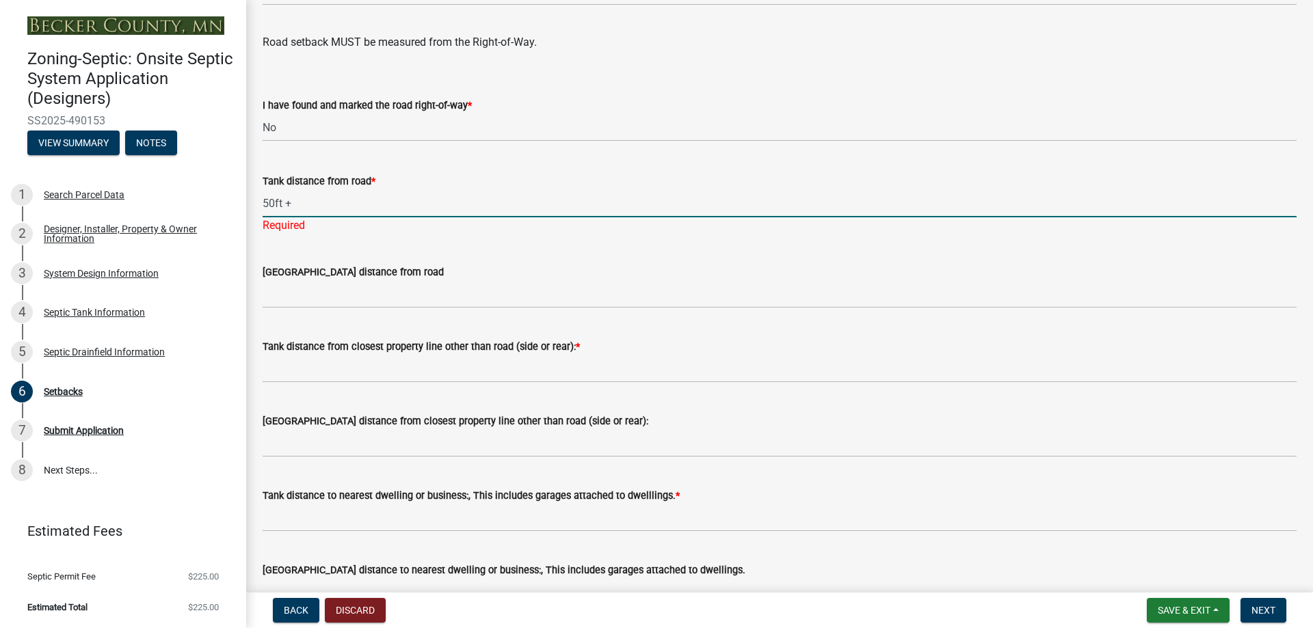
scroll to position [957, 0]
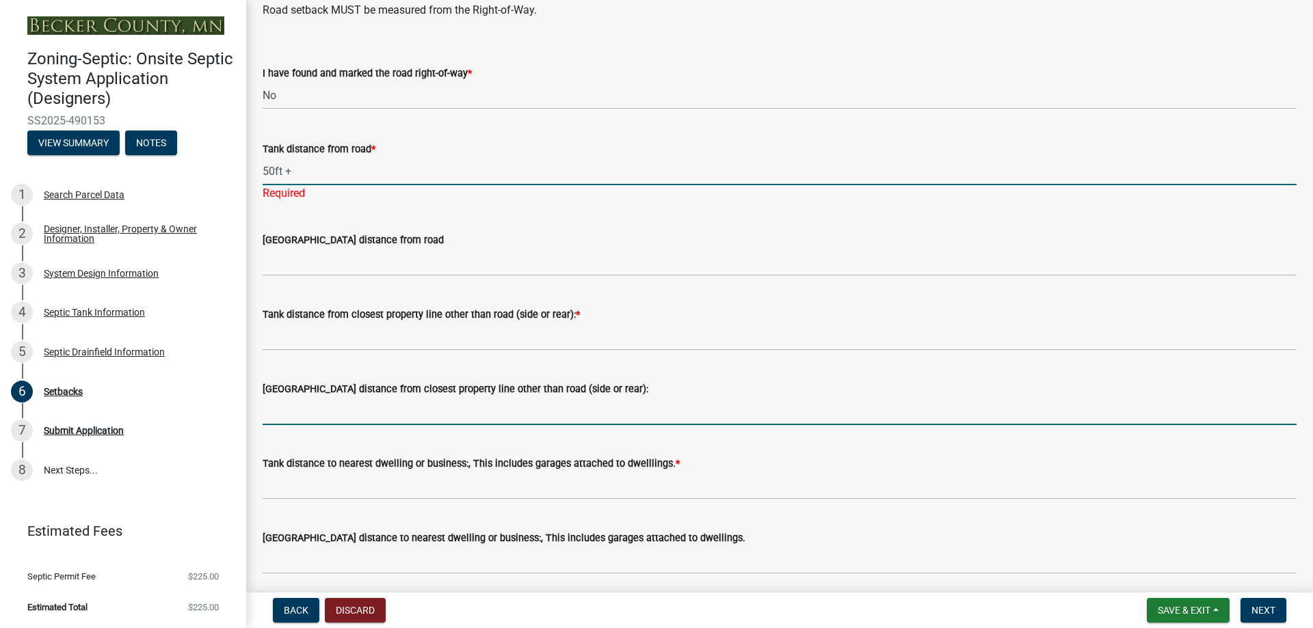
click at [316, 415] on wm-data-entity-input "[GEOGRAPHIC_DATA] distance from closest property line other than road (side or …" at bounding box center [780, 399] width 1034 height 75
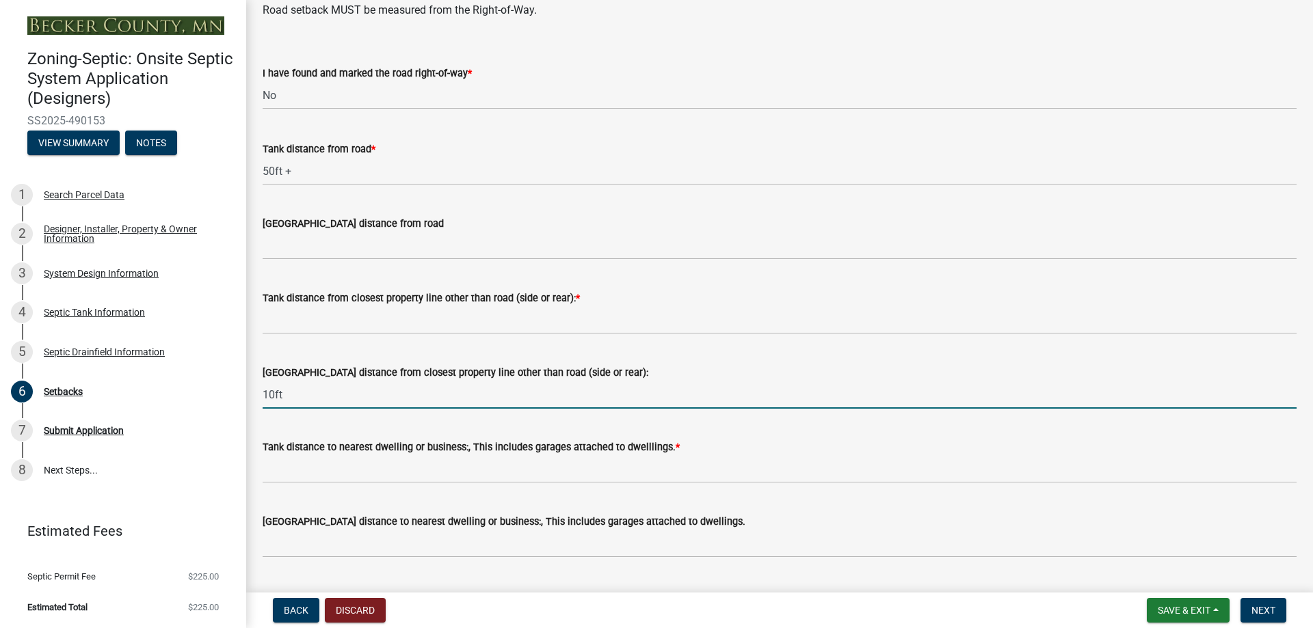
type input "10ft +"
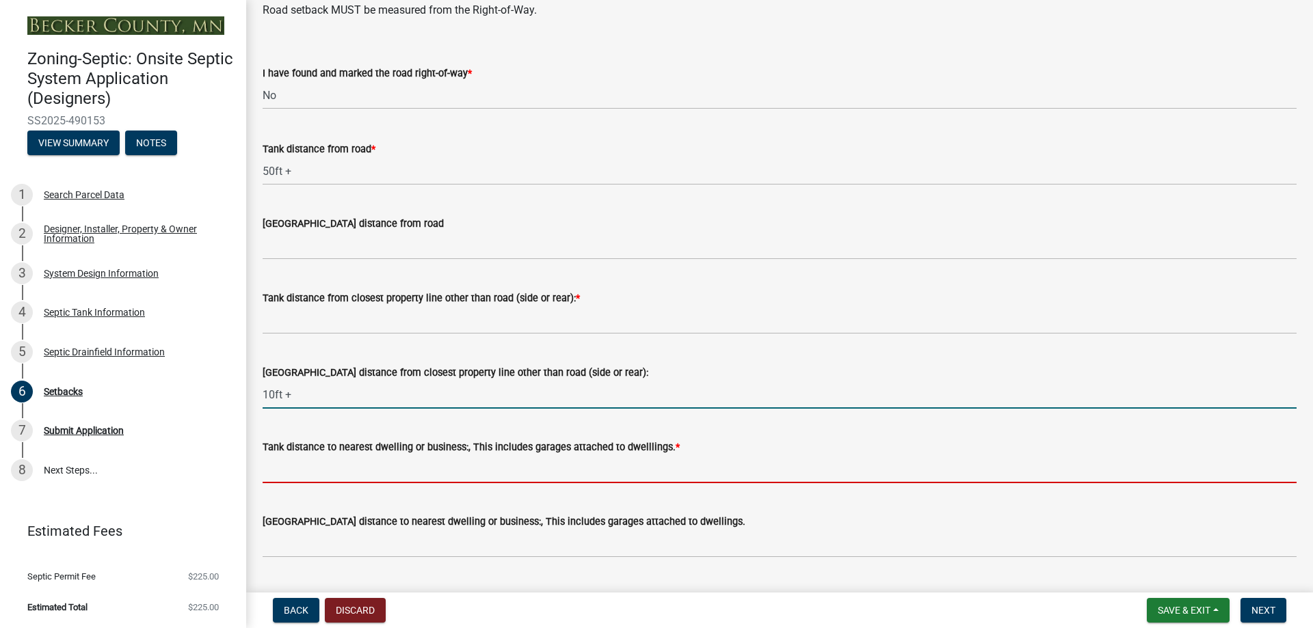
click at [307, 469] on input "Tank distance to nearest dwelling or business:, This includes garages attached …" at bounding box center [780, 469] width 1034 height 28
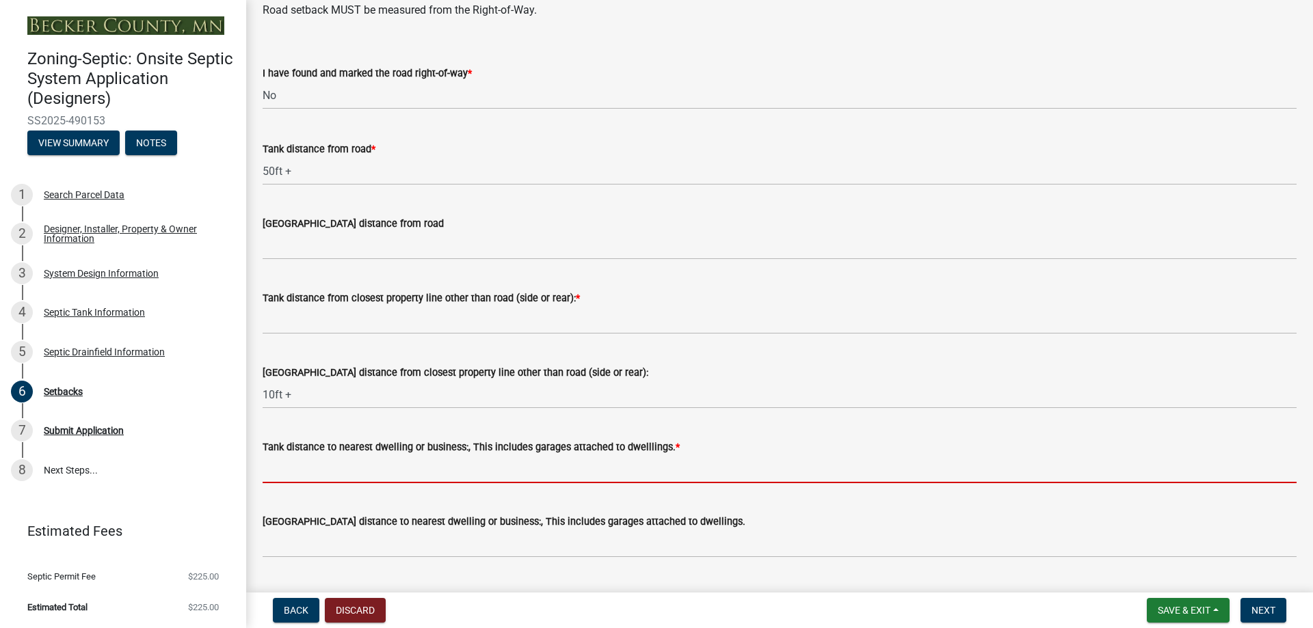
type input "20ft+"
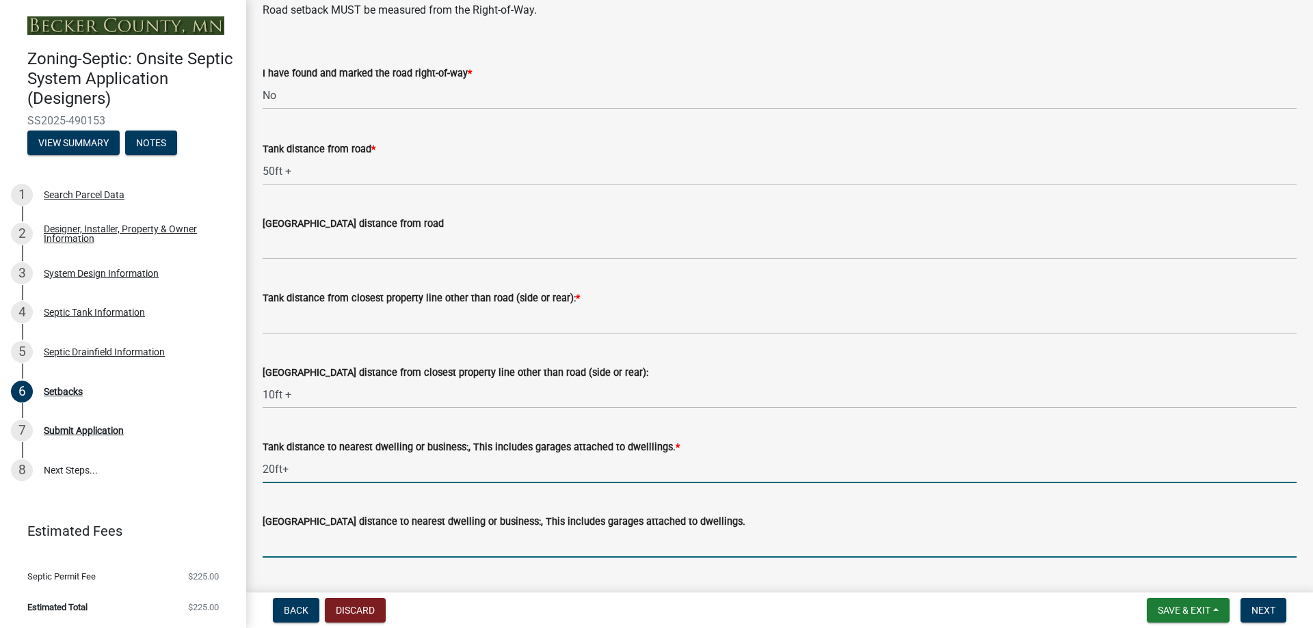
click at [309, 545] on input "[GEOGRAPHIC_DATA] distance to nearest dwelling or business:, This includes gara…" at bounding box center [780, 544] width 1034 height 28
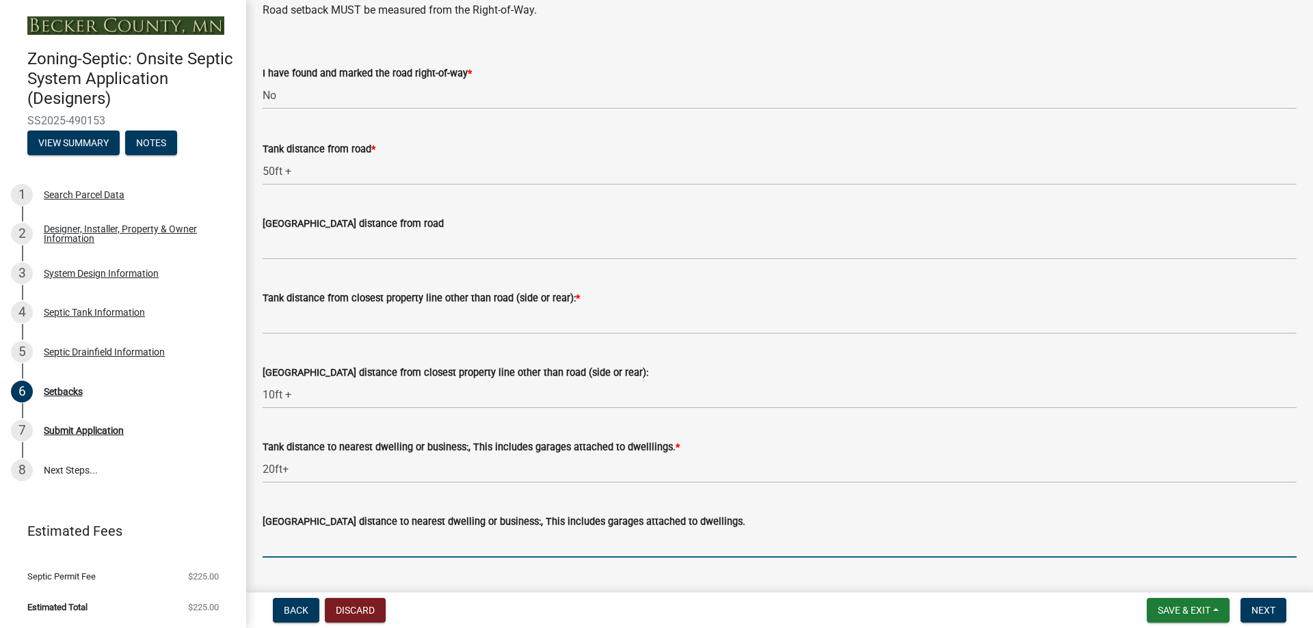
type input "20ft+"
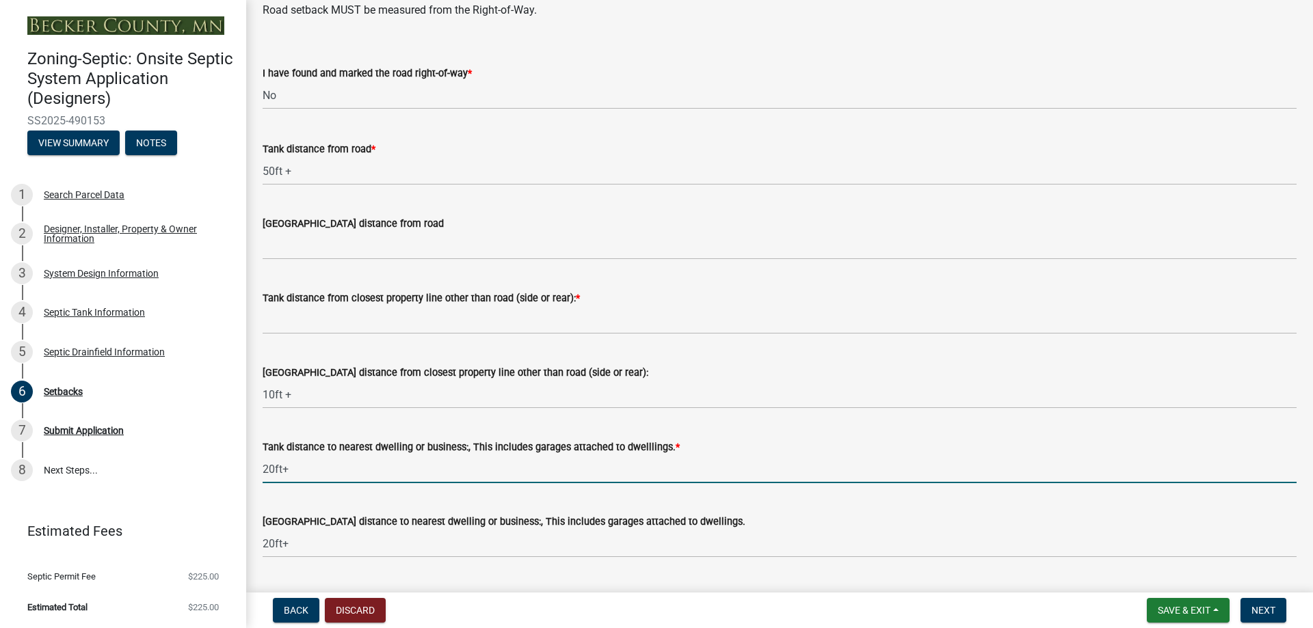
click at [283, 473] on input "20ft+" at bounding box center [780, 469] width 1034 height 28
click at [267, 467] on input "20ft+" at bounding box center [780, 469] width 1034 height 28
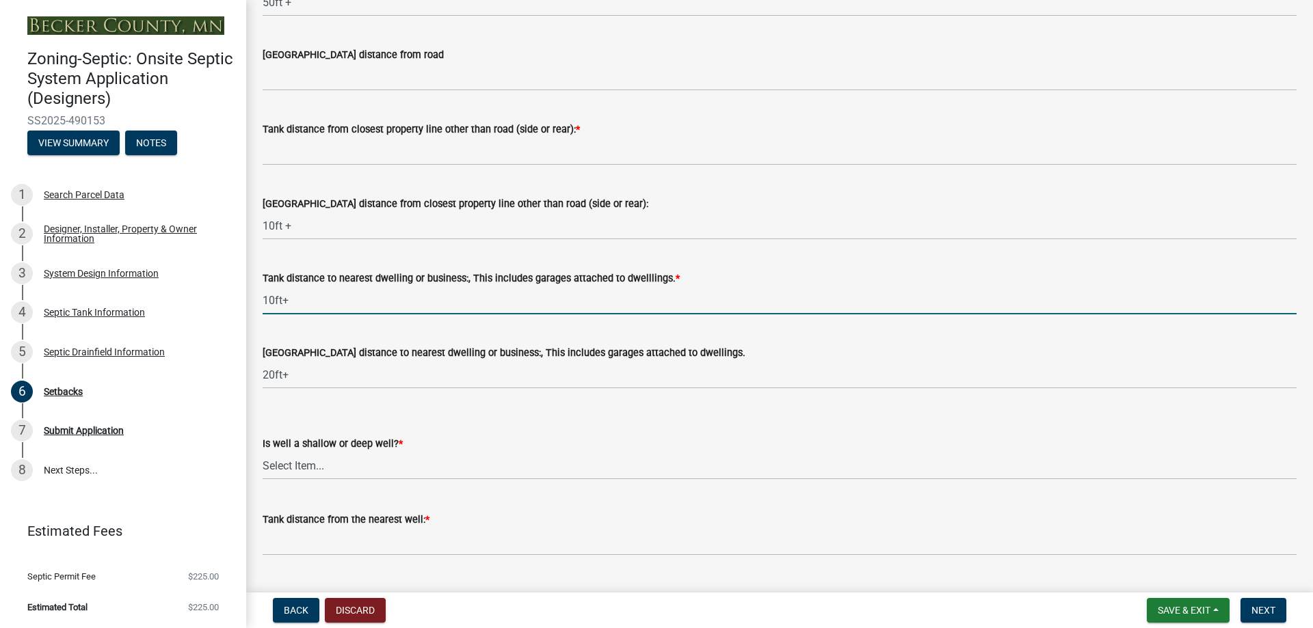
scroll to position [1163, 0]
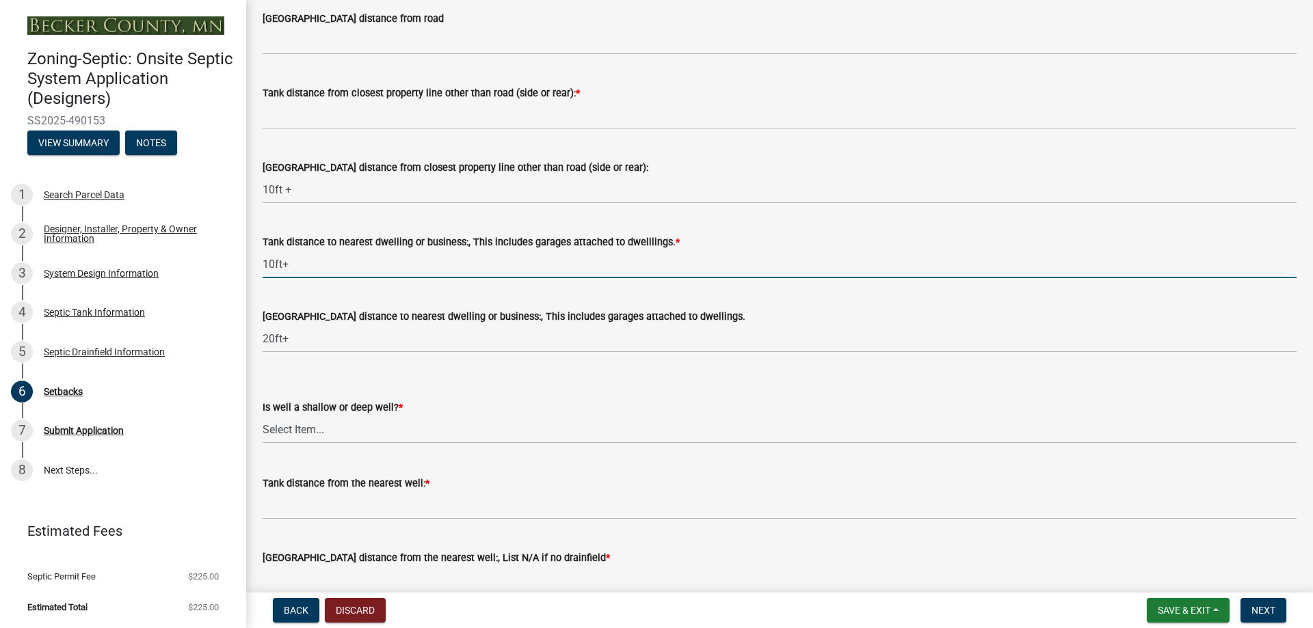
type input "10ft+"
click at [337, 430] on select "Select Item... Deep Well Shallow Well No Well - Connected or to be connected to…" at bounding box center [780, 430] width 1034 height 28
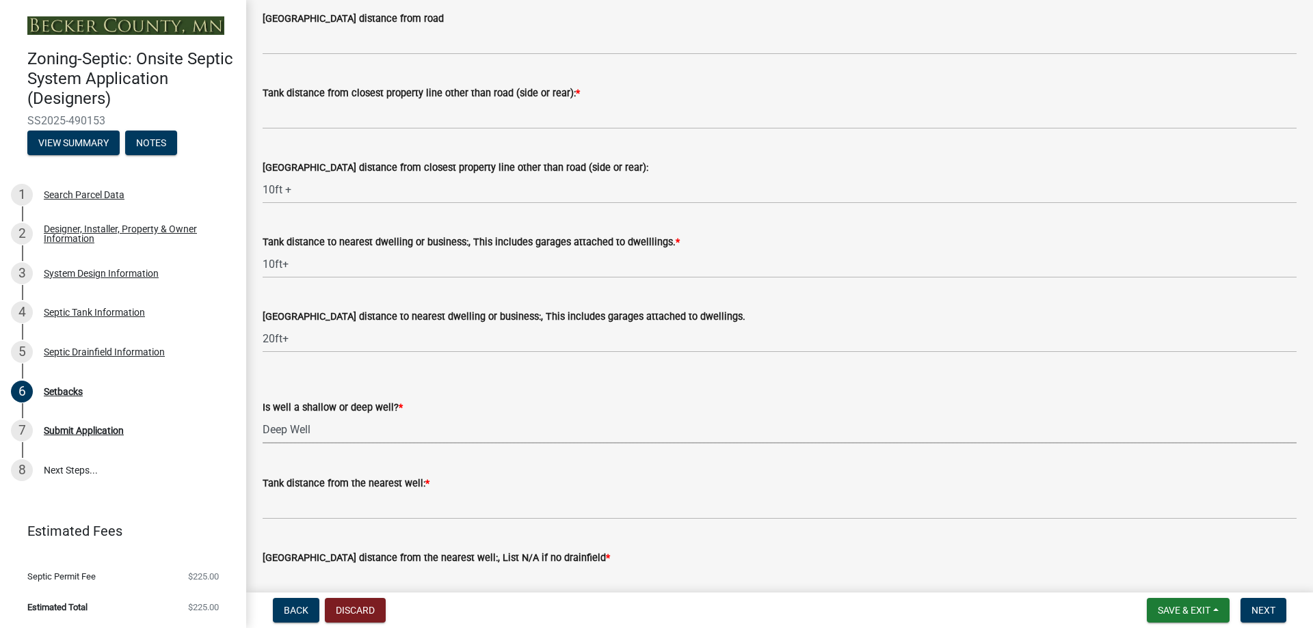
click at [263, 416] on select "Select Item... Deep Well Shallow Well No Well - Connected or to be connected to…" at bounding box center [780, 430] width 1034 height 28
select select "cf78f1da-f066-4305-88a2-864abad1fa52"
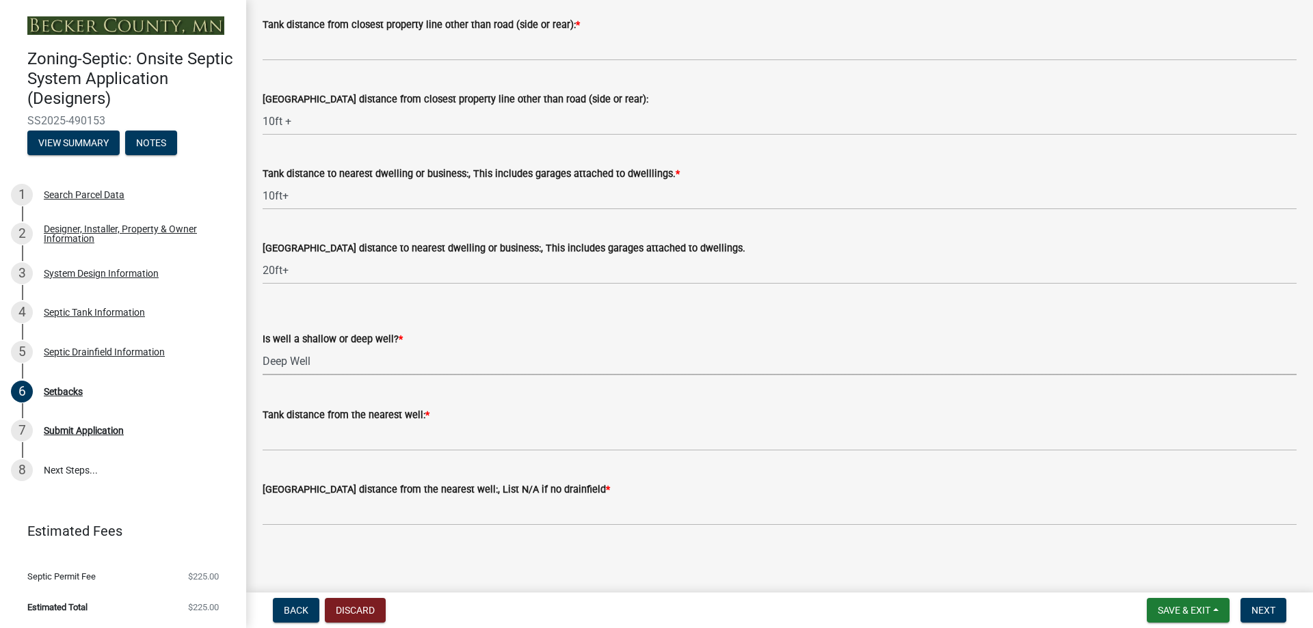
scroll to position [1234, 0]
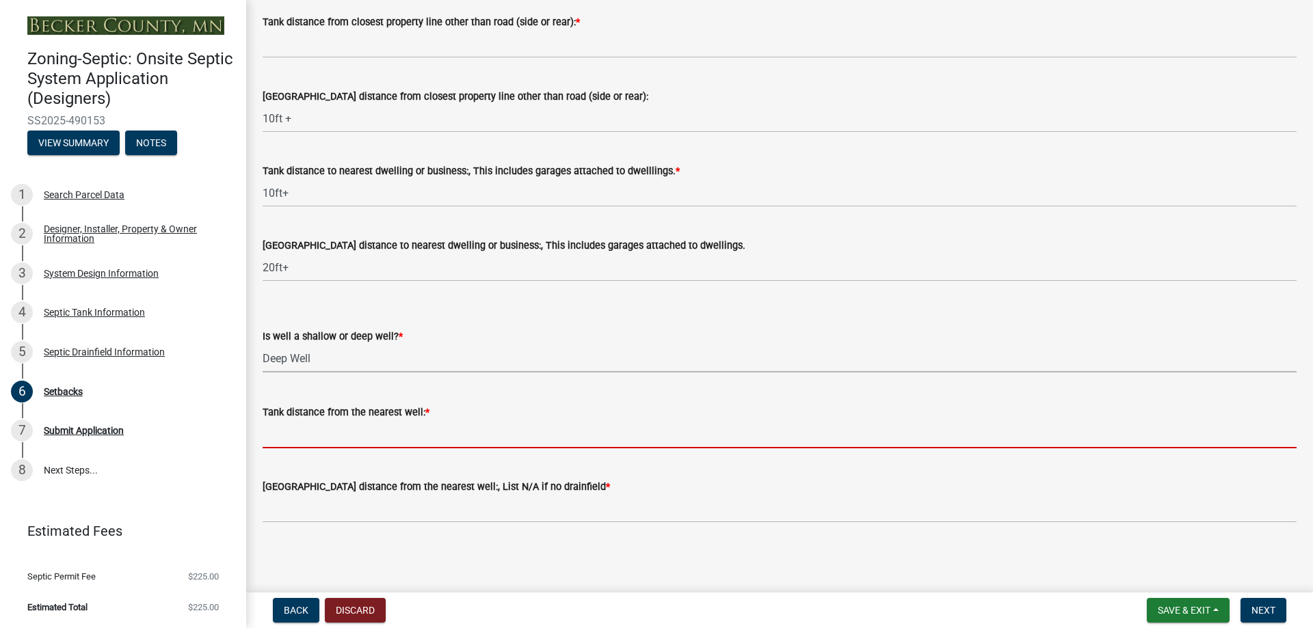
click at [341, 436] on input "Tank distance from the nearest well: *" at bounding box center [780, 435] width 1034 height 28
type input "50ft+"
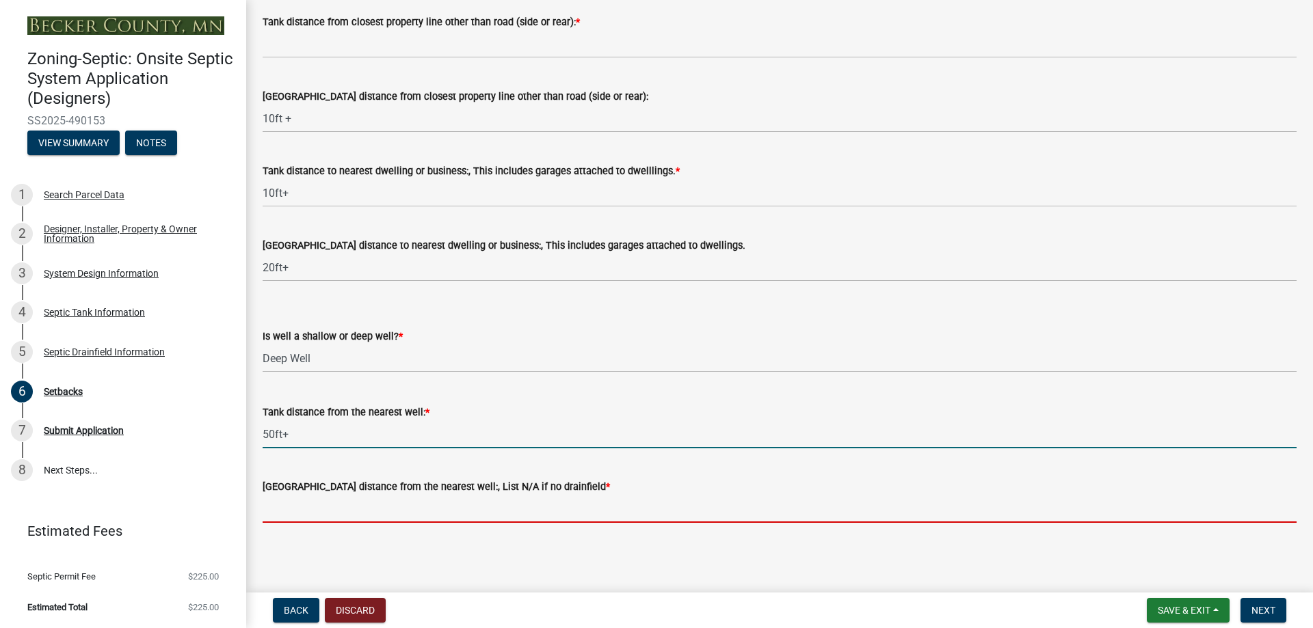
click at [316, 512] on input "[GEOGRAPHIC_DATA] distance from the nearest well:, List N/A if no drainfield *" at bounding box center [780, 509] width 1034 height 28
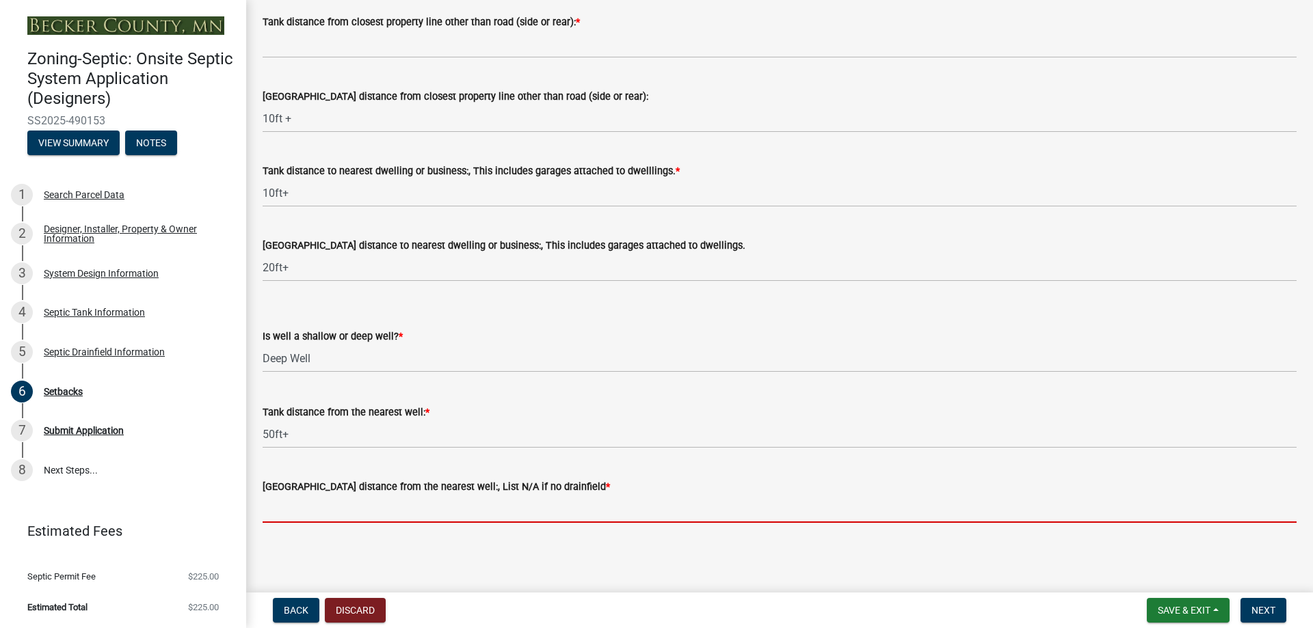
type input "90ft+"
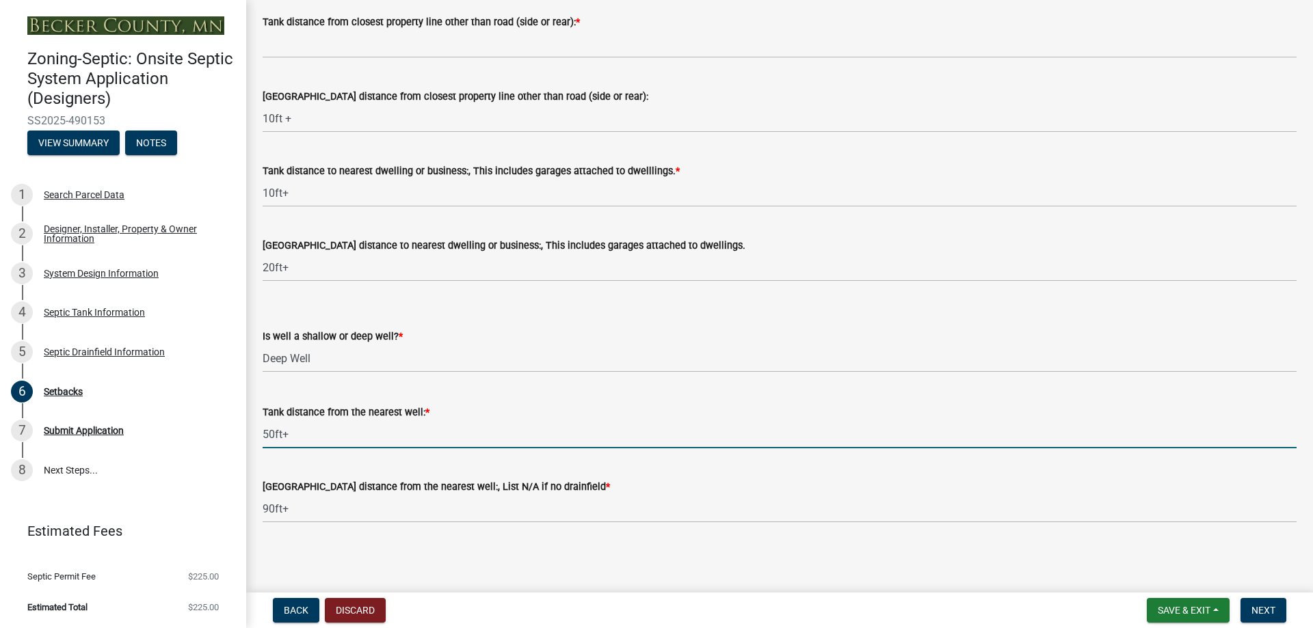
click at [274, 434] on input "50ft+" at bounding box center [780, 435] width 1034 height 28
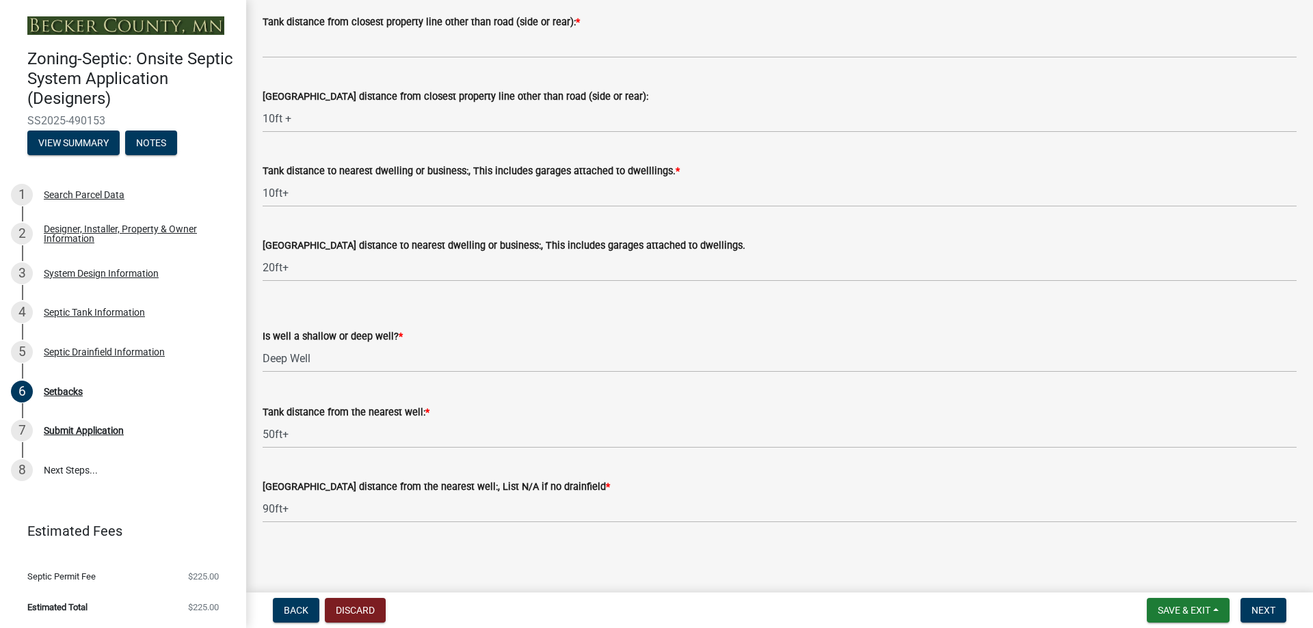
click at [262, 435] on div "Tank distance from the nearest well: * 50ft+" at bounding box center [779, 417] width 1054 height 64
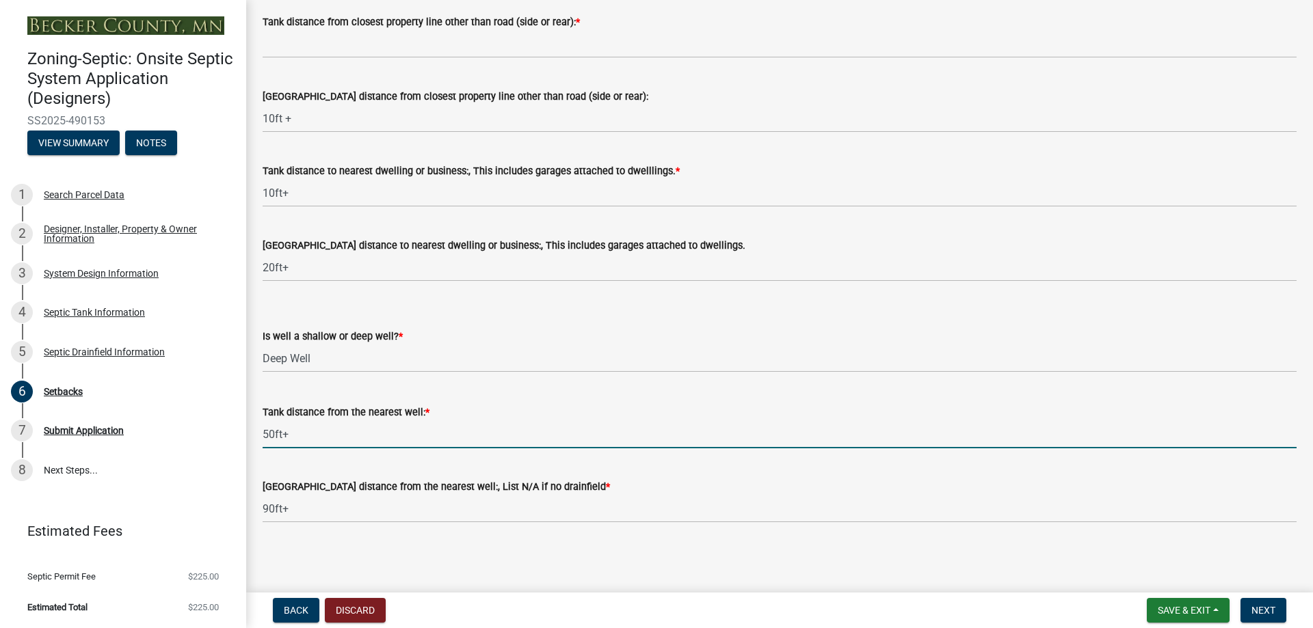
click at [271, 435] on input "50ft+" at bounding box center [780, 435] width 1034 height 28
type input "90ft+"
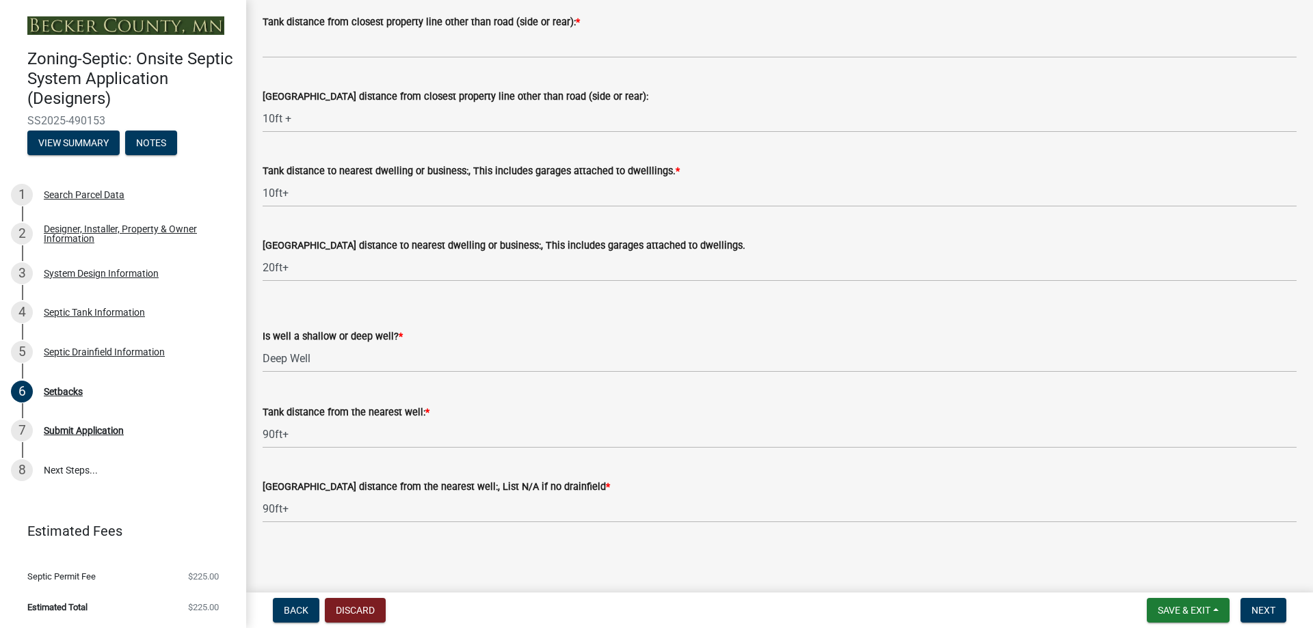
click at [584, 384] on wm-data-entity-input "Is well a shallow or deep well? * Select Item... Deep Well Shallow Well No Well…" at bounding box center [780, 339] width 1034 height 92
click at [1271, 613] on span "Next" at bounding box center [1263, 610] width 24 height 11
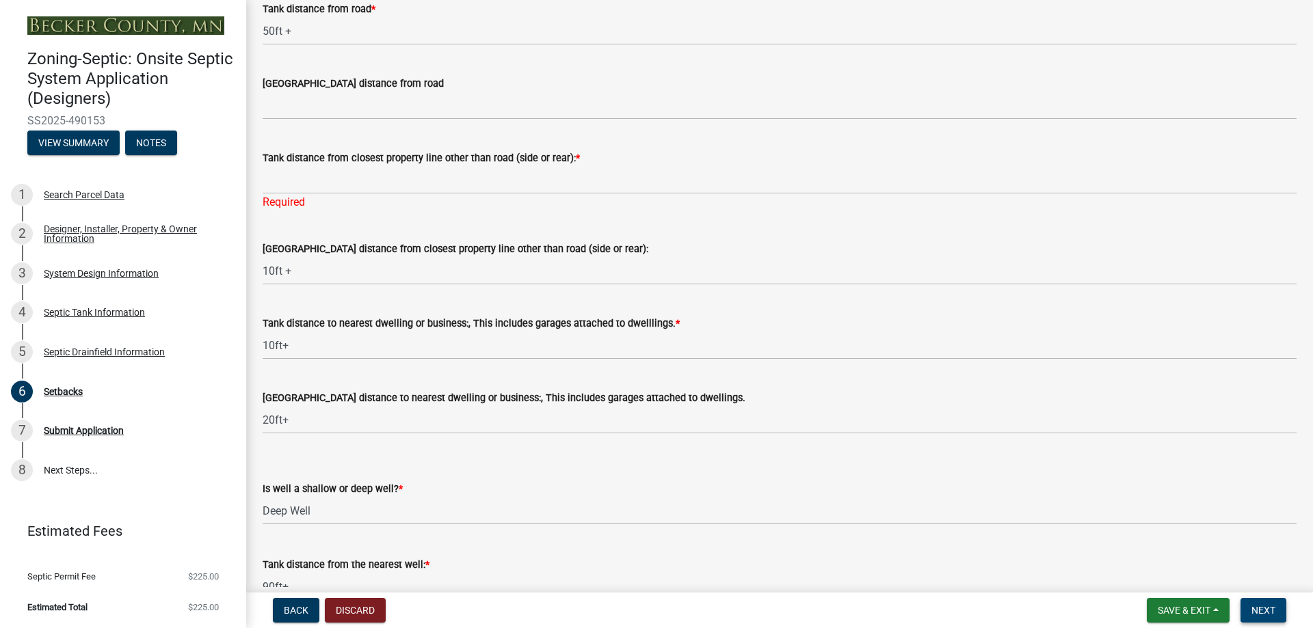
scroll to position [1097, 0]
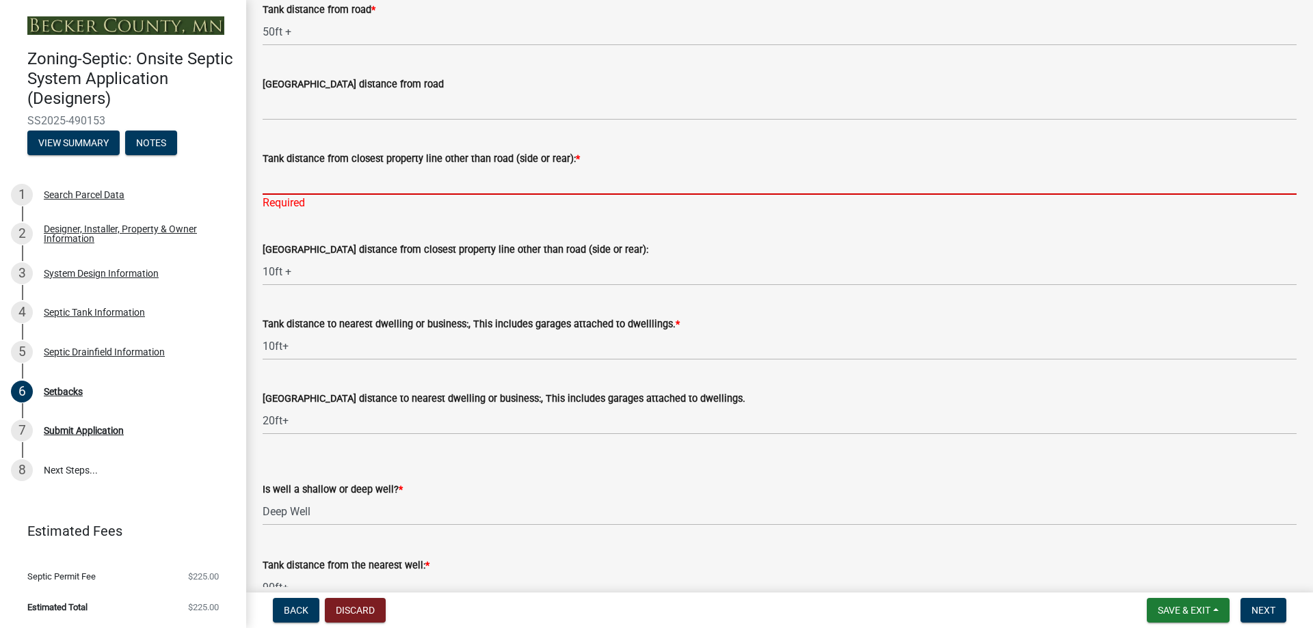
click at [341, 184] on input "Tank distance from closest property line other than road (side or rear): *" at bounding box center [780, 181] width 1034 height 28
type input "10ft+"
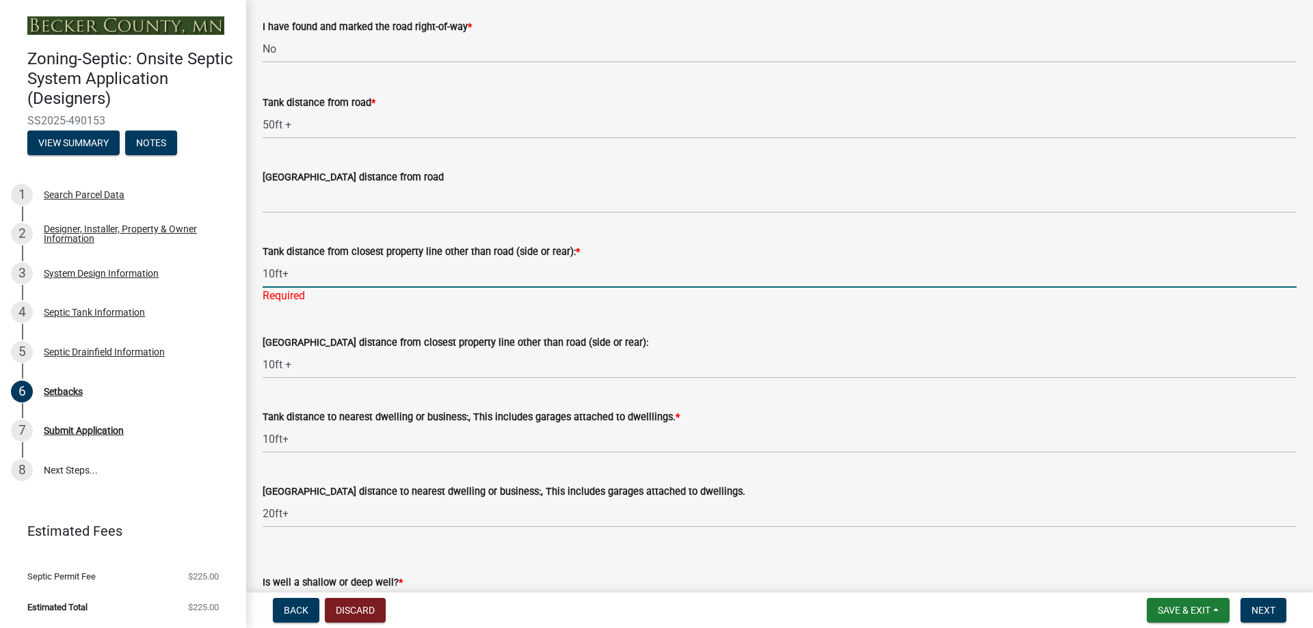
scroll to position [960, 0]
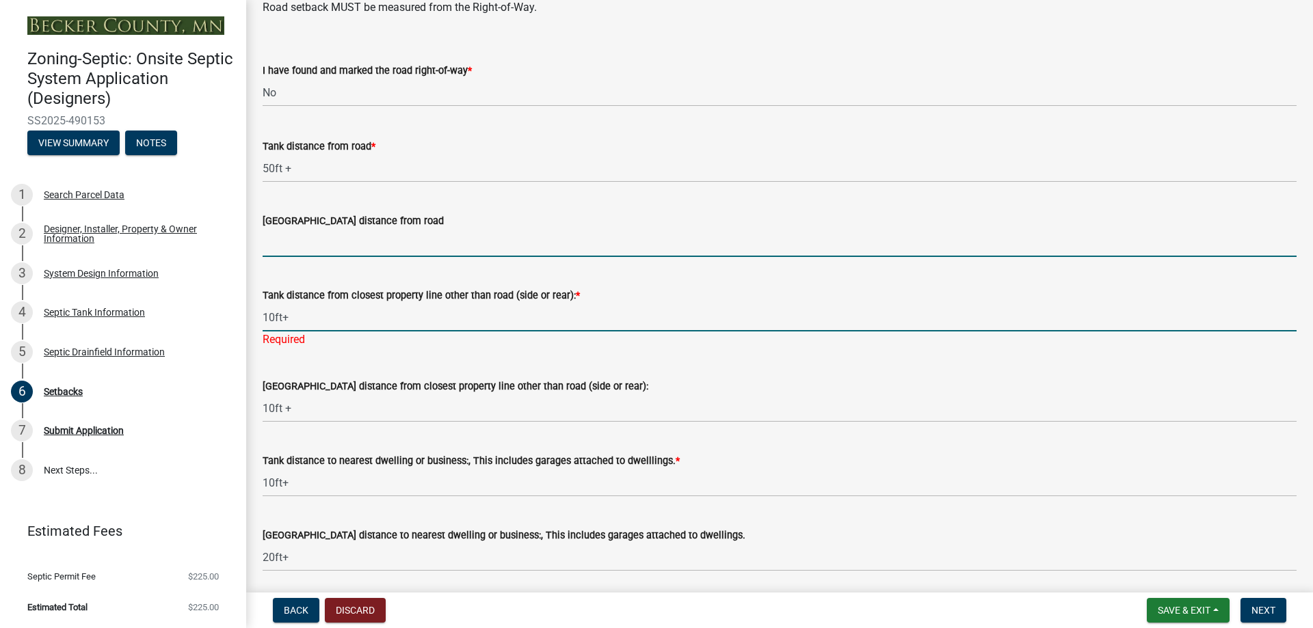
click at [310, 243] on input "[GEOGRAPHIC_DATA] distance from road" at bounding box center [780, 243] width 1034 height 28
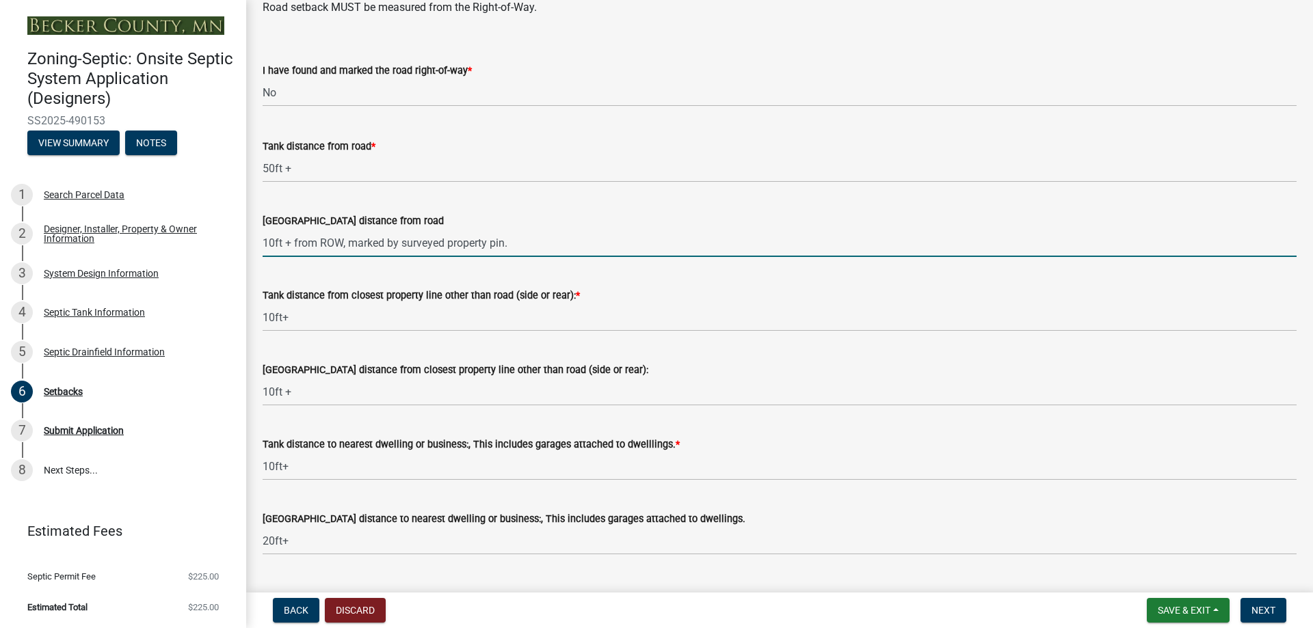
type input "10ft + from ROW, marked by surveyed property pin."
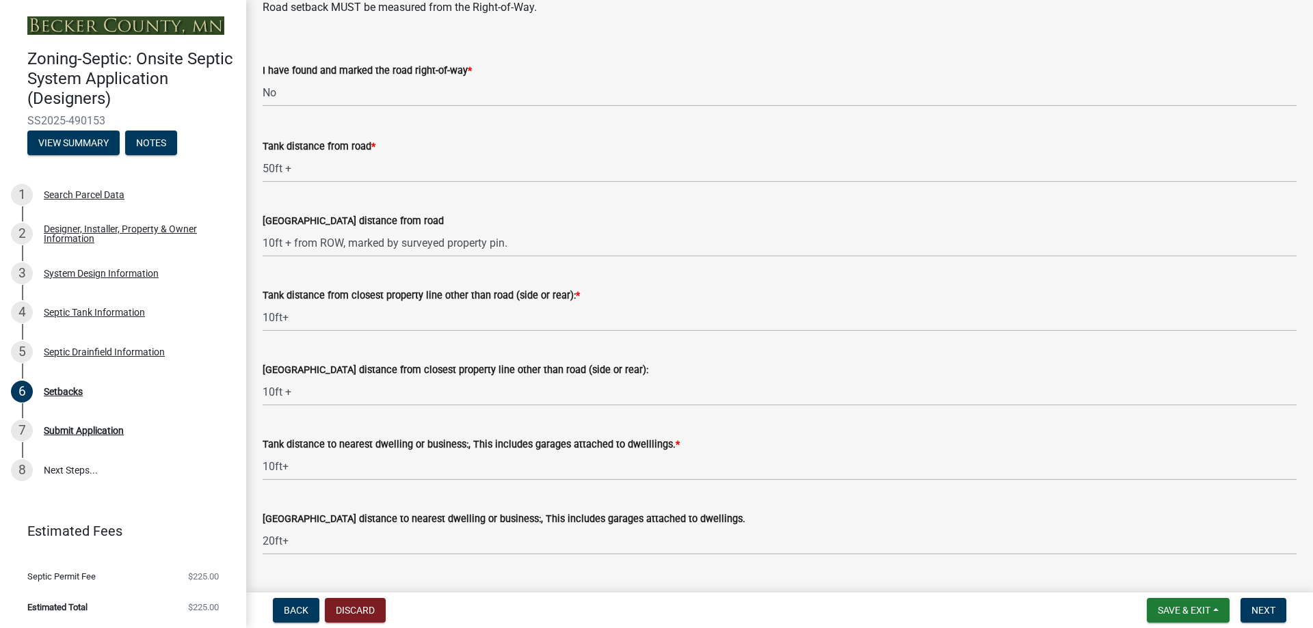
click at [573, 205] on div "[GEOGRAPHIC_DATA] distance from road 10ft + from [GEOGRAPHIC_DATA], marked by s…" at bounding box center [780, 226] width 1034 height 64
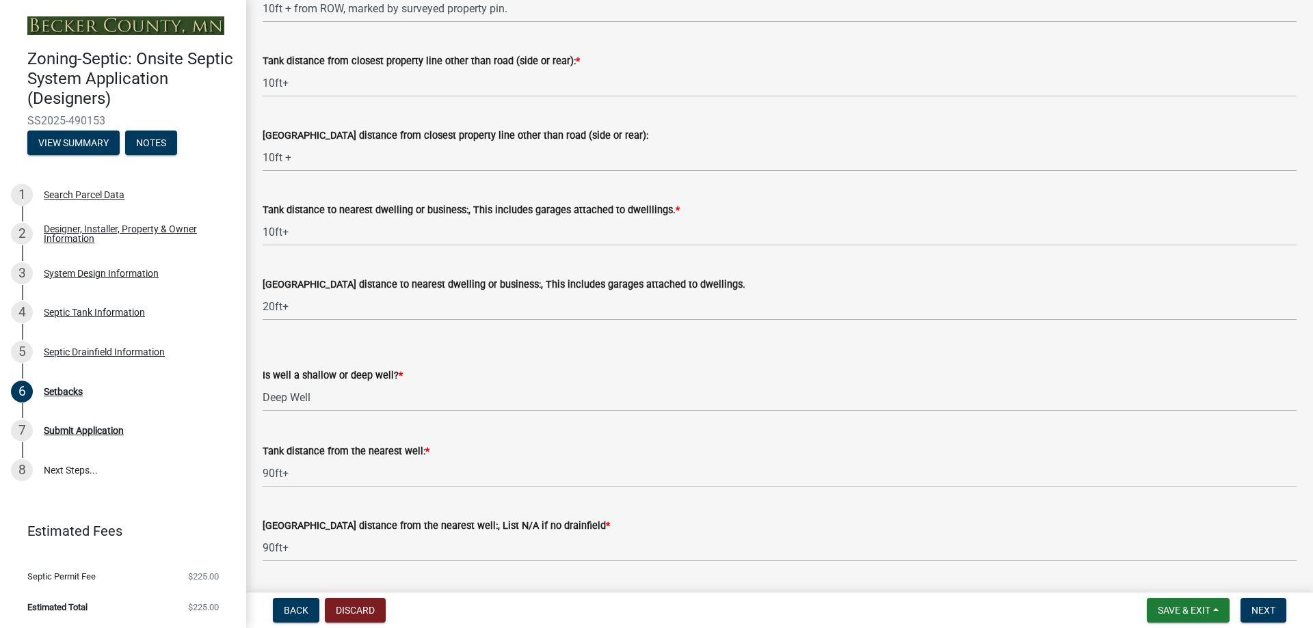
scroll to position [1234, 0]
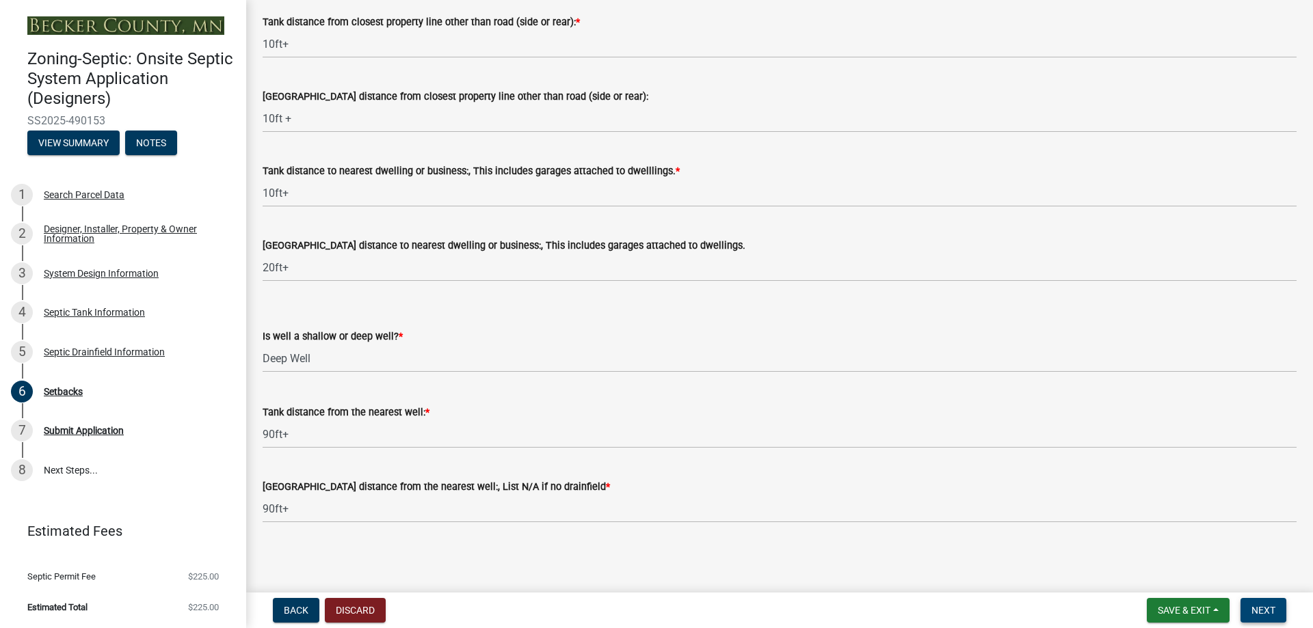
click at [1261, 611] on span "Next" at bounding box center [1263, 610] width 24 height 11
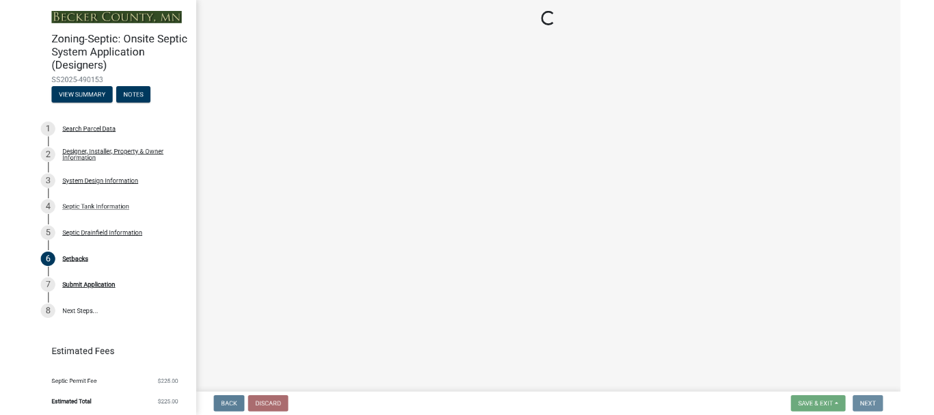
scroll to position [0, 0]
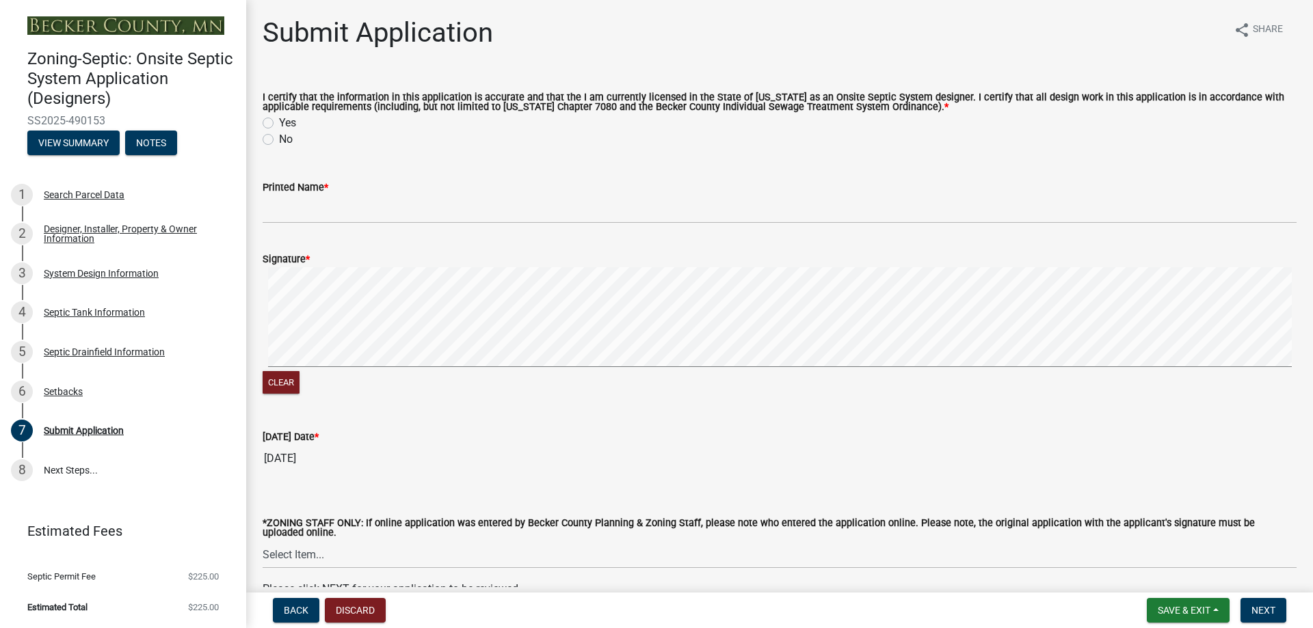
click at [279, 123] on label "Yes" at bounding box center [287, 123] width 17 height 16
click at [279, 123] on input "Yes" at bounding box center [283, 119] width 9 height 9
radio input "true"
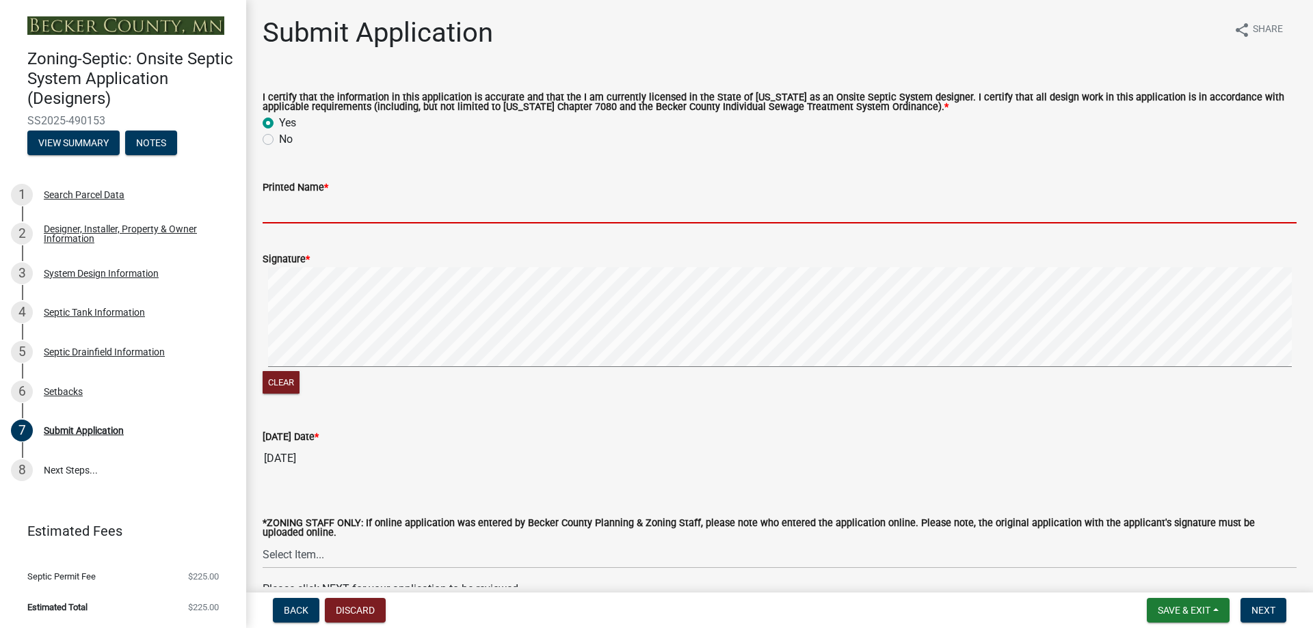
click at [293, 222] on input "Printed Name *" at bounding box center [780, 210] width 1034 height 28
type input "[PERSON_NAME]"
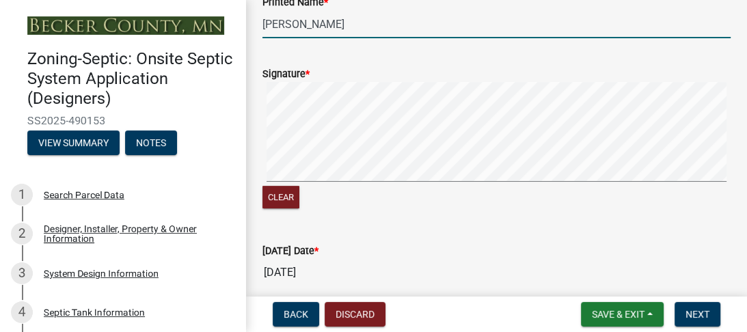
scroll to position [150, 0]
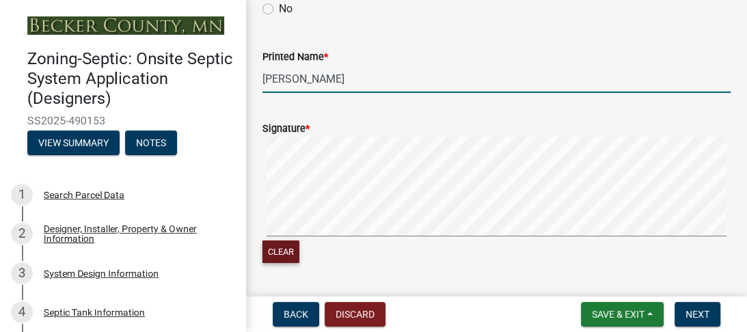
click at [276, 252] on button "Clear" at bounding box center [281, 252] width 37 height 23
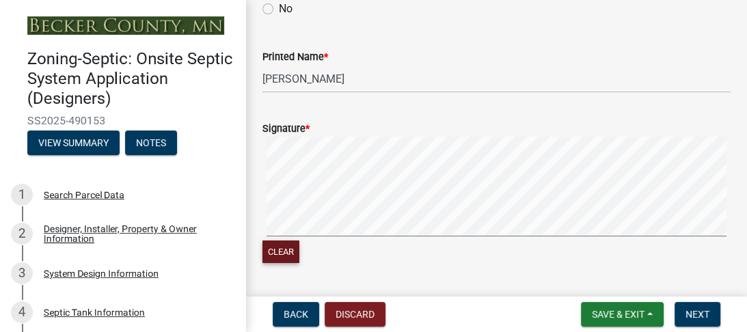
click at [280, 254] on button "Clear" at bounding box center [281, 252] width 37 height 23
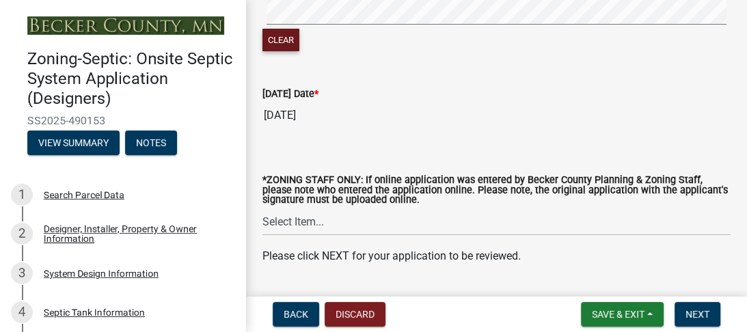
scroll to position [369, 0]
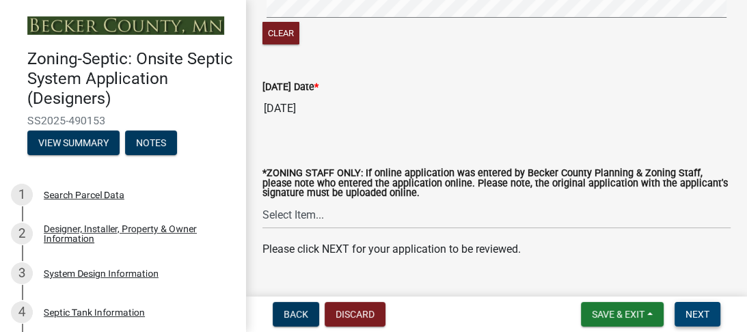
click at [712, 316] on button "Next" at bounding box center [698, 314] width 46 height 25
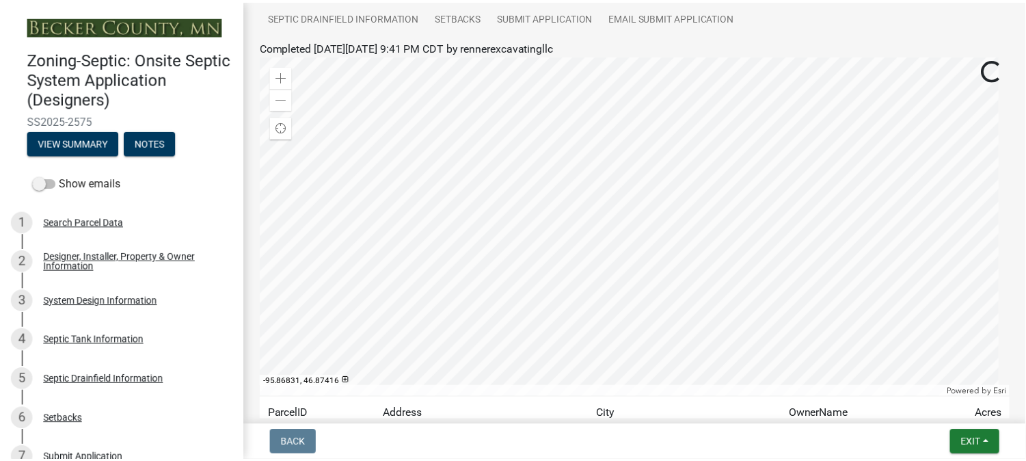
scroll to position [152, 0]
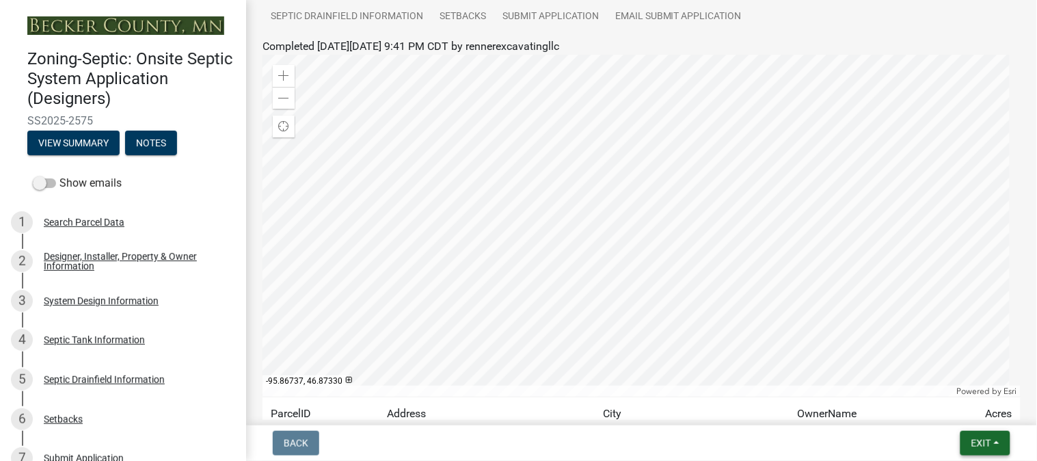
click at [994, 442] on button "Exit" at bounding box center [986, 443] width 50 height 25
click at [965, 411] on button "Save & Exit" at bounding box center [955, 407] width 109 height 33
